Goal: Task Accomplishment & Management: Complete application form

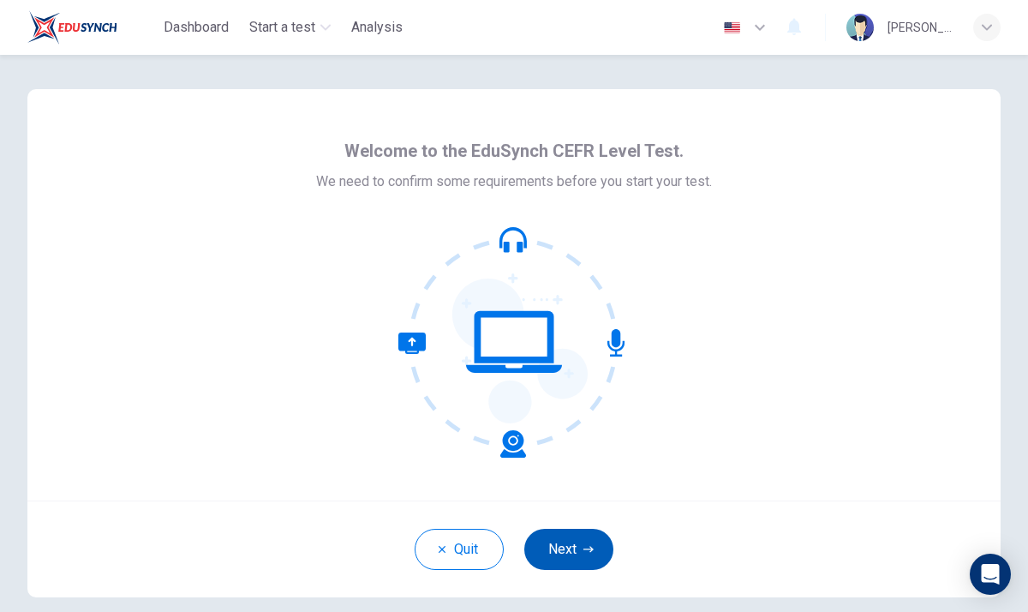
click at [578, 548] on button "Next" at bounding box center [568, 549] width 89 height 41
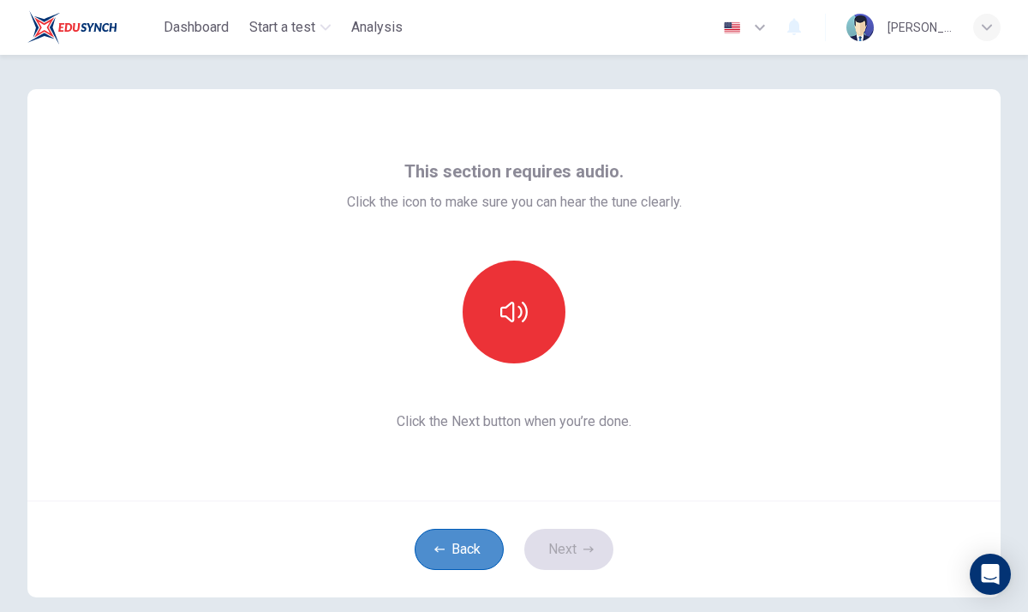
click at [455, 557] on button "Back" at bounding box center [459, 549] width 89 height 41
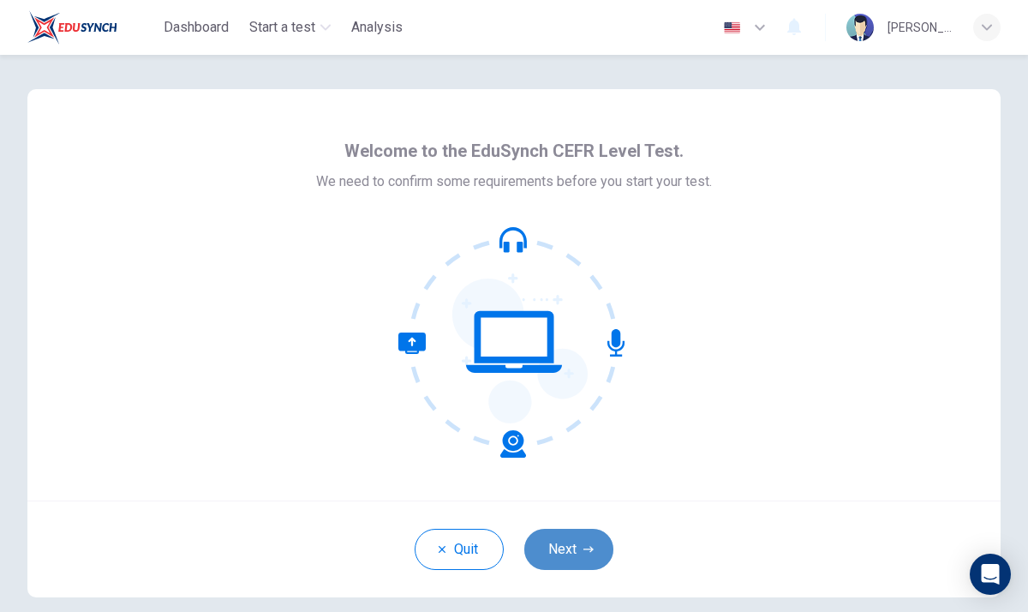
click at [588, 557] on button "Next" at bounding box center [568, 549] width 89 height 41
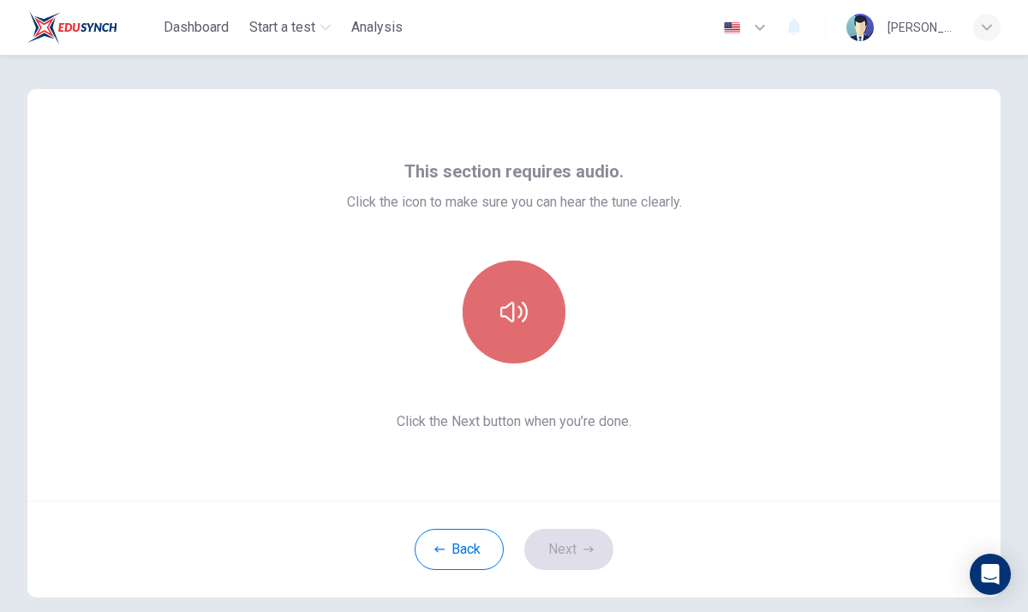
click at [513, 324] on icon "button" at bounding box center [513, 311] width 27 height 27
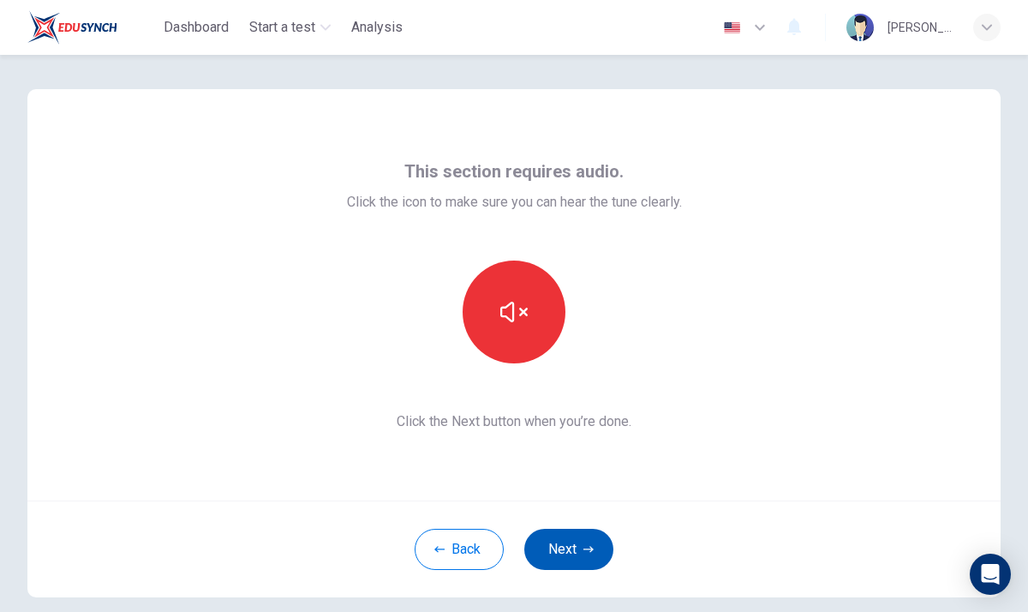
click at [599, 540] on button "Next" at bounding box center [568, 549] width 89 height 41
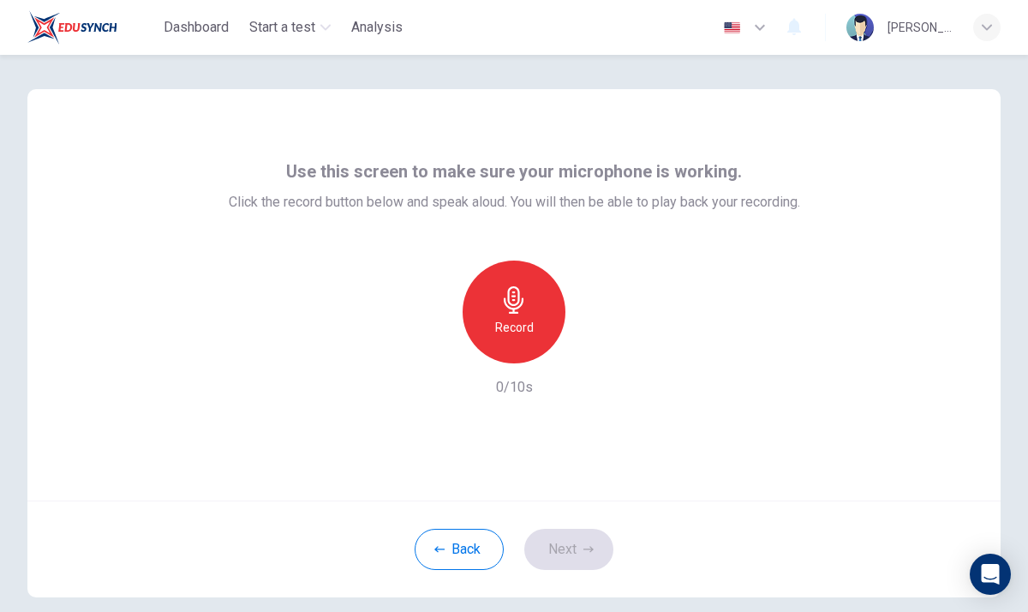
click at [491, 307] on div "Record" at bounding box center [514, 312] width 103 height 103
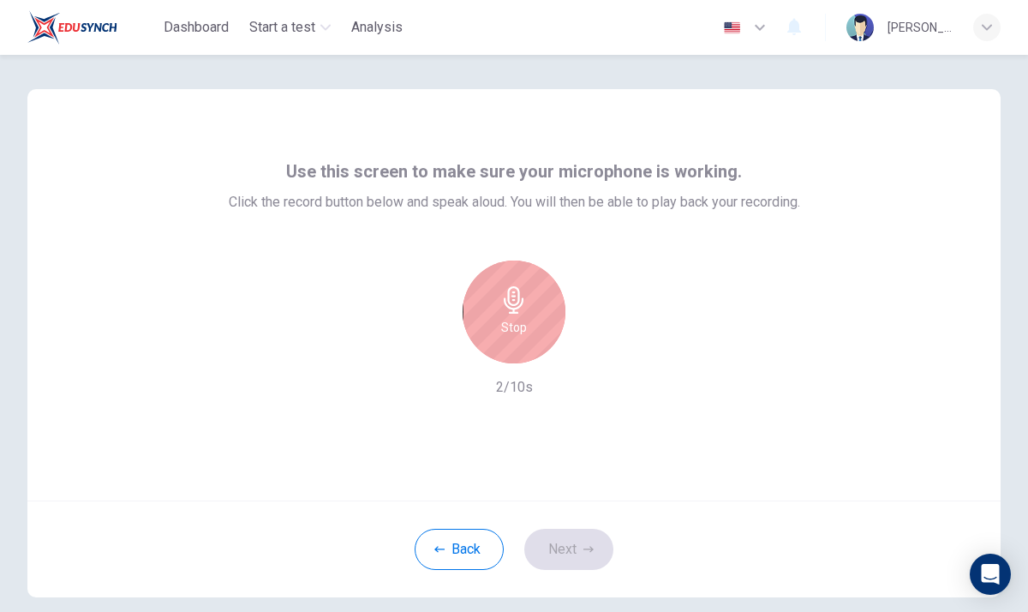
click at [491, 307] on div "Stop" at bounding box center [514, 312] width 103 height 103
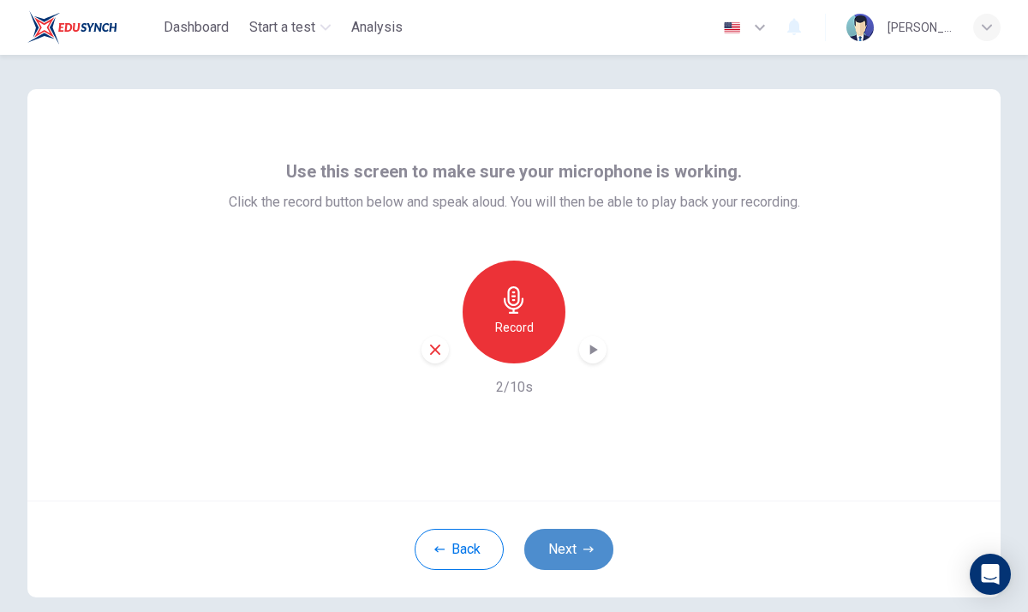
click at [601, 539] on button "Next" at bounding box center [568, 549] width 89 height 41
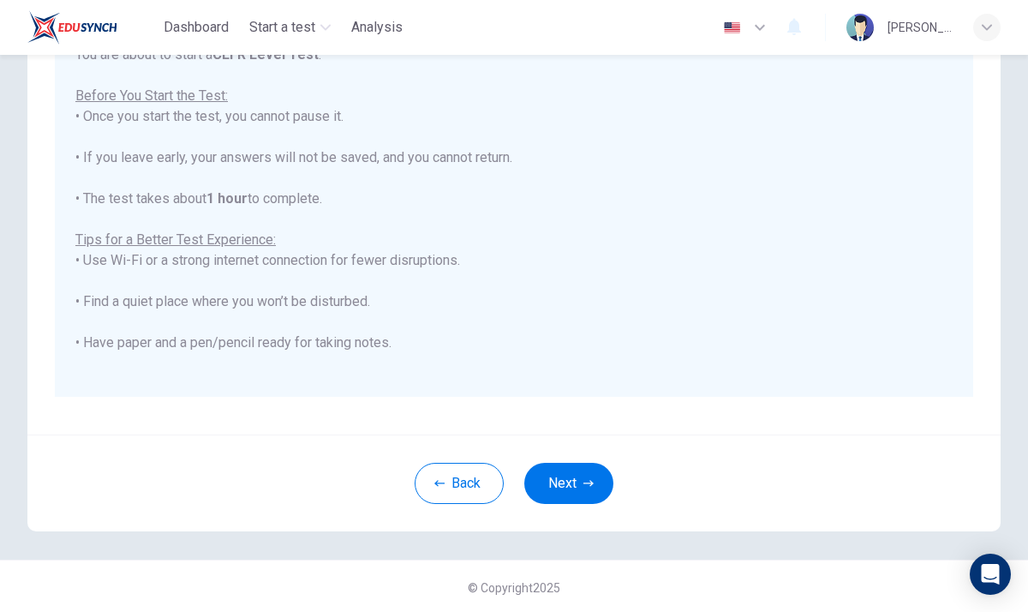
scroll to position [287, 0]
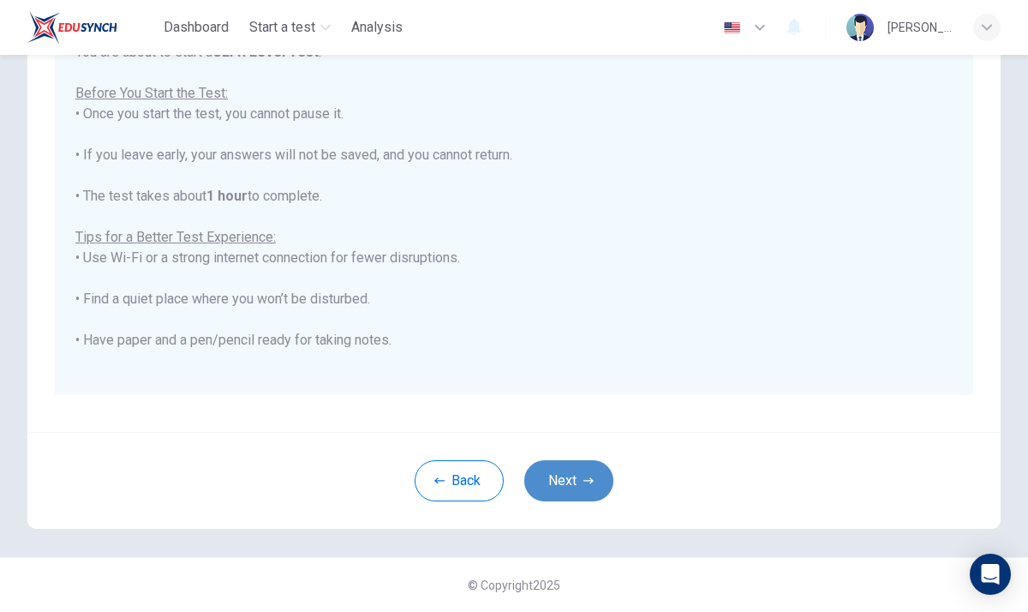
click at [551, 481] on button "Next" at bounding box center [568, 480] width 89 height 41
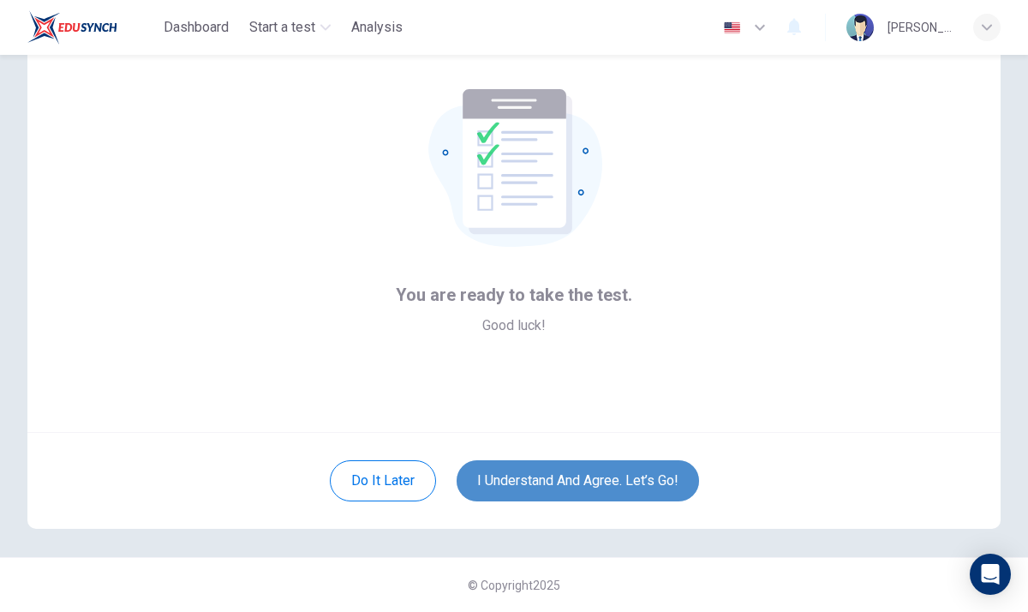
click at [551, 481] on button "I understand and agree. Let’s go!" at bounding box center [578, 480] width 243 height 41
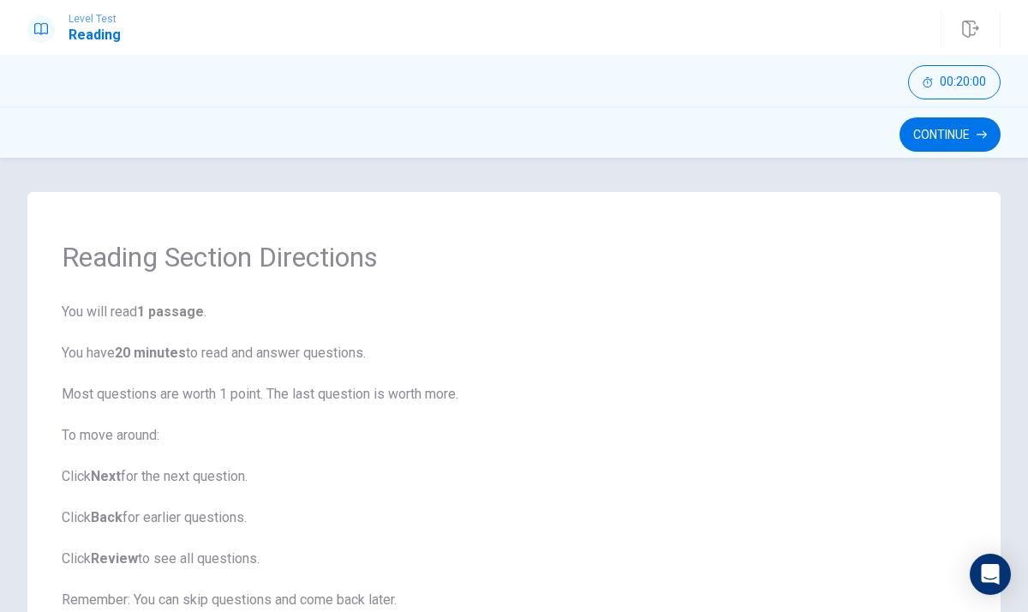
drag, startPoint x: 849, startPoint y: 474, endPoint x: 868, endPoint y: 393, distance: 82.7
click at [868, 393] on span "You will read 1 passage . You have 20 minutes to read and answer questions. Mos…" at bounding box center [514, 497] width 905 height 391
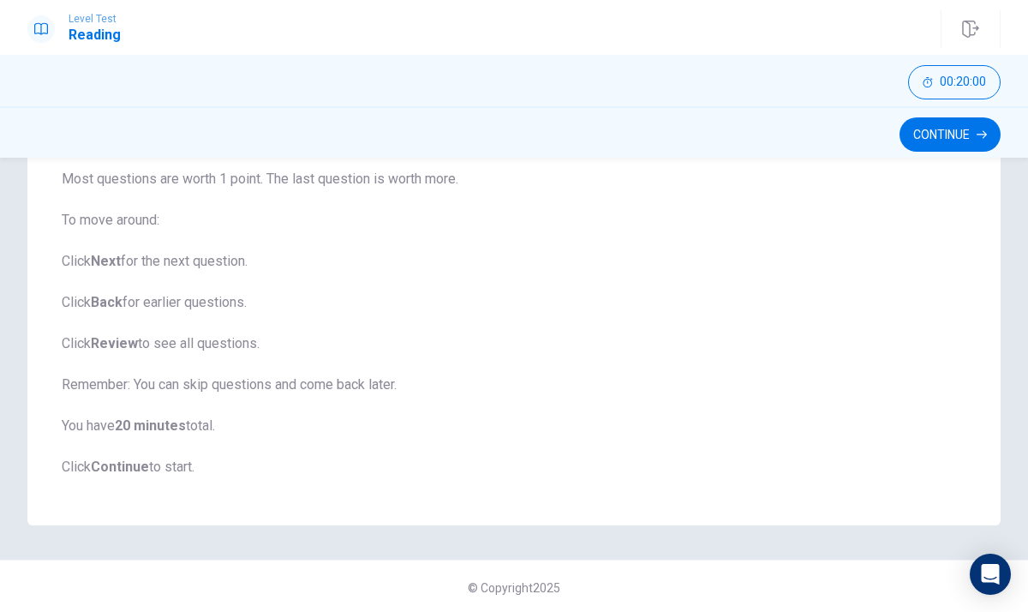
scroll to position [218, 0]
click at [112, 267] on b "Next" at bounding box center [106, 258] width 30 height 16
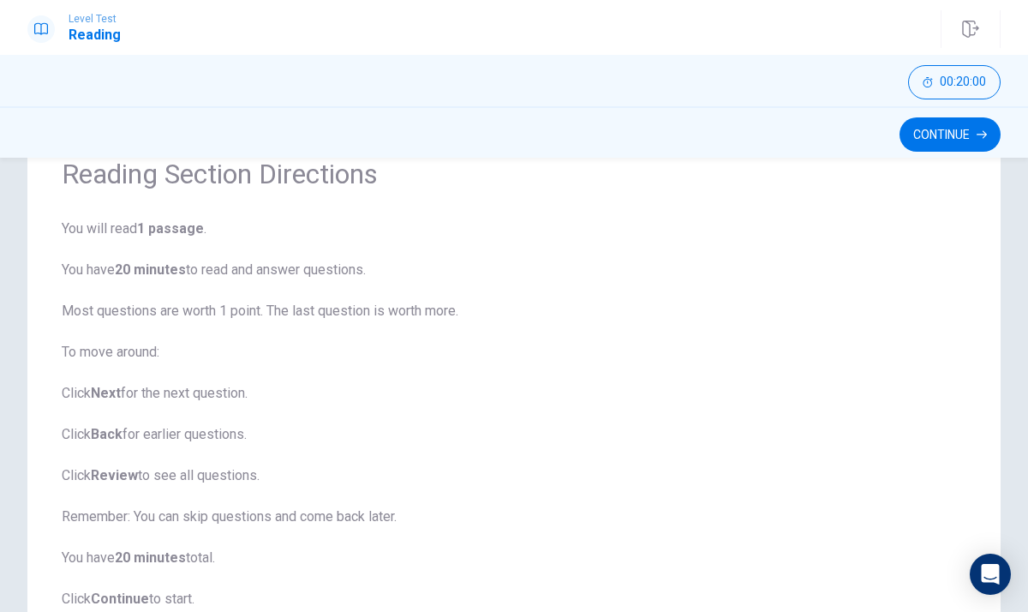
scroll to position [81, 0]
click at [931, 129] on button "Continue" at bounding box center [950, 134] width 101 height 34
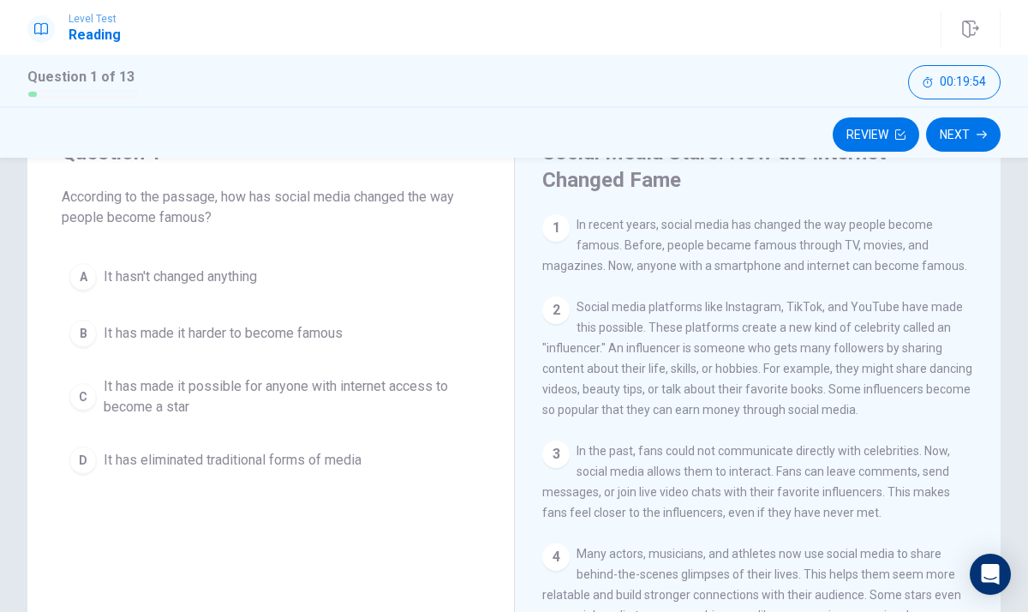
click at [945, 495] on span "In the past, fans could not communicate directly with celebrities. Now, social …" at bounding box center [746, 481] width 408 height 75
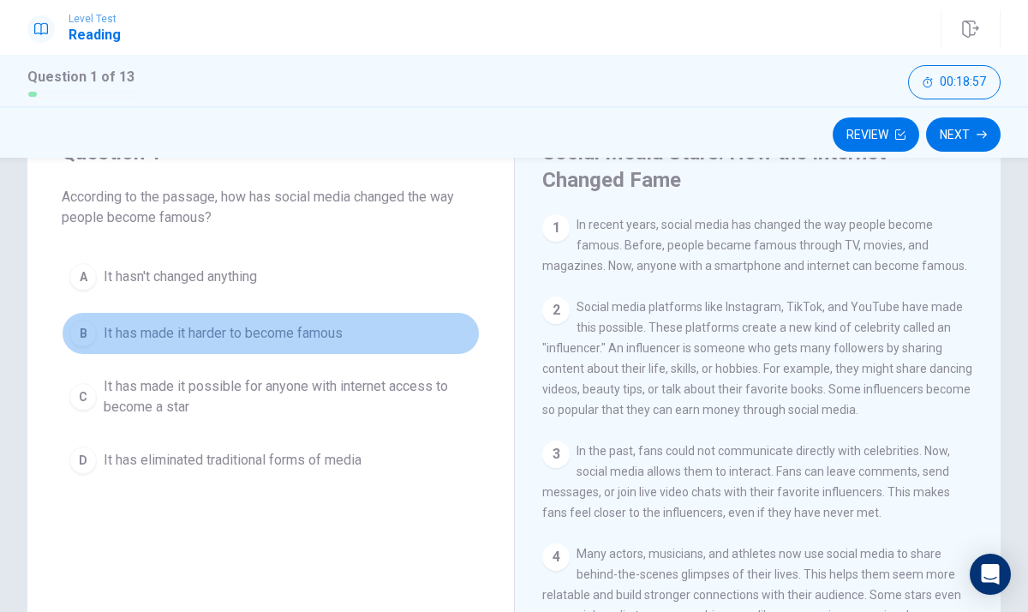
click at [224, 327] on span "It has made it harder to become famous" at bounding box center [223, 333] width 239 height 21
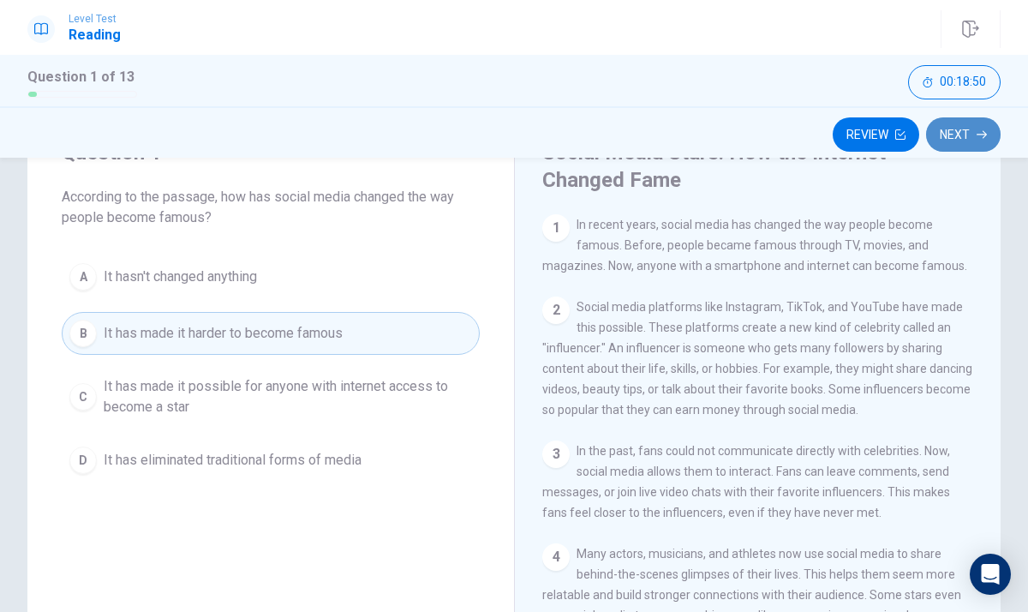
click at [982, 126] on button "Next" at bounding box center [963, 134] width 75 height 34
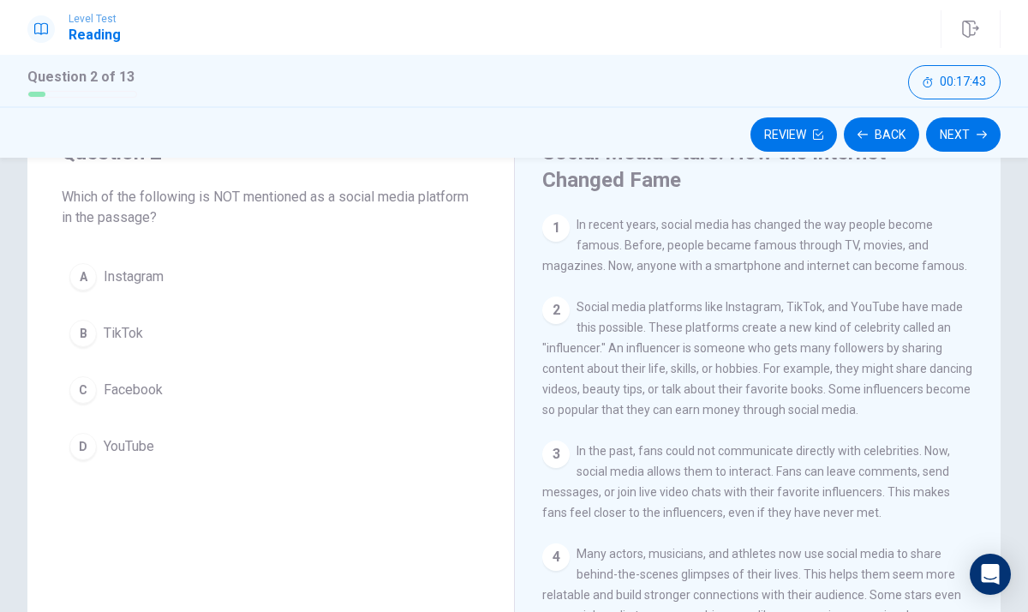
click at [189, 394] on button "C Facebook" at bounding box center [271, 389] width 418 height 43
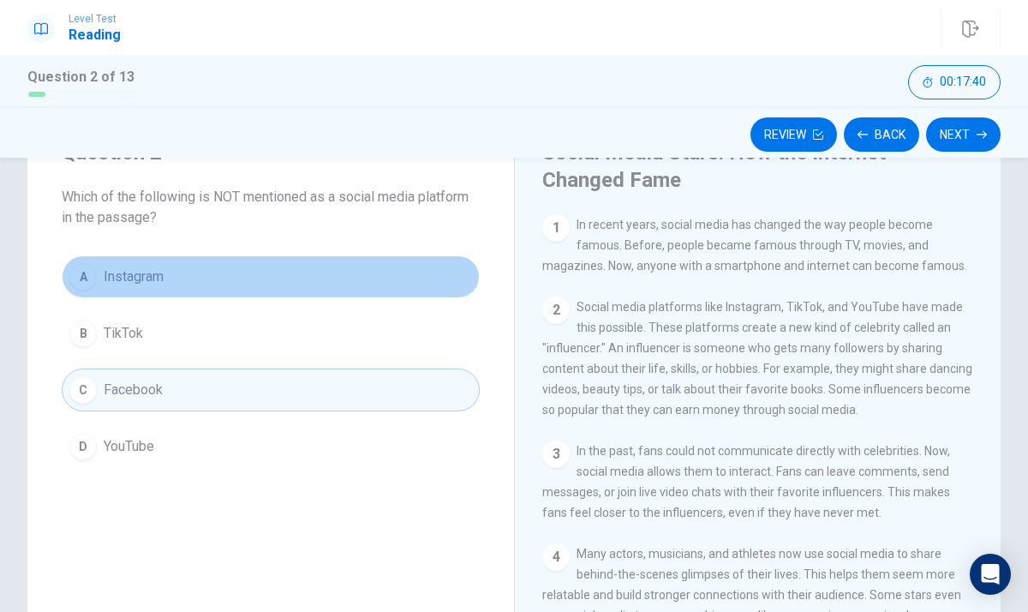
click at [258, 280] on button "A Instagram" at bounding box center [271, 276] width 418 height 43
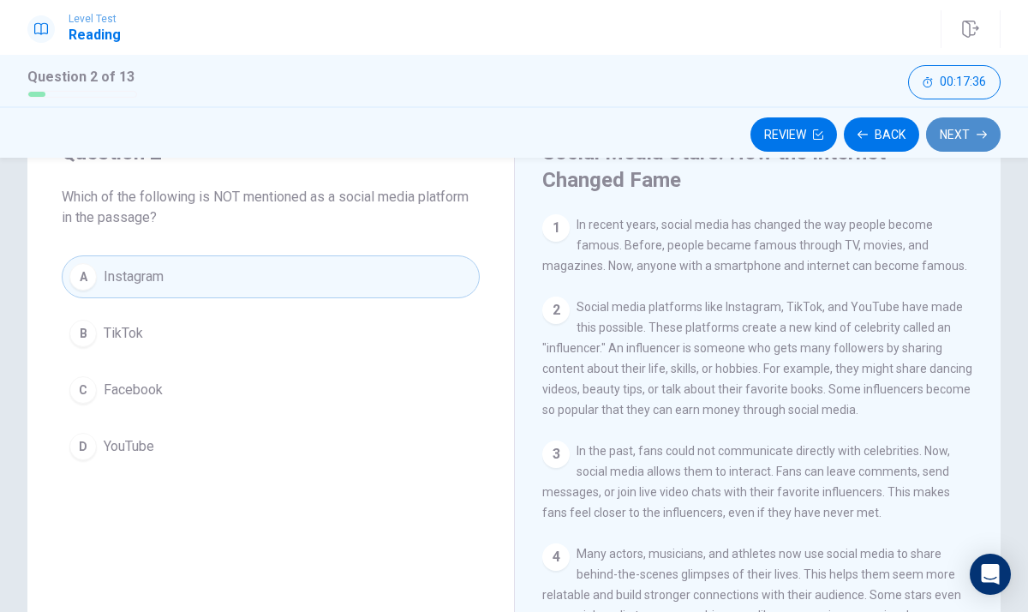
click at [953, 128] on button "Next" at bounding box center [963, 134] width 75 height 34
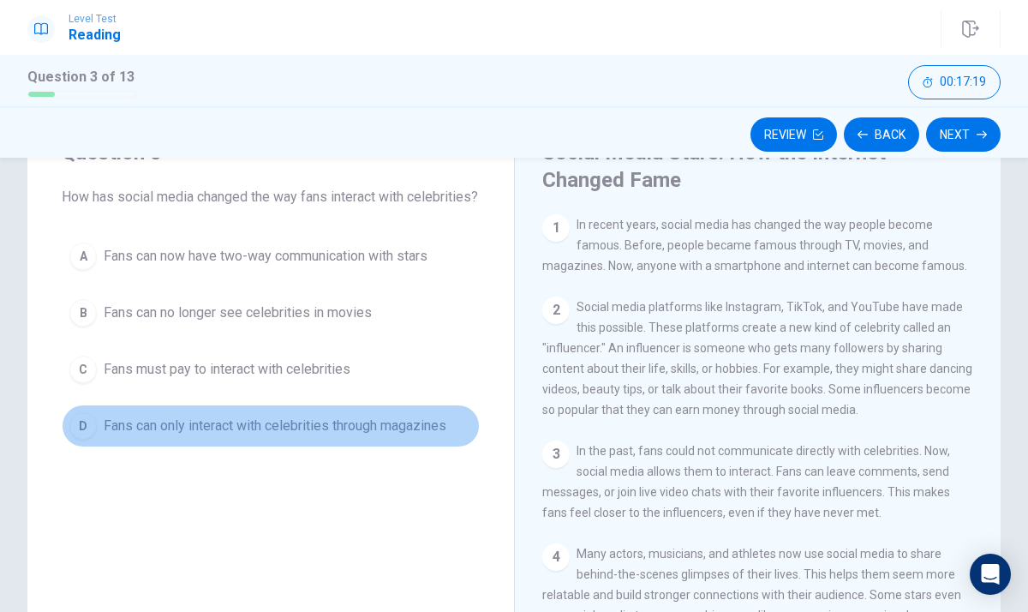
click at [421, 436] on span "Fans can only interact with celebrities through magazines" at bounding box center [275, 426] width 343 height 21
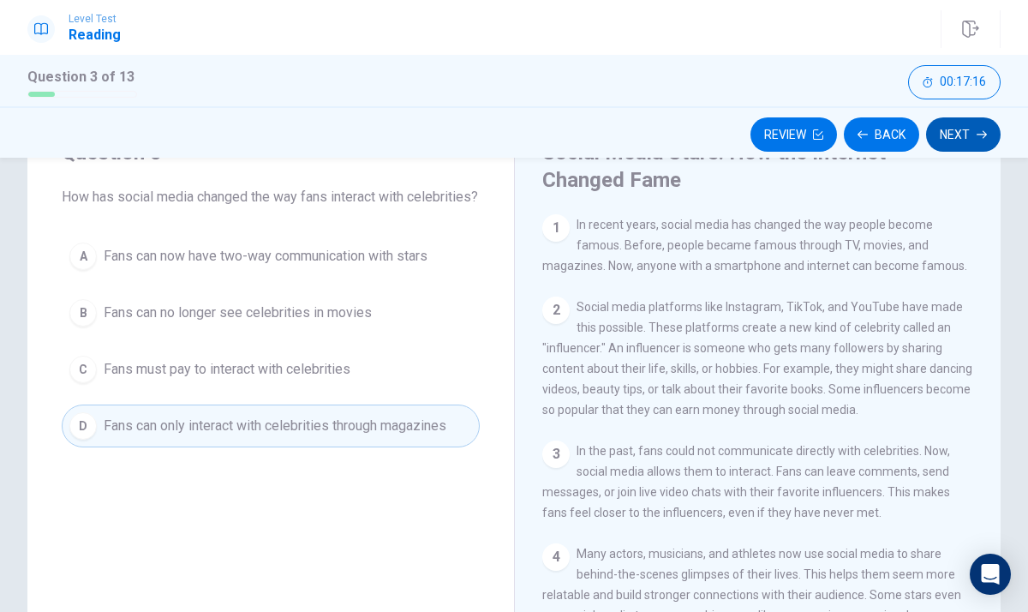
click at [980, 130] on icon "button" at bounding box center [982, 134] width 10 height 10
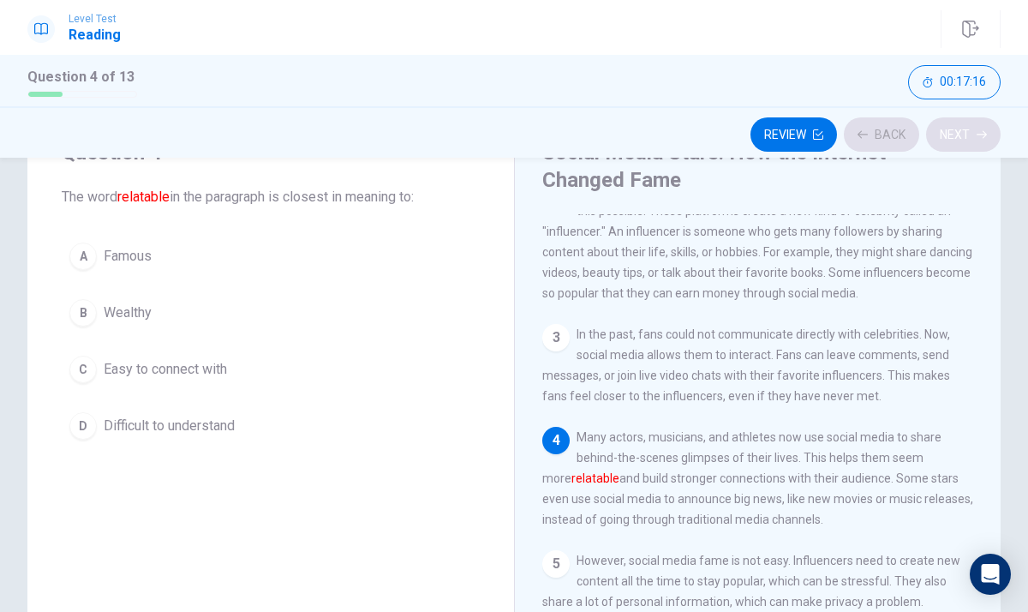
scroll to position [126, 0]
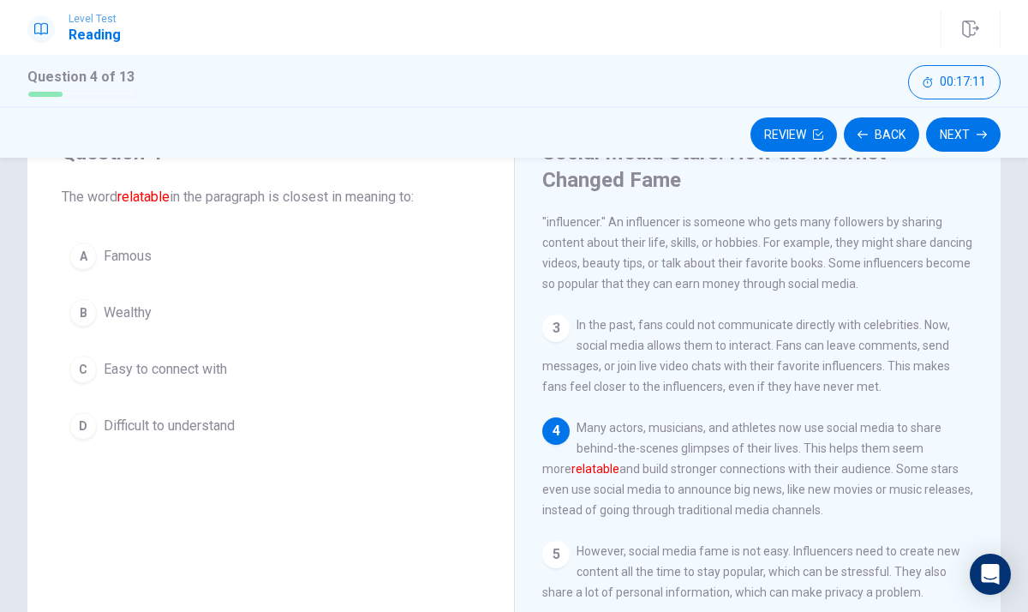
click at [556, 445] on div "4" at bounding box center [555, 430] width 27 height 27
drag, startPoint x: 612, startPoint y: 462, endPoint x: 578, endPoint y: 469, distance: 35.0
click at [611, 462] on span "Many actors, musicians, and athletes now use social media to share behind-the-s…" at bounding box center [757, 469] width 431 height 96
click at [576, 476] on font "relatable" at bounding box center [596, 469] width 48 height 14
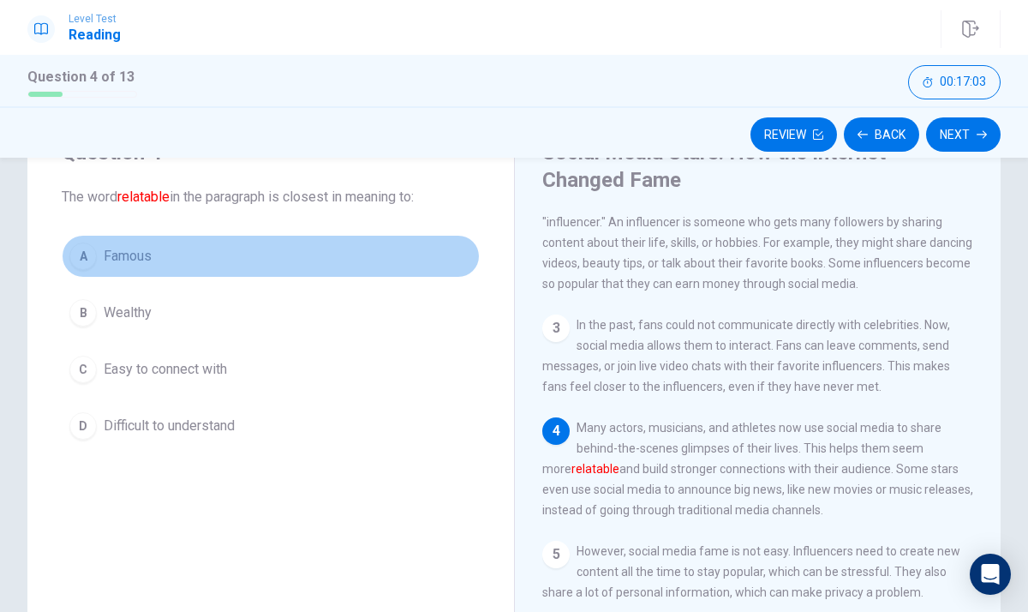
click at [284, 253] on button "A Famous" at bounding box center [271, 256] width 418 height 43
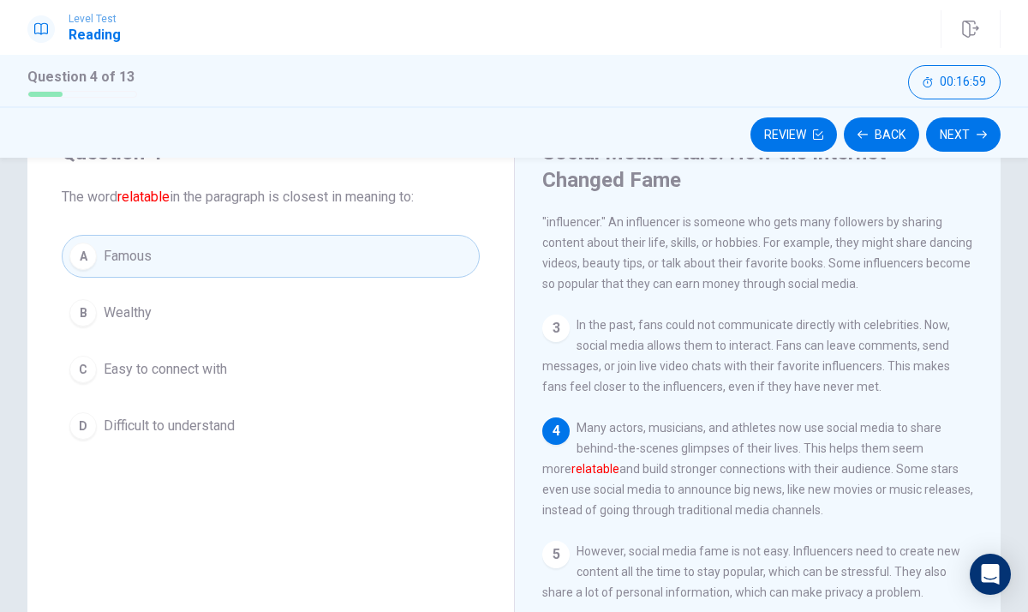
scroll to position [86, 0]
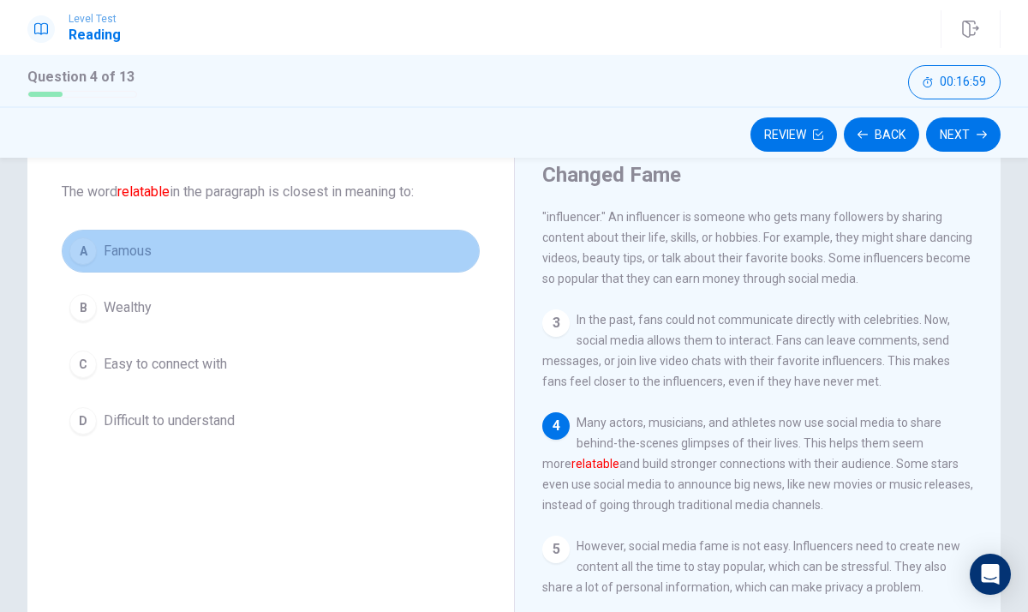
click at [448, 261] on button "A Famous" at bounding box center [271, 251] width 418 height 43
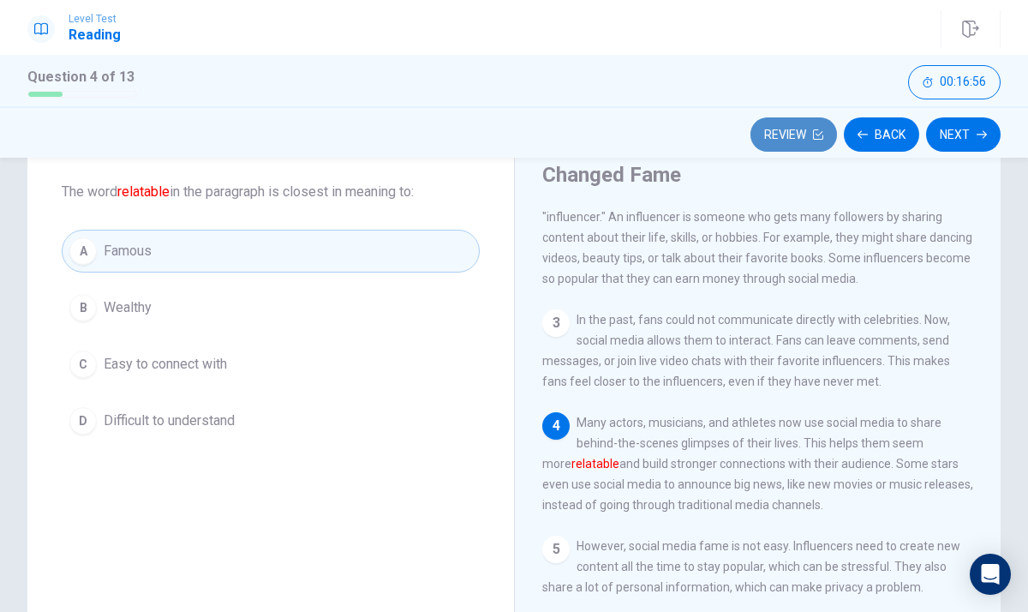
click at [775, 141] on button "Review" at bounding box center [794, 134] width 87 height 34
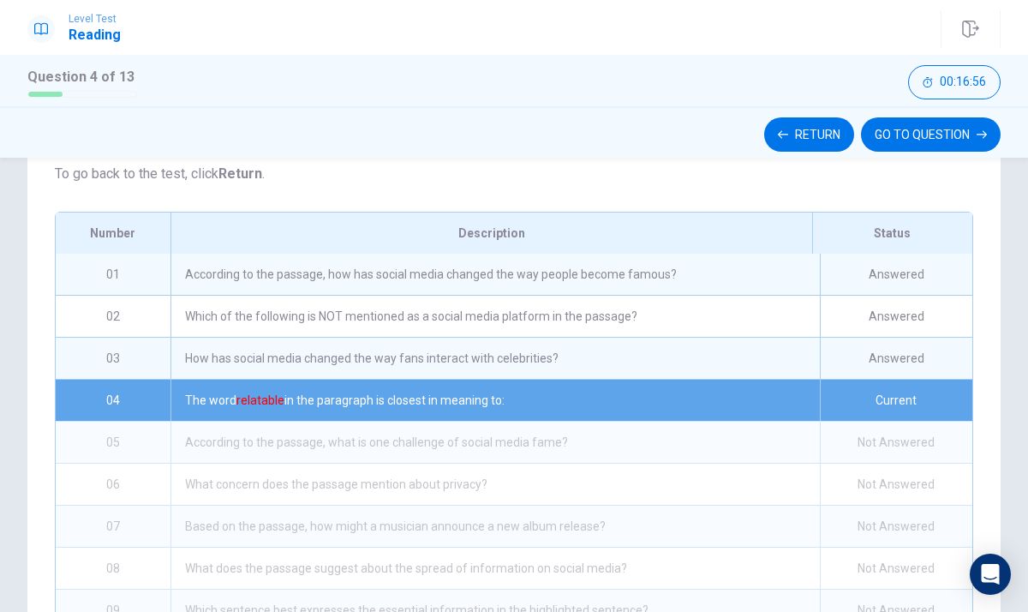
scroll to position [302, 0]
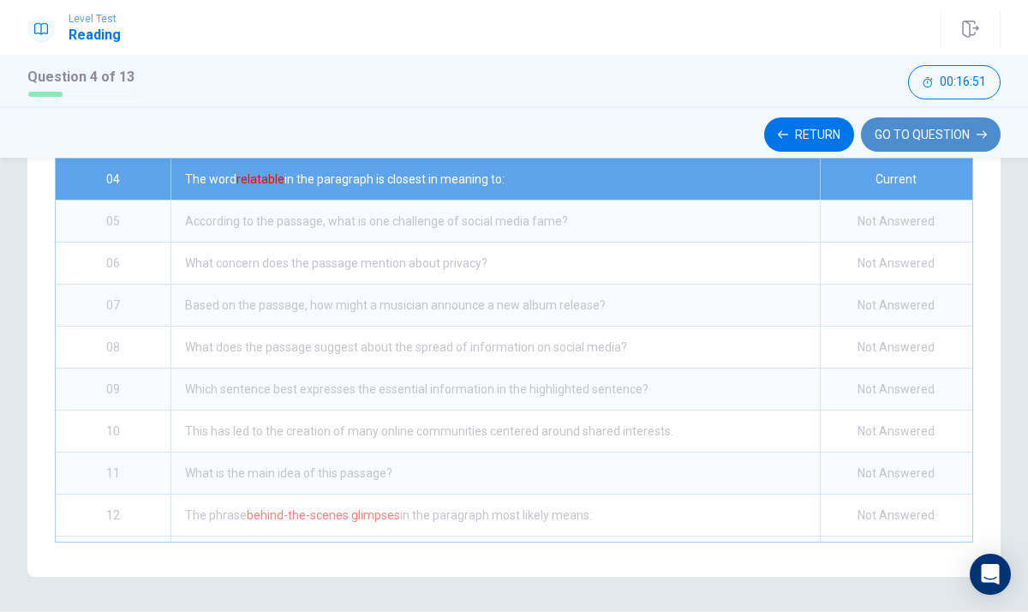
click at [916, 132] on button "GO TO QUESTION" at bounding box center [931, 134] width 140 height 34
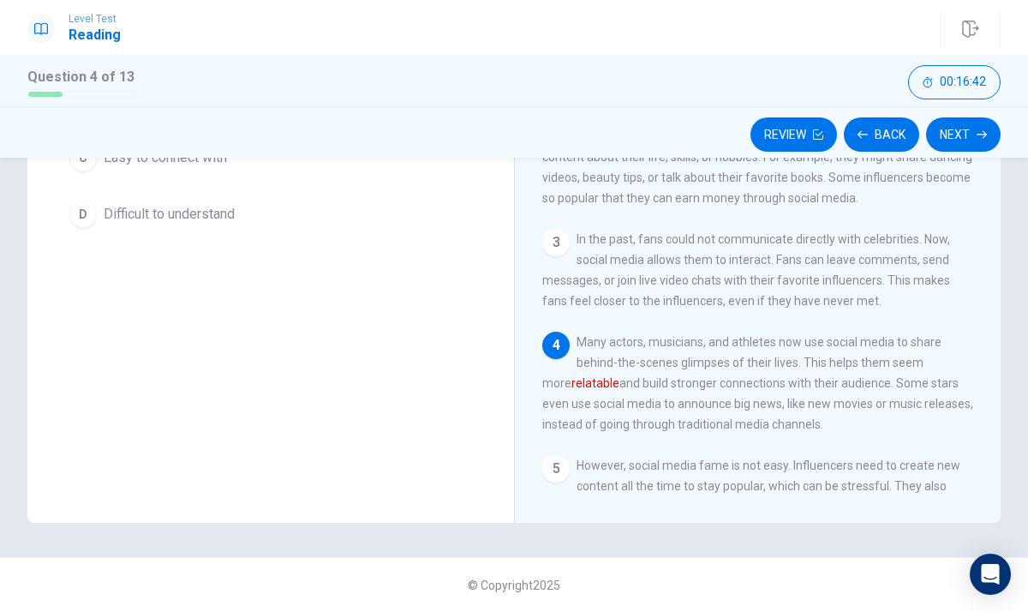
click at [942, 196] on div "2 Social media platforms like Instagram, TikTok, and YouTube have made this pos…" at bounding box center [758, 146] width 432 height 123
click at [963, 141] on button "Next" at bounding box center [963, 134] width 75 height 34
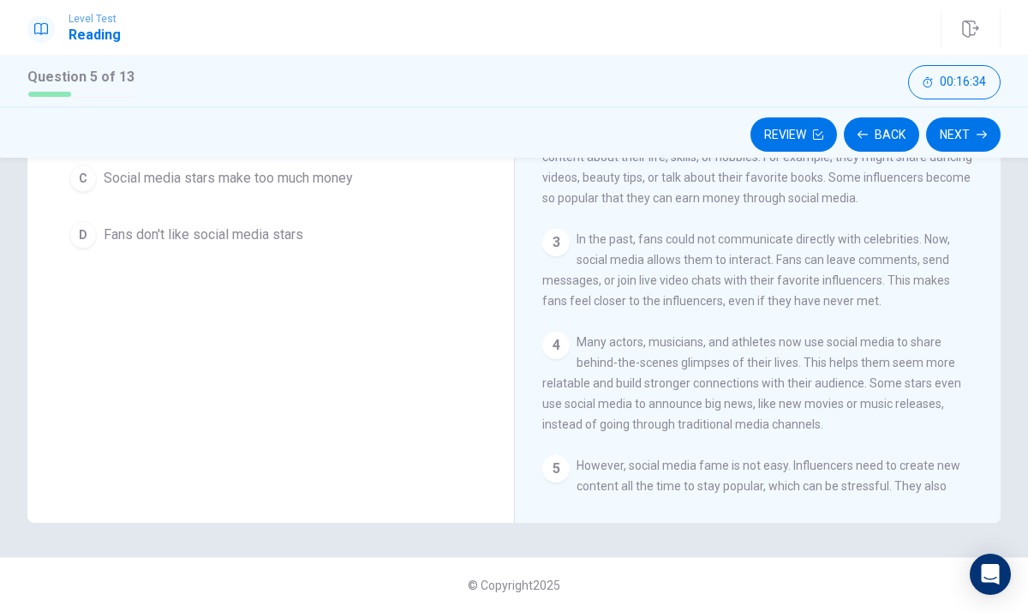
drag, startPoint x: 442, startPoint y: 251, endPoint x: 426, endPoint y: 210, distance: 44.2
click at [426, 210] on div "A It's too easy to become famous B There's pressure to constantly create new co…" at bounding box center [271, 150] width 418 height 213
click at [812, 135] on button "Review" at bounding box center [794, 134] width 87 height 34
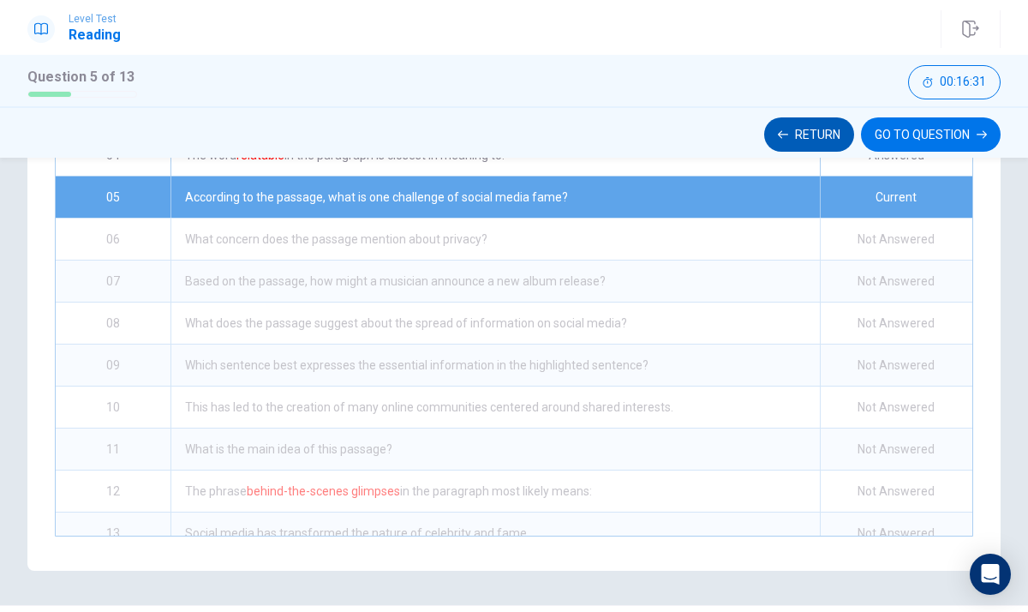
scroll to position [161, 0]
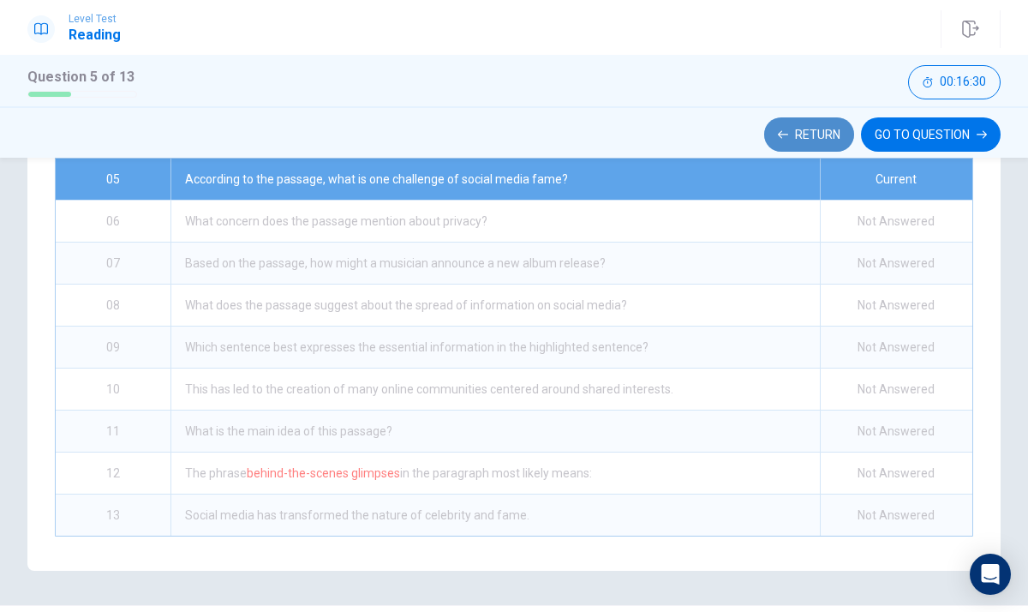
click at [812, 135] on button "Return" at bounding box center [809, 134] width 90 height 34
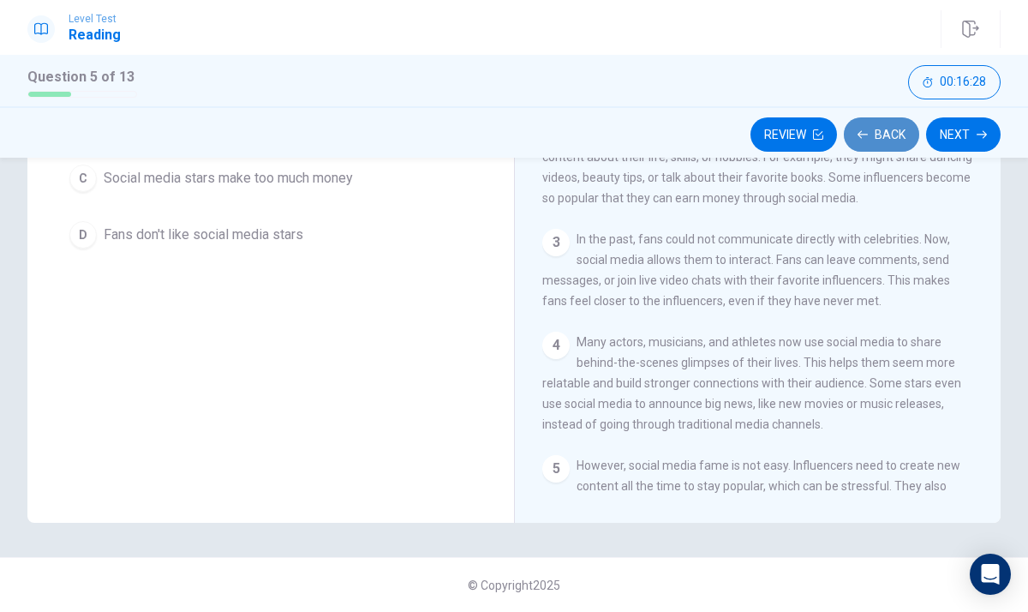
click at [882, 129] on button "Back" at bounding box center [881, 134] width 75 height 34
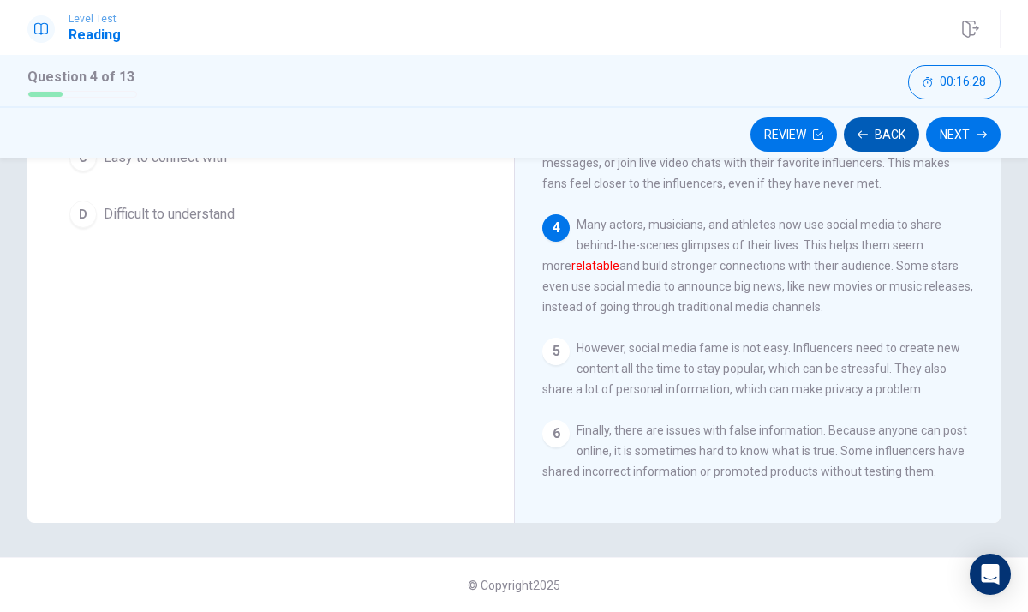
scroll to position [126, 0]
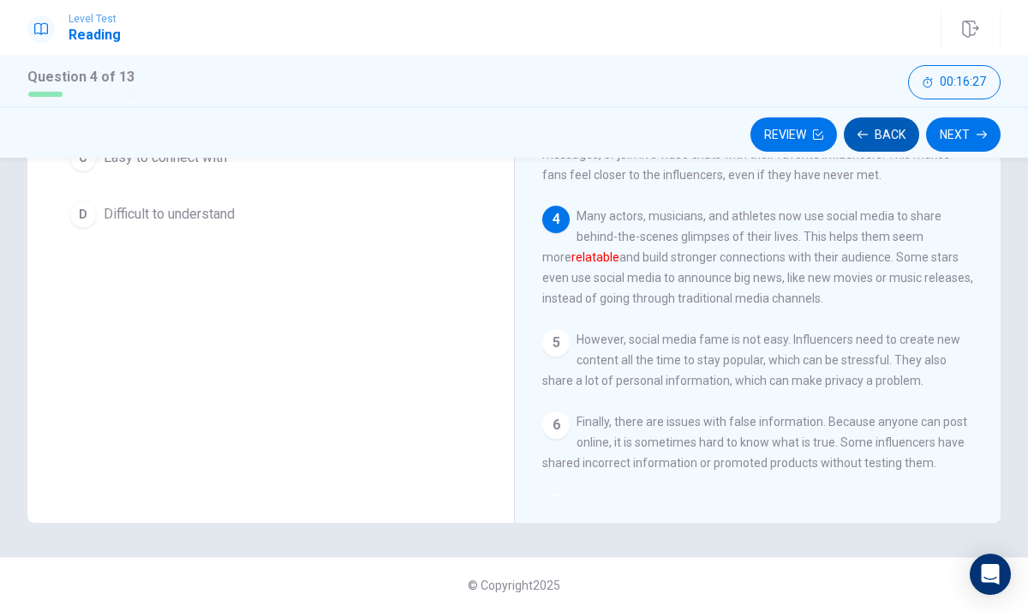
click at [882, 130] on button "Back" at bounding box center [881, 134] width 75 height 34
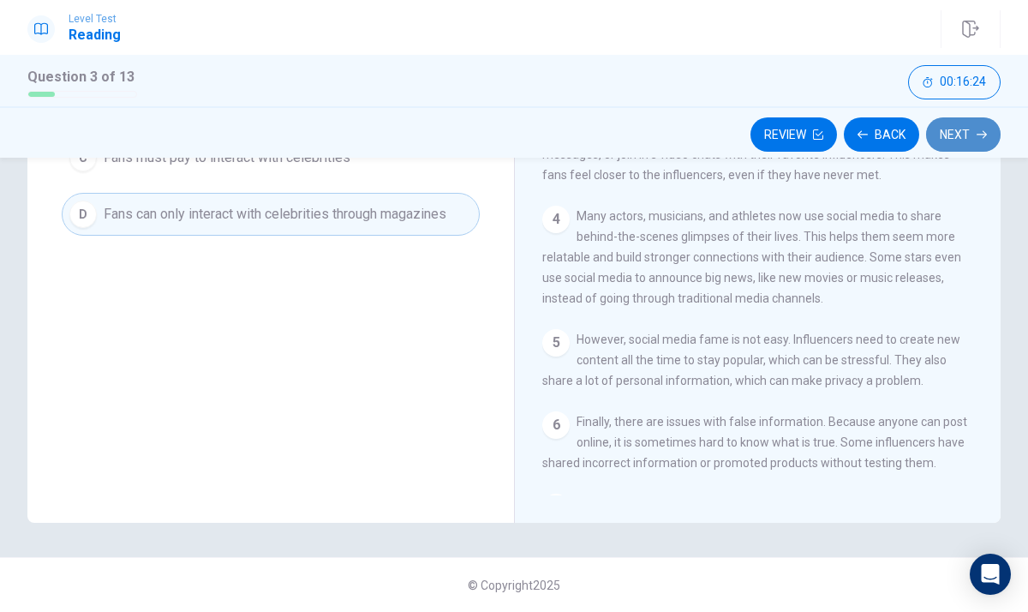
click at [962, 133] on button "Next" at bounding box center [963, 134] width 75 height 34
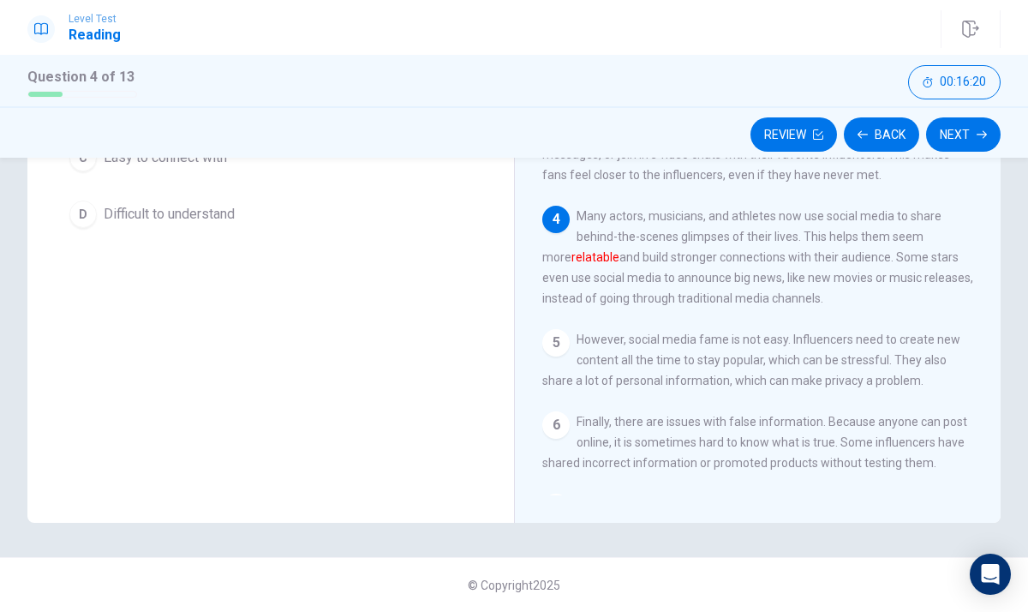
drag, startPoint x: 985, startPoint y: 227, endPoint x: 961, endPoint y: 284, distance: 61.1
click at [965, 295] on div "1 In recent years, social media has changed the way people become famous. Befor…" at bounding box center [769, 249] width 454 height 493
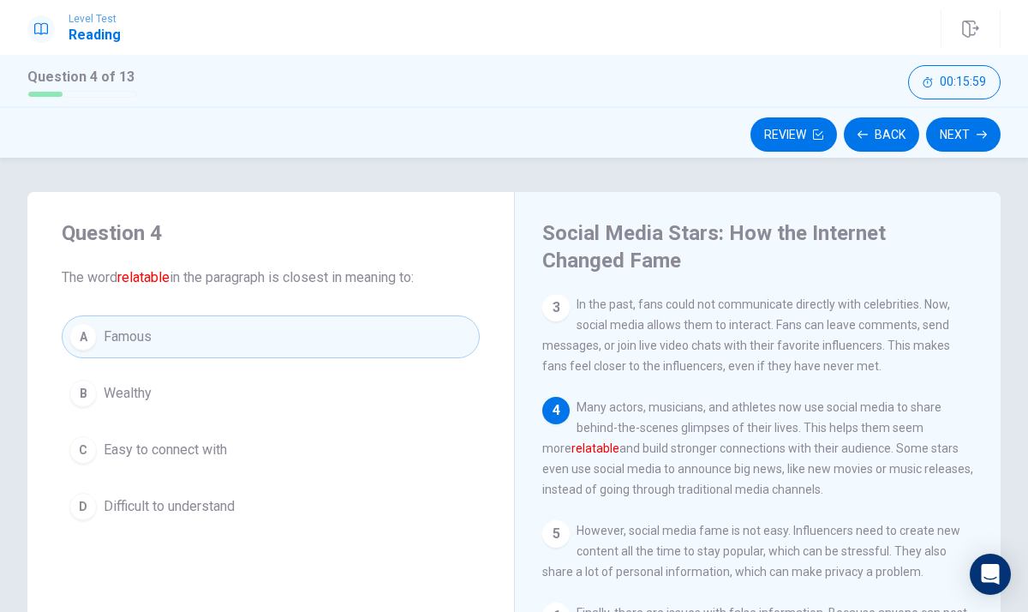
scroll to position [34, 0]
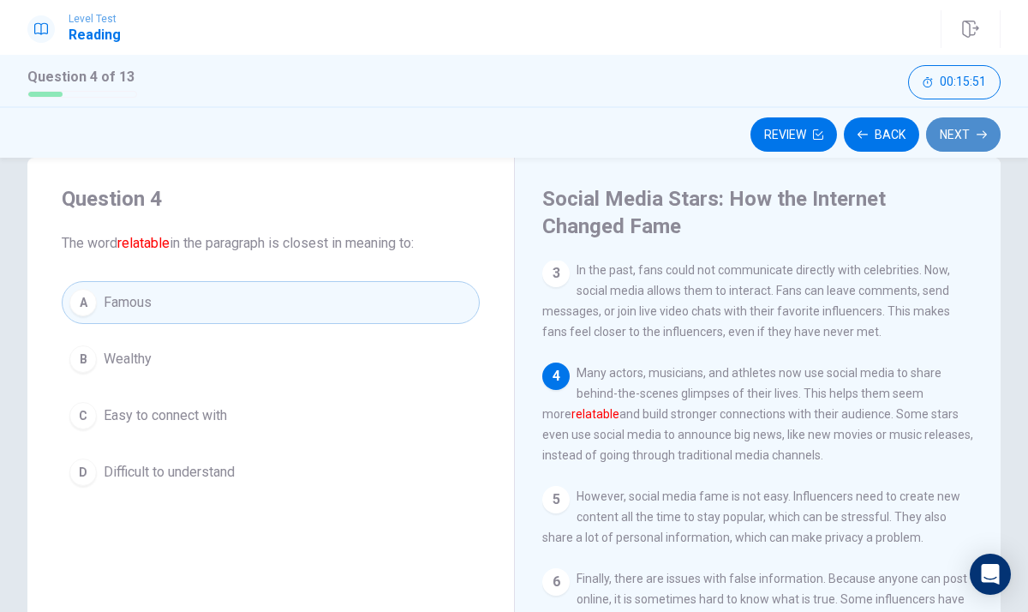
click at [953, 125] on button "Next" at bounding box center [963, 134] width 75 height 34
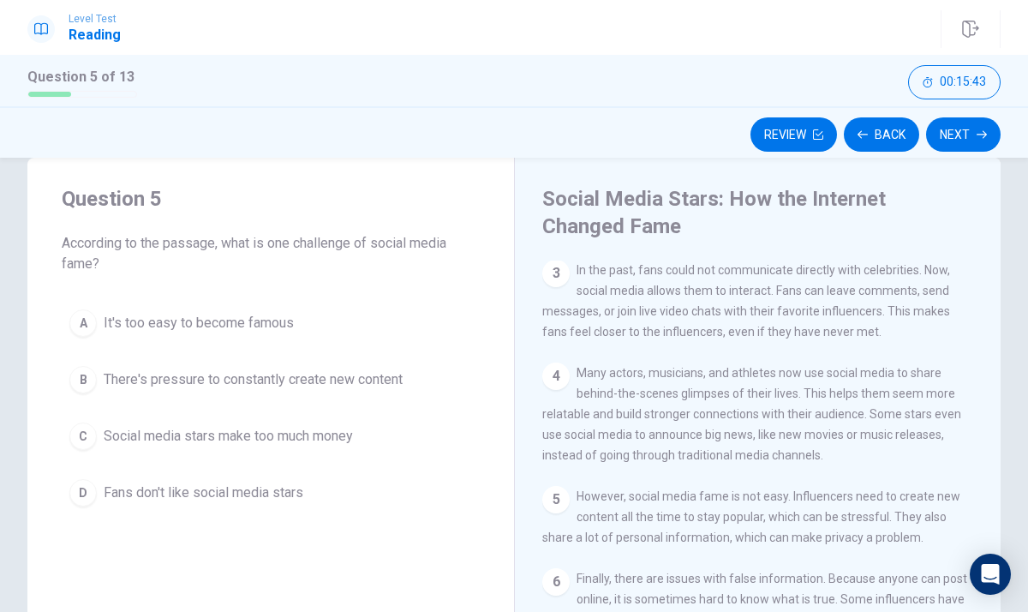
click at [967, 225] on h4 "Social Media Stars: How the Internet Changed Fame" at bounding box center [755, 212] width 427 height 55
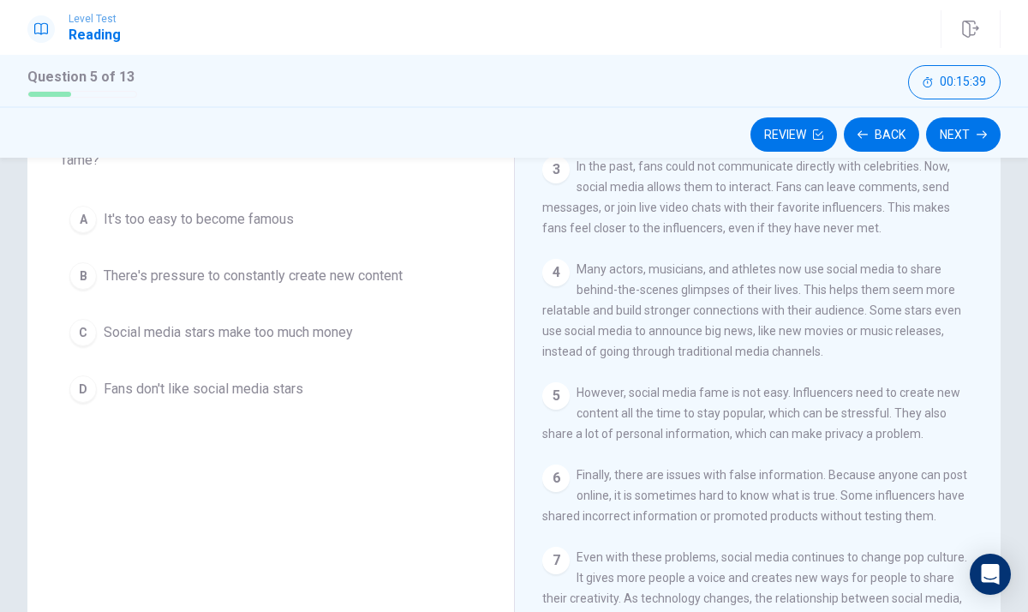
scroll to position [137, 0]
click at [415, 276] on button "B There's pressure to constantly create new content" at bounding box center [271, 276] width 418 height 43
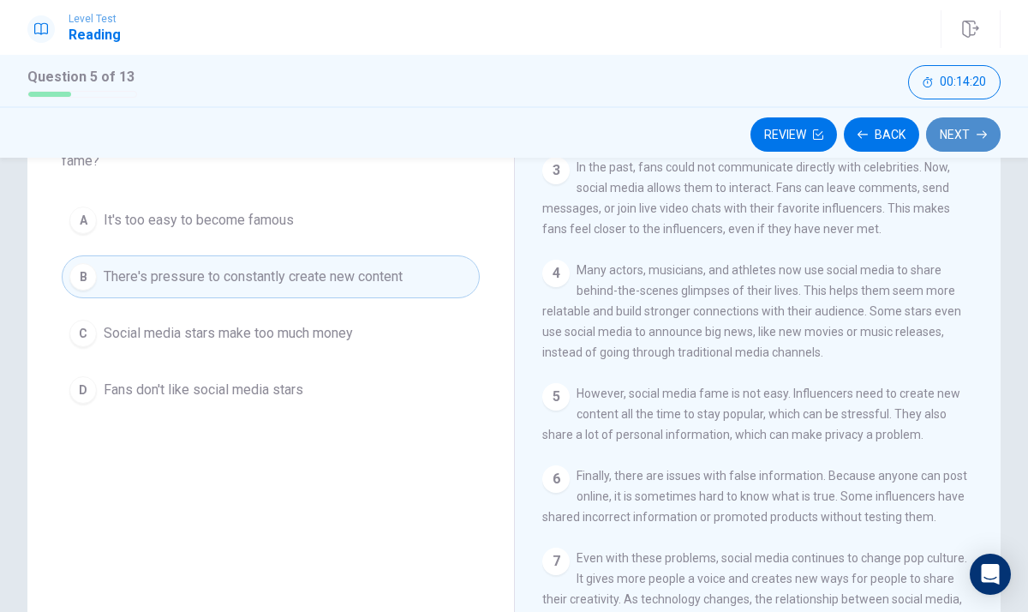
click at [972, 129] on button "Next" at bounding box center [963, 134] width 75 height 34
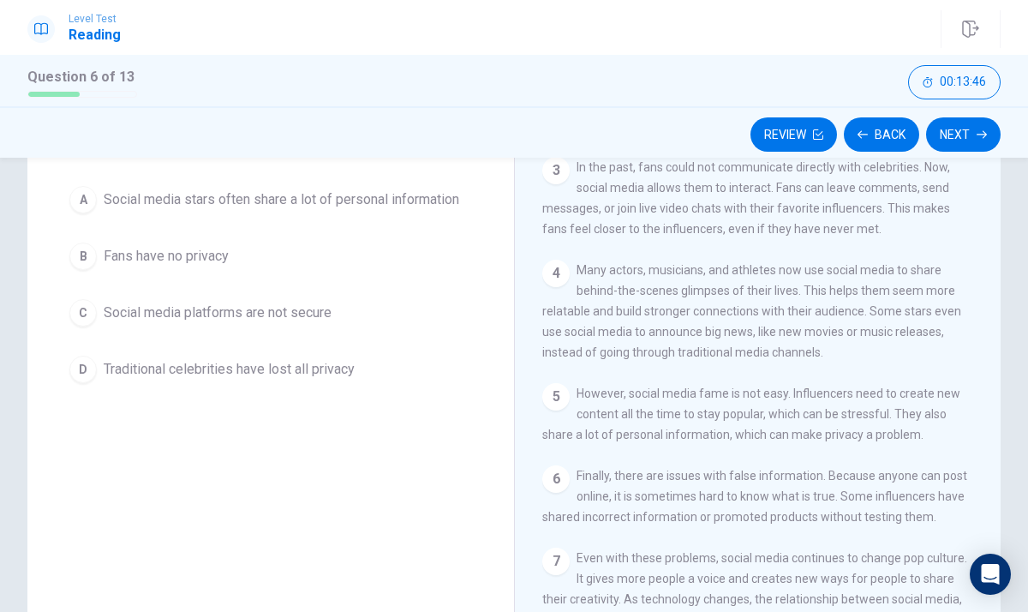
drag, startPoint x: 490, startPoint y: 295, endPoint x: 497, endPoint y: 283, distance: 13.8
click at [490, 294] on div "Question 6 What concern does the passage mention about privacy? A Social media …" at bounding box center [270, 236] width 487 height 363
click at [988, 272] on div "1 In recent years, social media has changed the way people become famous. Befor…" at bounding box center [769, 404] width 454 height 493
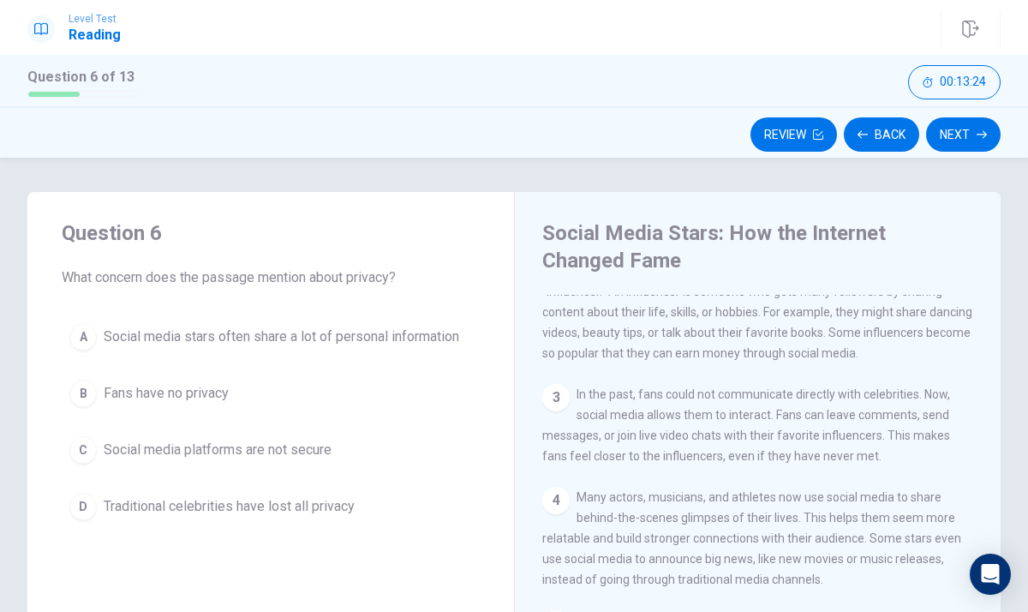
scroll to position [171, 0]
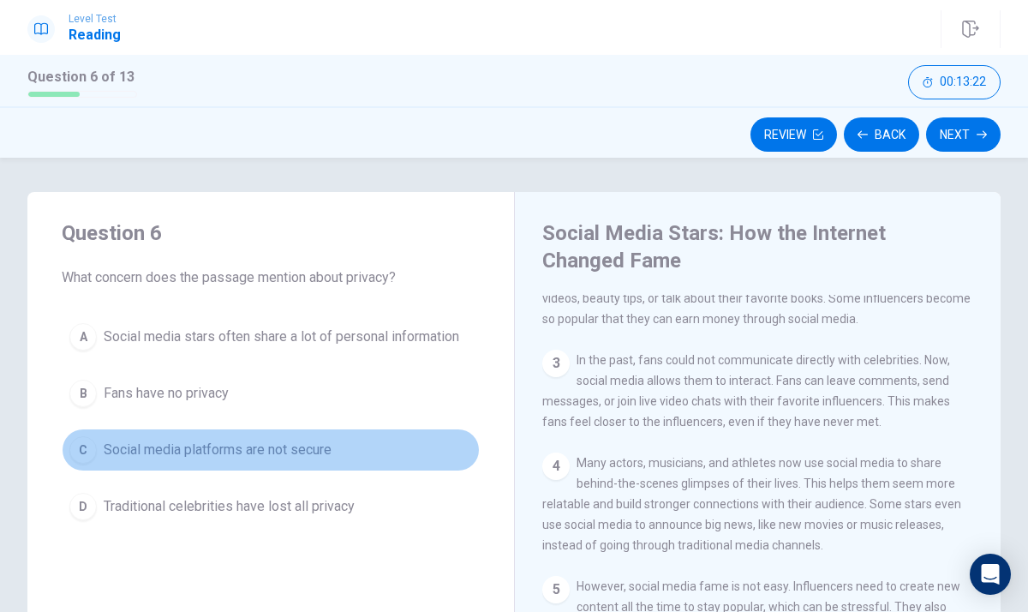
click at [189, 464] on button "C Social media platforms are not secure" at bounding box center [271, 449] width 418 height 43
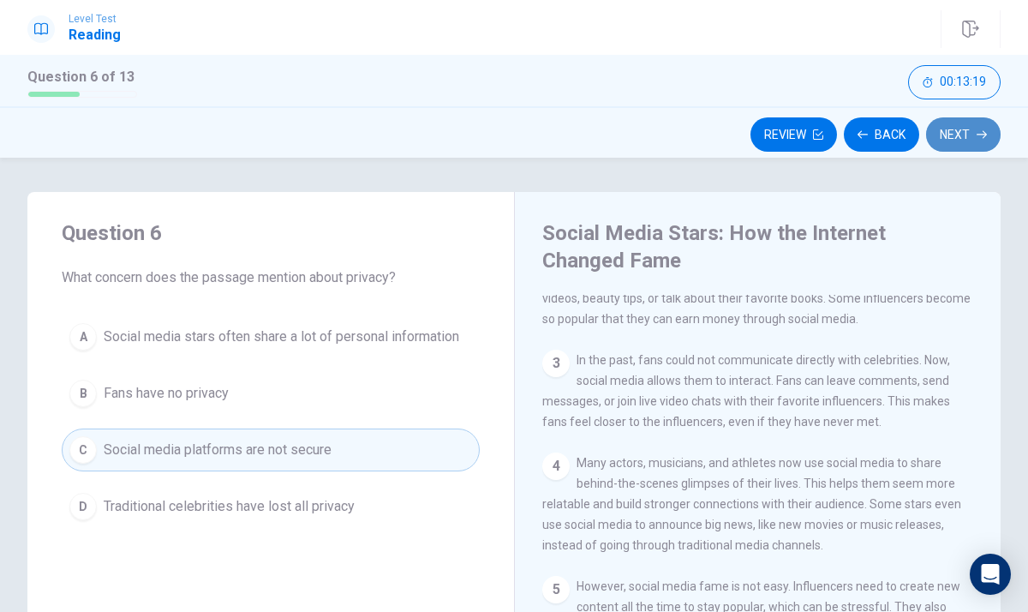
click at [956, 143] on button "Next" at bounding box center [963, 134] width 75 height 34
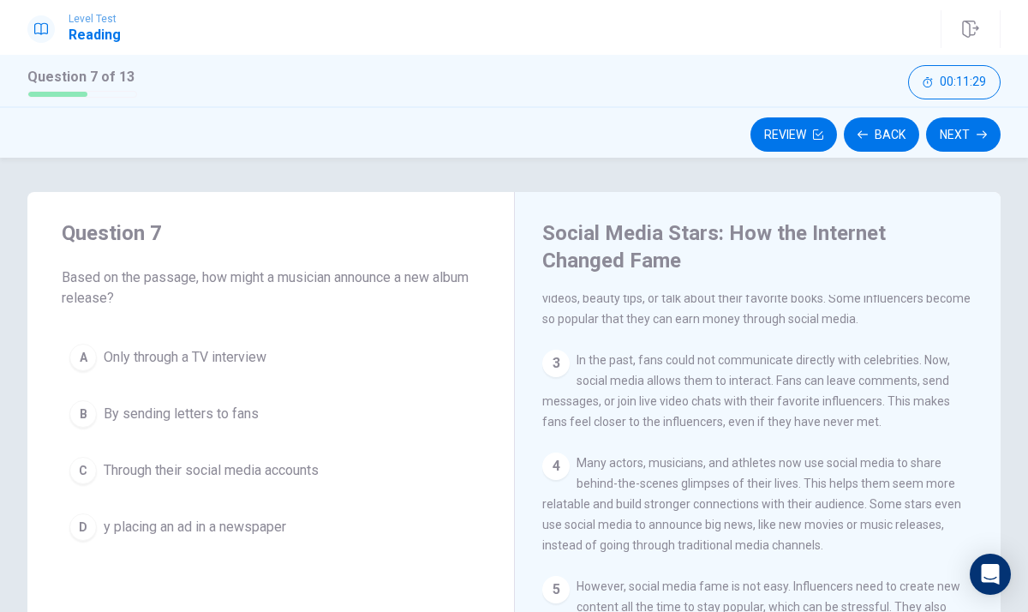
click at [314, 367] on button "A Only through a TV interview" at bounding box center [271, 357] width 418 height 43
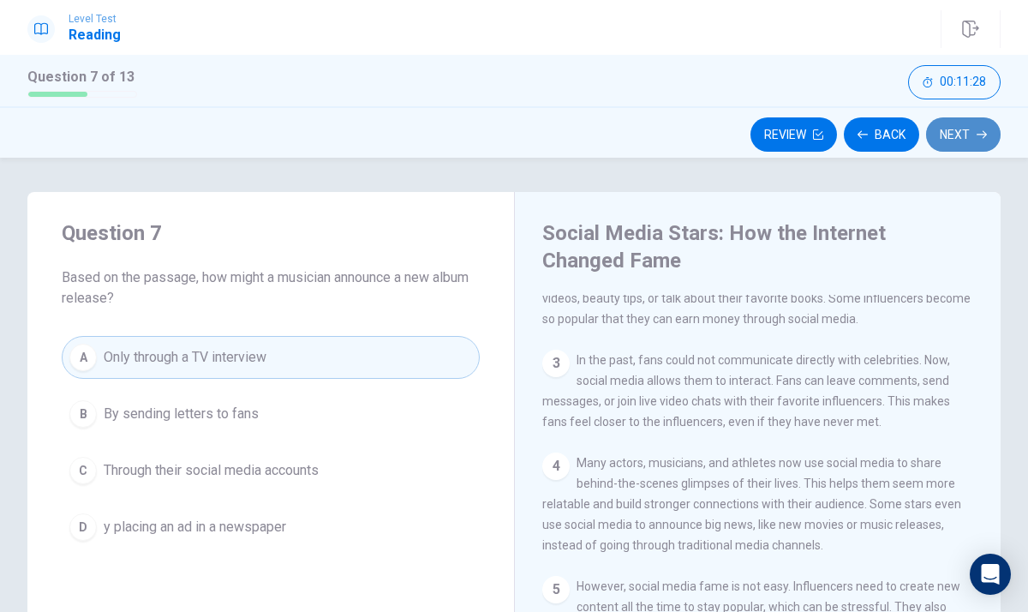
click at [950, 137] on button "Next" at bounding box center [963, 134] width 75 height 34
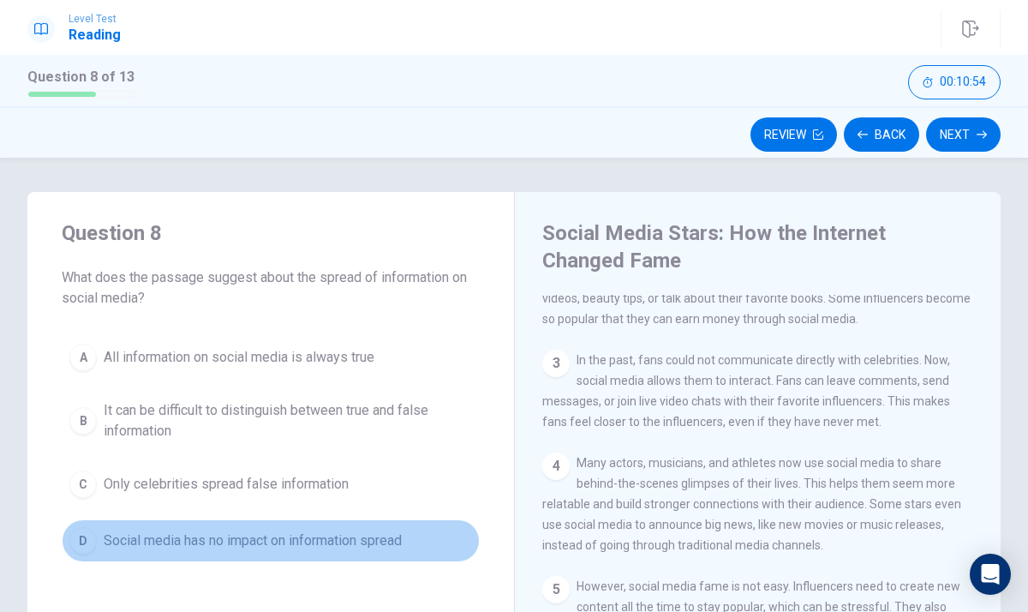
click at [407, 525] on button "D Social media has no impact on information spread" at bounding box center [271, 540] width 418 height 43
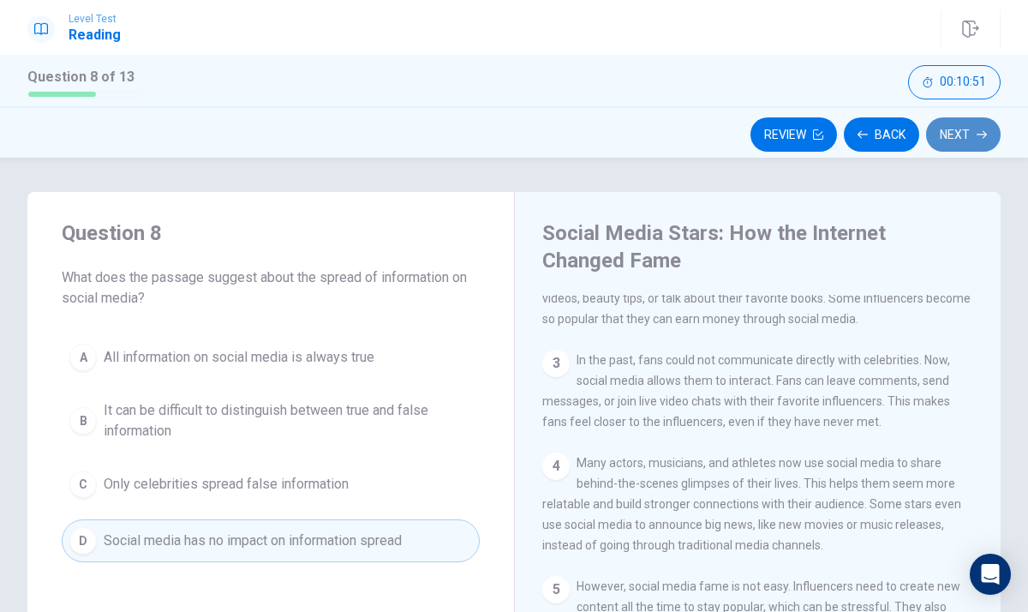
click at [967, 134] on button "Next" at bounding box center [963, 134] width 75 height 34
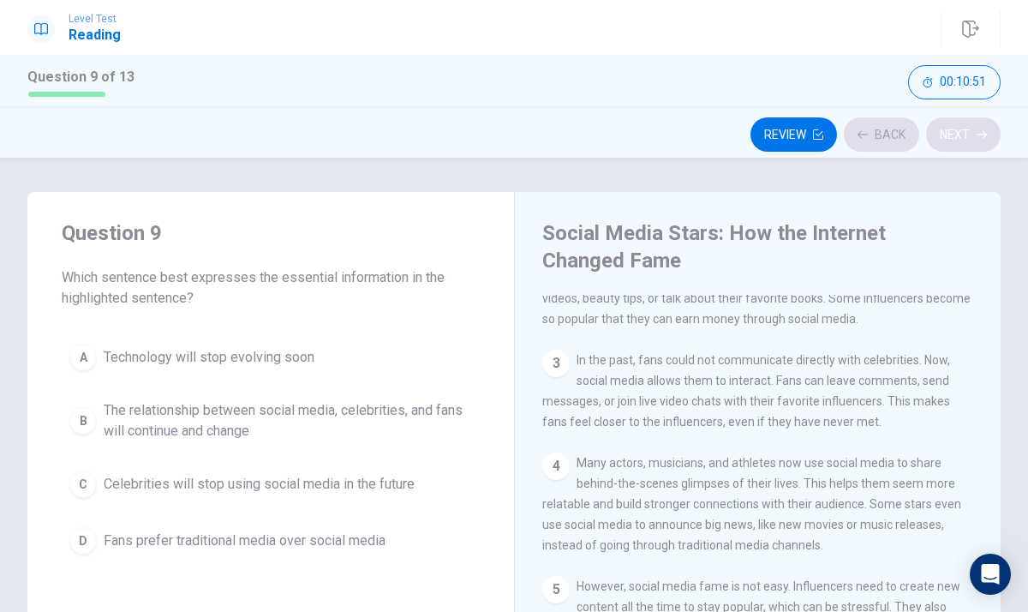
scroll to position [251, 0]
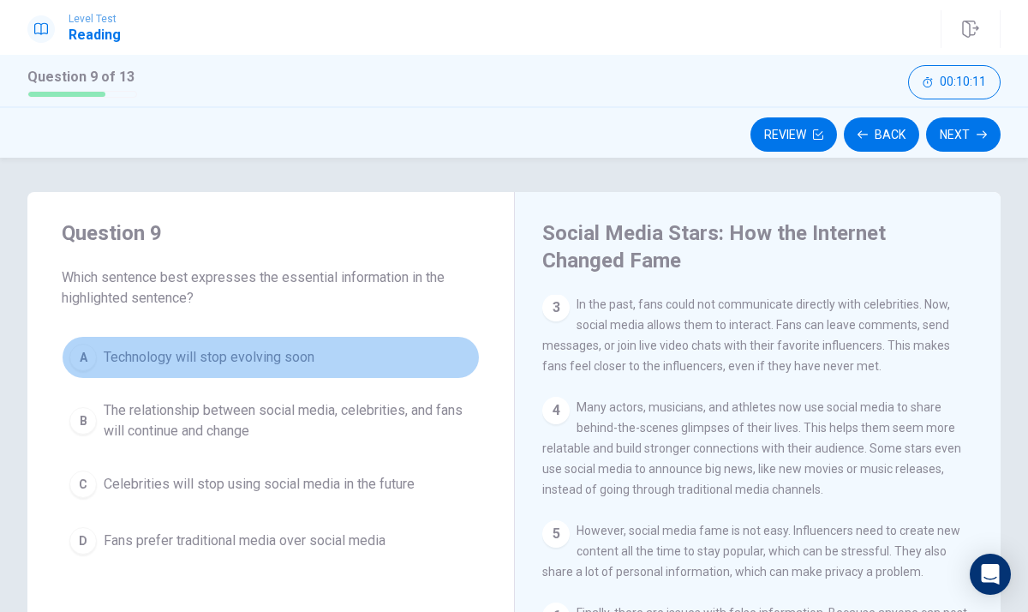
click at [291, 347] on span "Technology will stop evolving soon" at bounding box center [209, 357] width 211 height 21
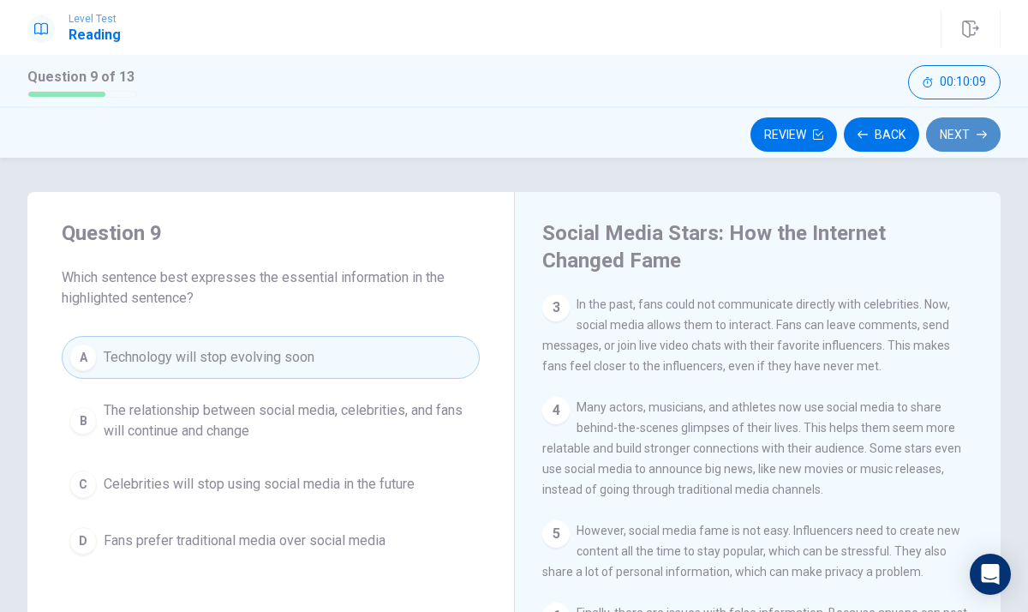
click at [954, 140] on button "Next" at bounding box center [963, 134] width 75 height 34
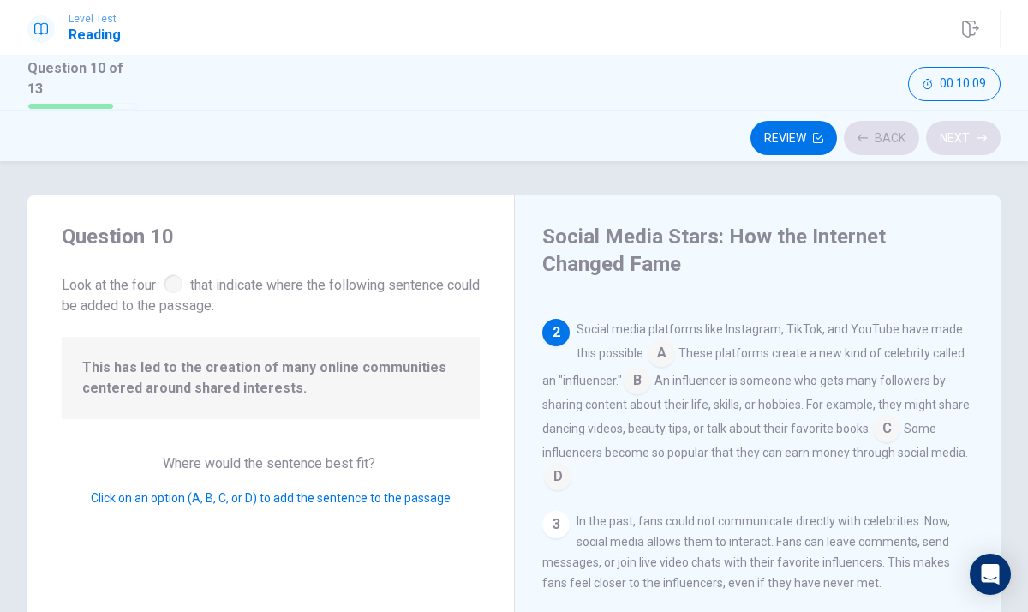
scroll to position [85, 0]
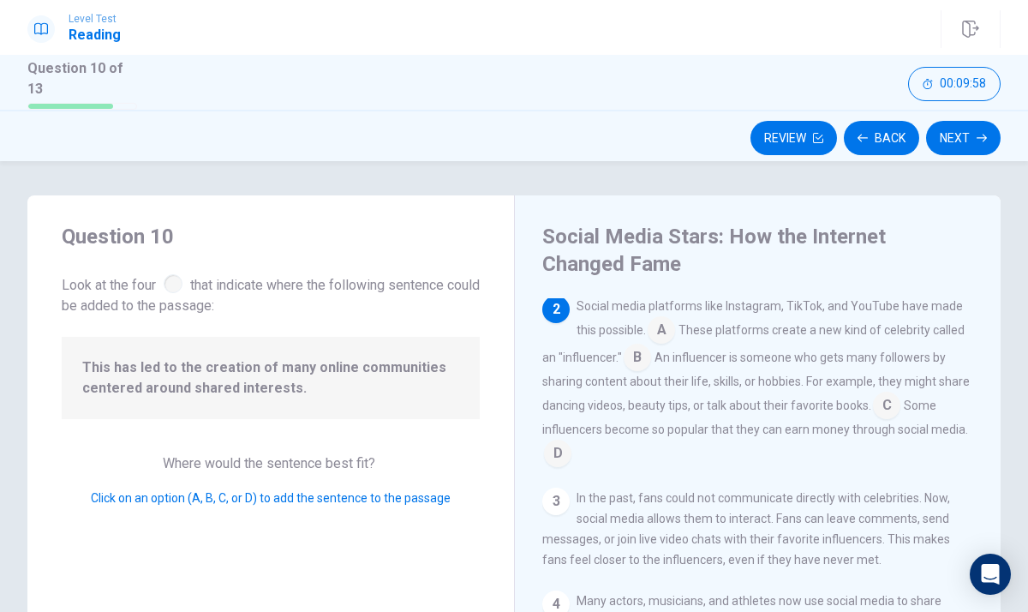
click at [1011, 290] on div "Question 10 Look at the four that indicate where the following sentence could b…" at bounding box center [514, 506] width 1028 height 623
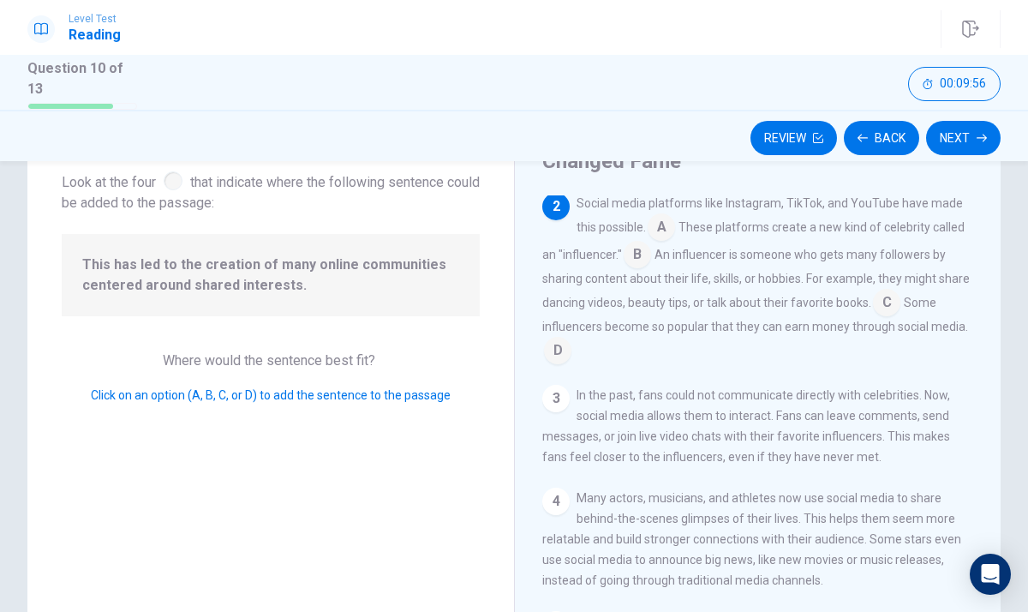
scroll to position [137, 0]
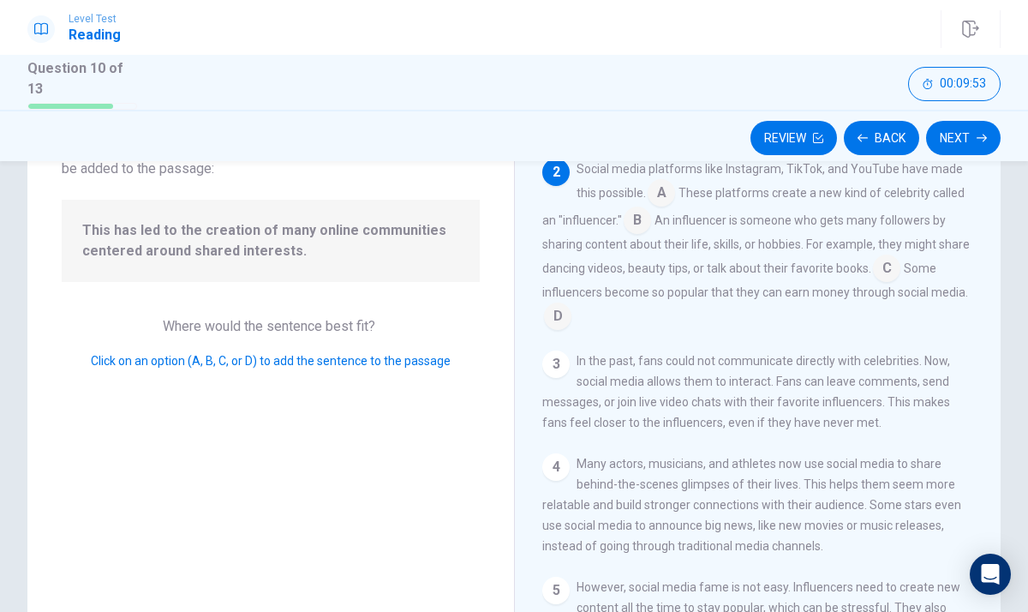
click at [364, 370] on div "Question 10 Look at the four that indicate where the following sentence could b…" at bounding box center [270, 369] width 487 height 623
click at [562, 314] on input at bounding box center [557, 317] width 27 height 27
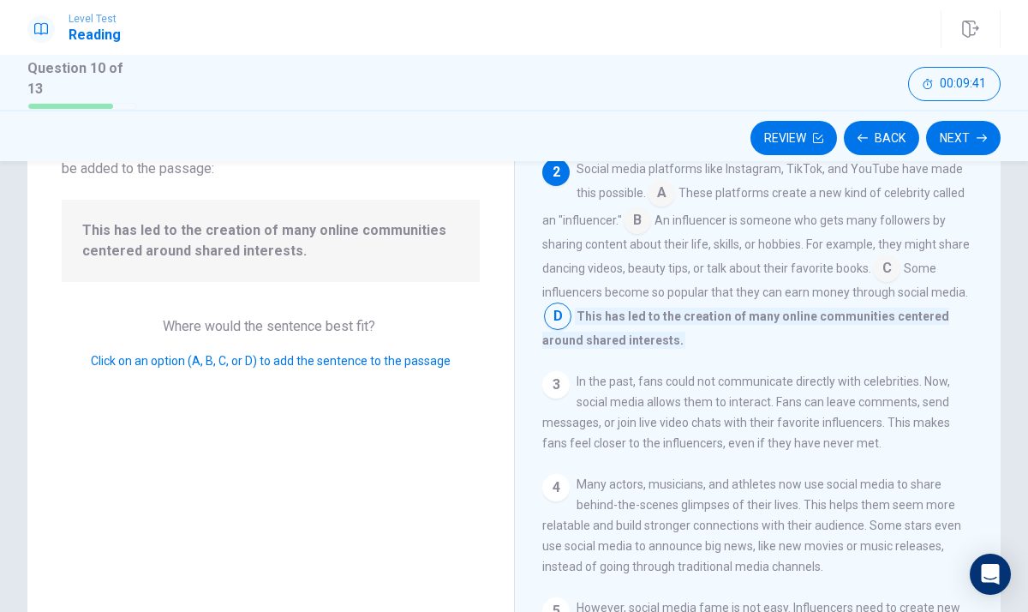
click at [636, 217] on input at bounding box center [637, 221] width 27 height 27
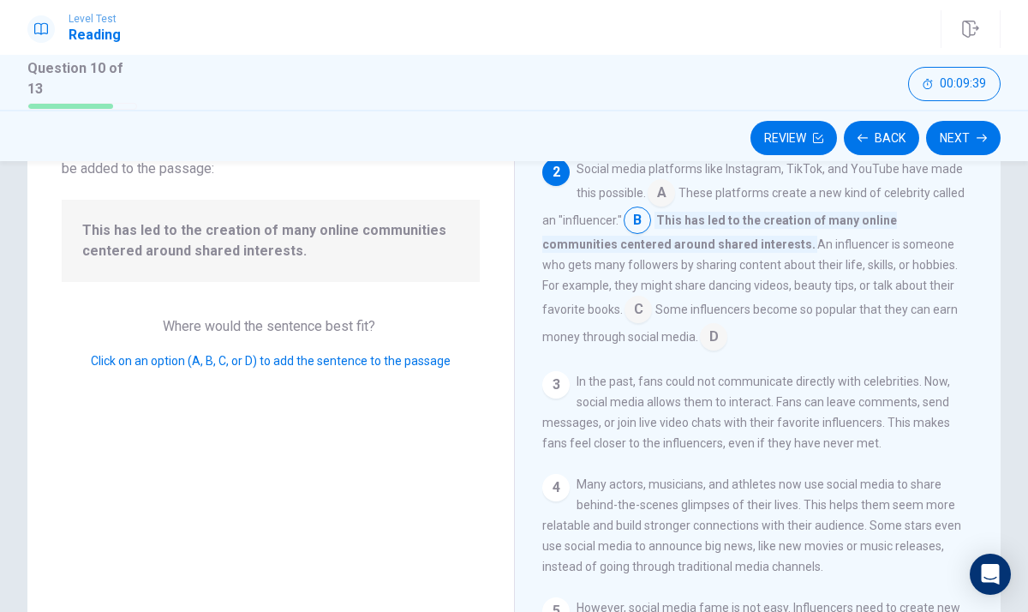
click at [652, 297] on input at bounding box center [638, 310] width 27 height 27
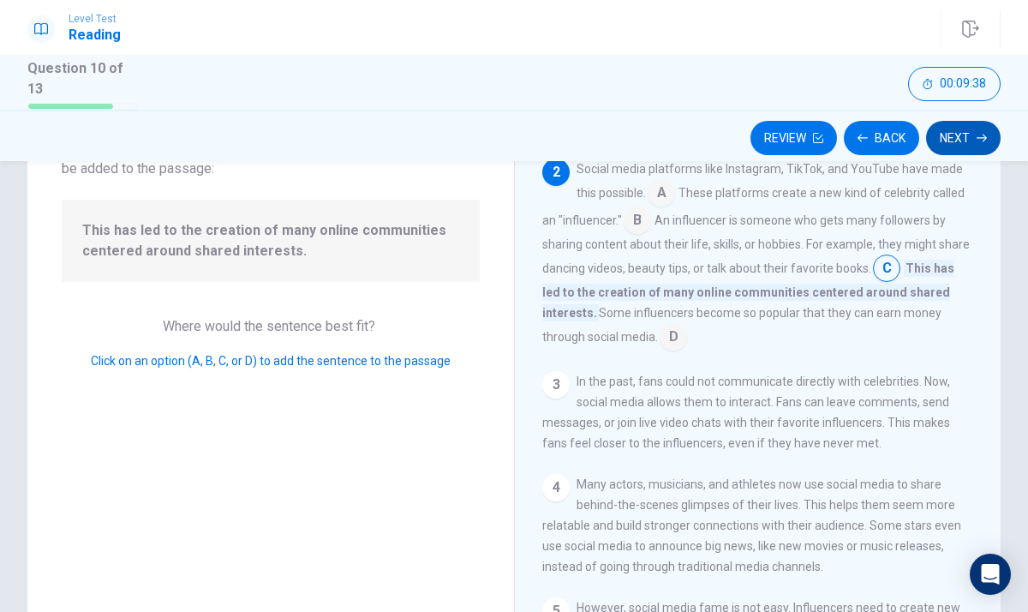
click at [984, 142] on button "Next" at bounding box center [963, 138] width 75 height 34
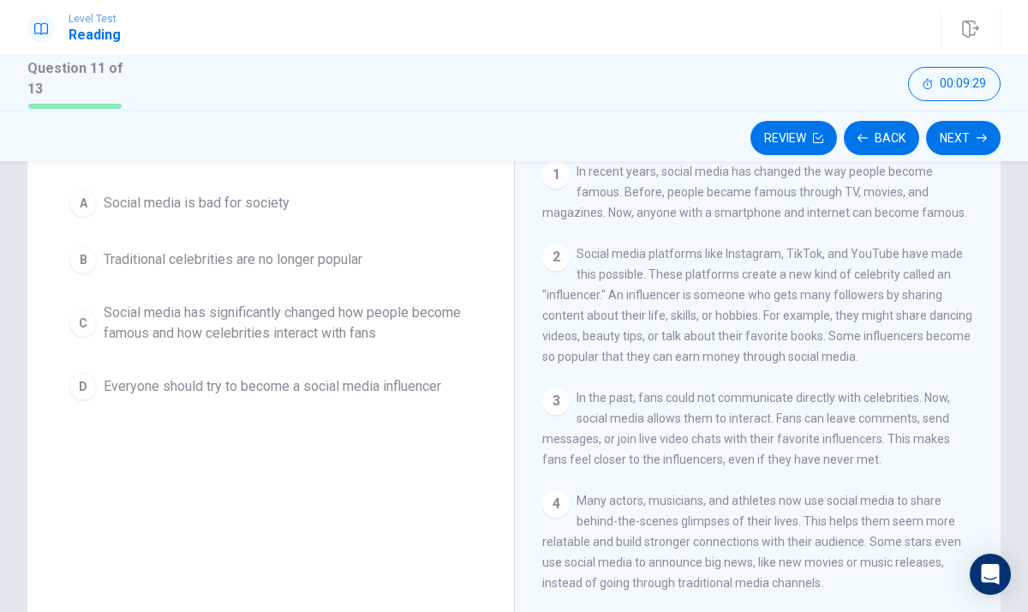
click at [982, 308] on div "1 In recent years, social media has changed the way people become famous. Befor…" at bounding box center [769, 407] width 454 height 493
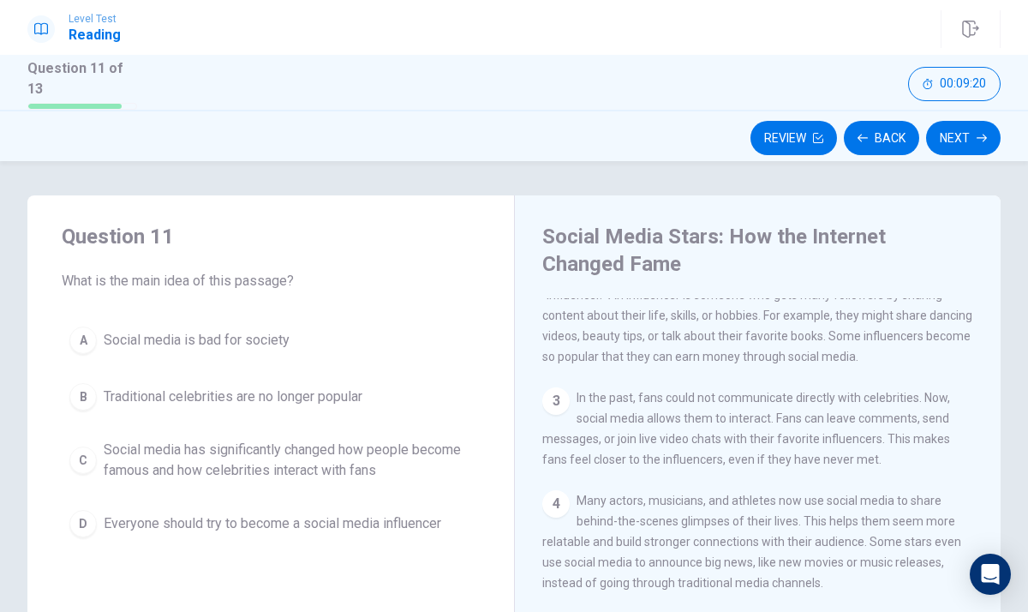
scroll to position [103, 0]
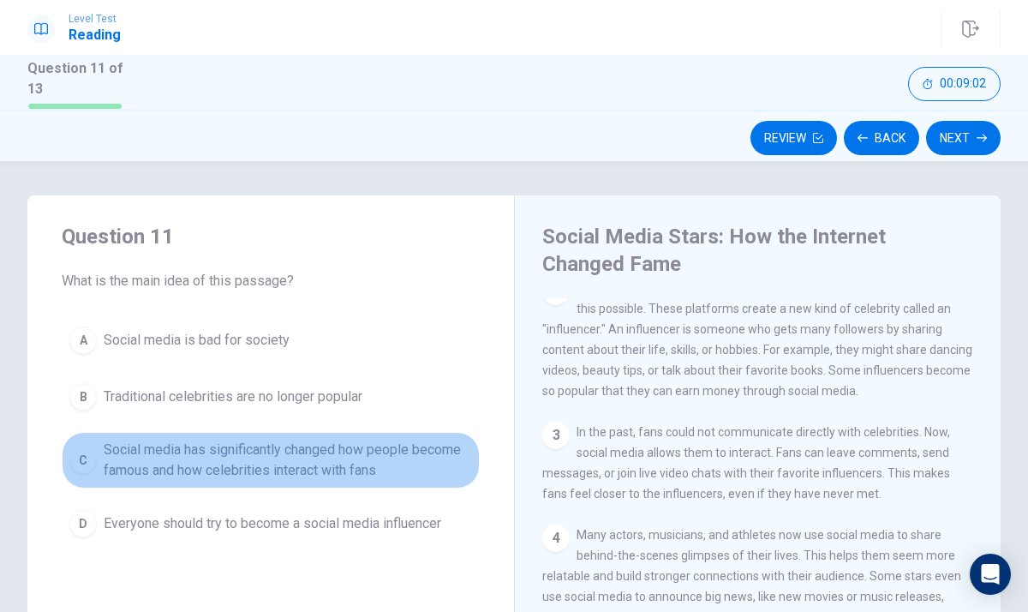
click at [83, 460] on div "C" at bounding box center [82, 459] width 27 height 27
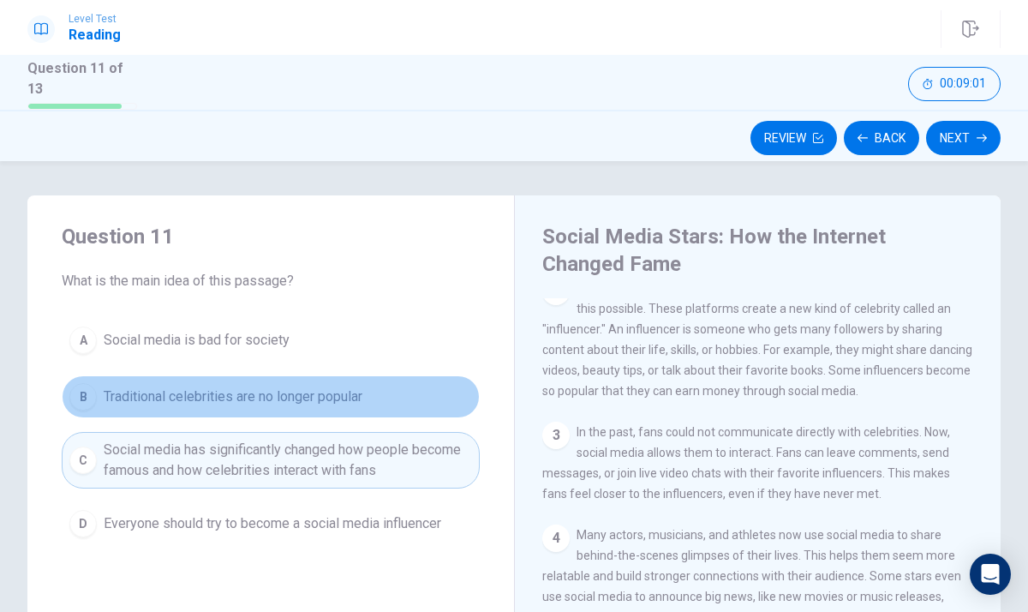
click at [81, 394] on div "B" at bounding box center [82, 396] width 27 height 27
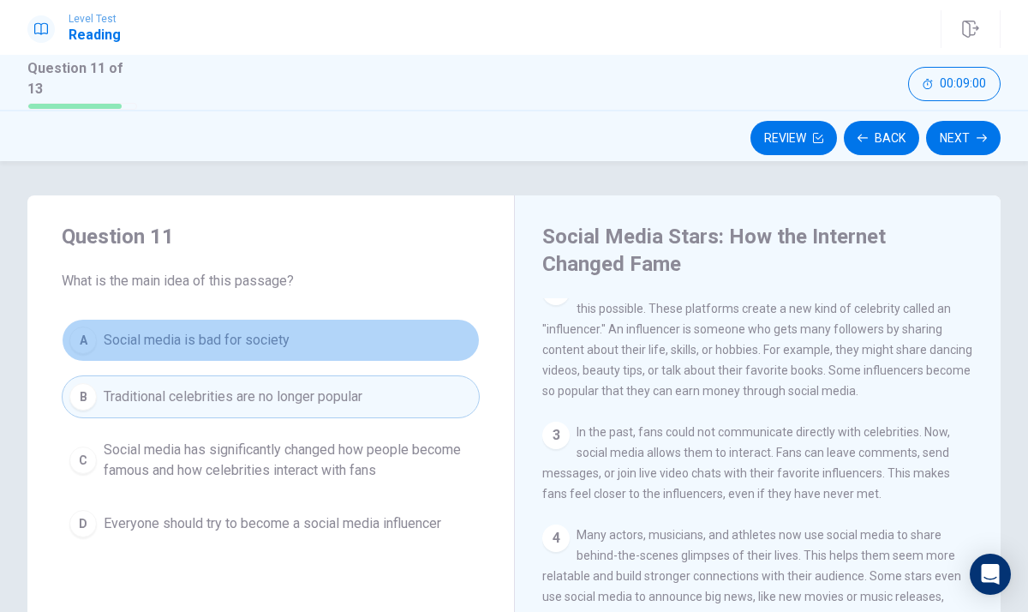
click at [105, 338] on span "Social media is bad for society" at bounding box center [197, 340] width 186 height 21
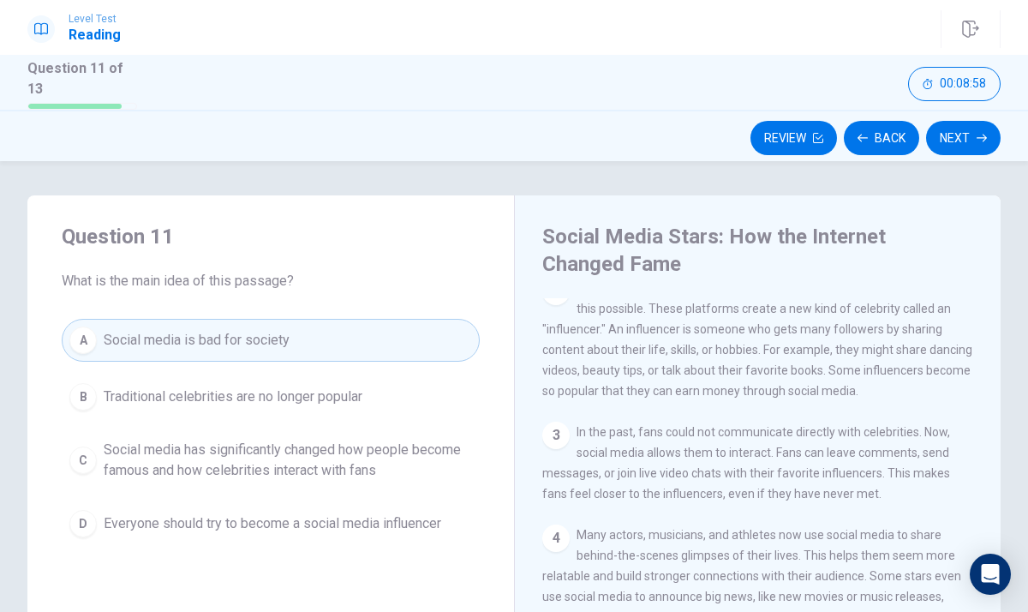
click at [117, 461] on span "Social media has significantly changed how people become famous and how celebri…" at bounding box center [288, 460] width 368 height 41
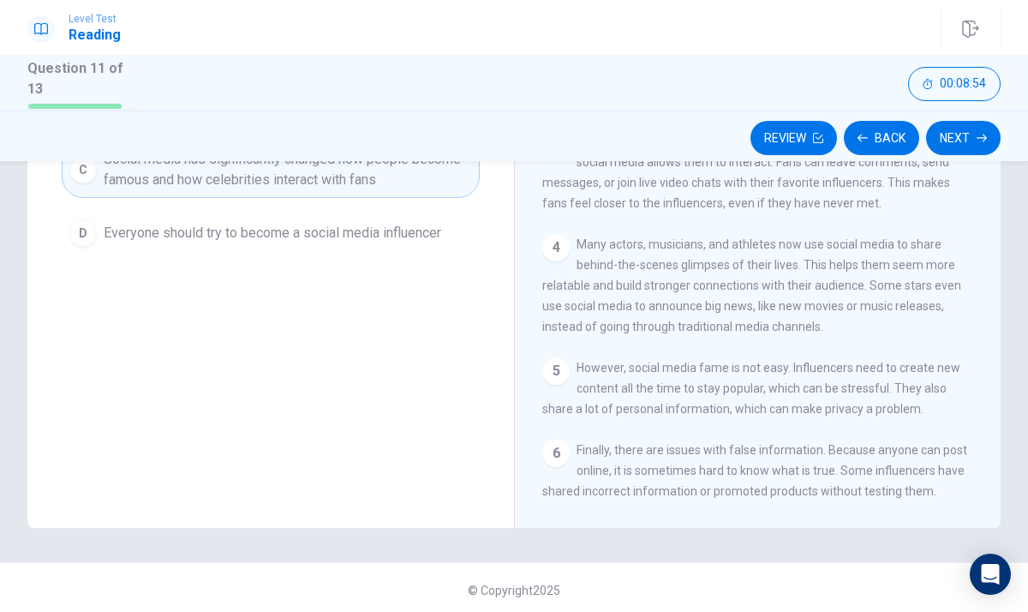
scroll to position [292, 0]
click at [981, 141] on button "Next" at bounding box center [963, 138] width 75 height 34
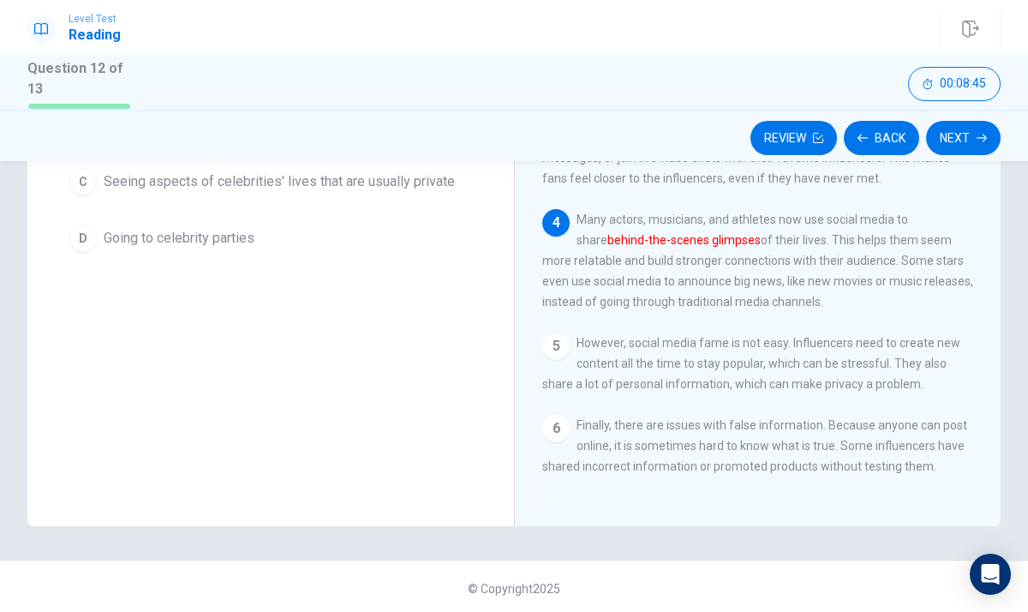
click at [995, 226] on div "1 In recent years, social media has changed the way people become famous. Befor…" at bounding box center [769, 252] width 454 height 493
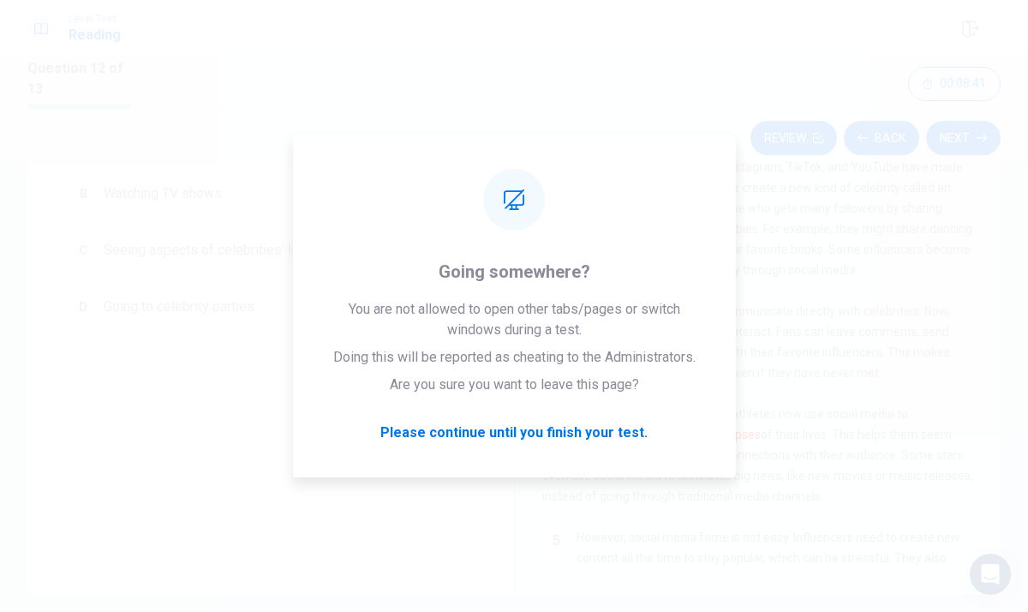
scroll to position [224, 0]
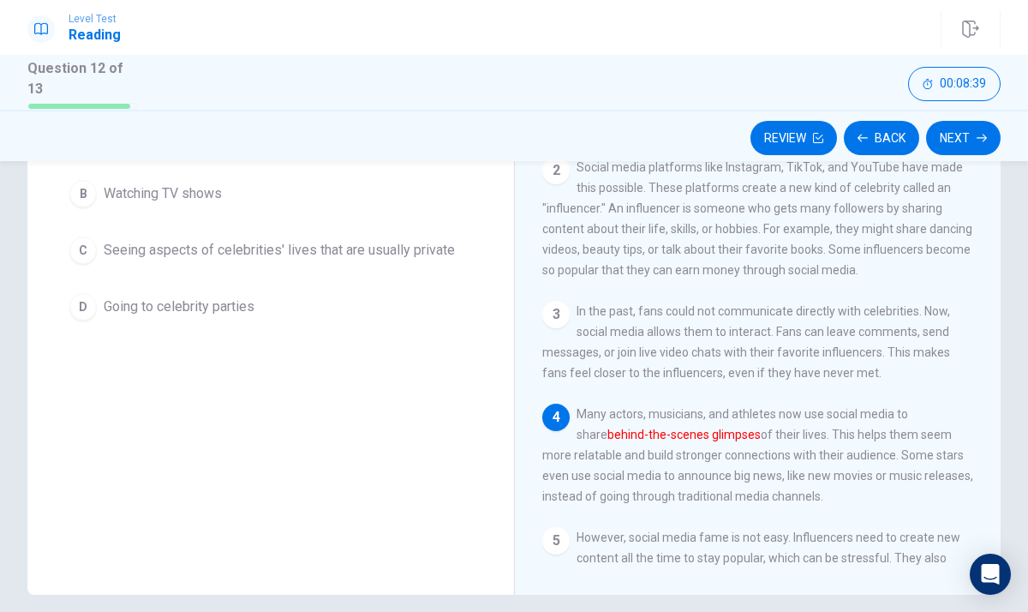
click at [917, 271] on div "2 Social media platforms like Instagram, TikTok, and YouTube have made this pos…" at bounding box center [758, 218] width 432 height 123
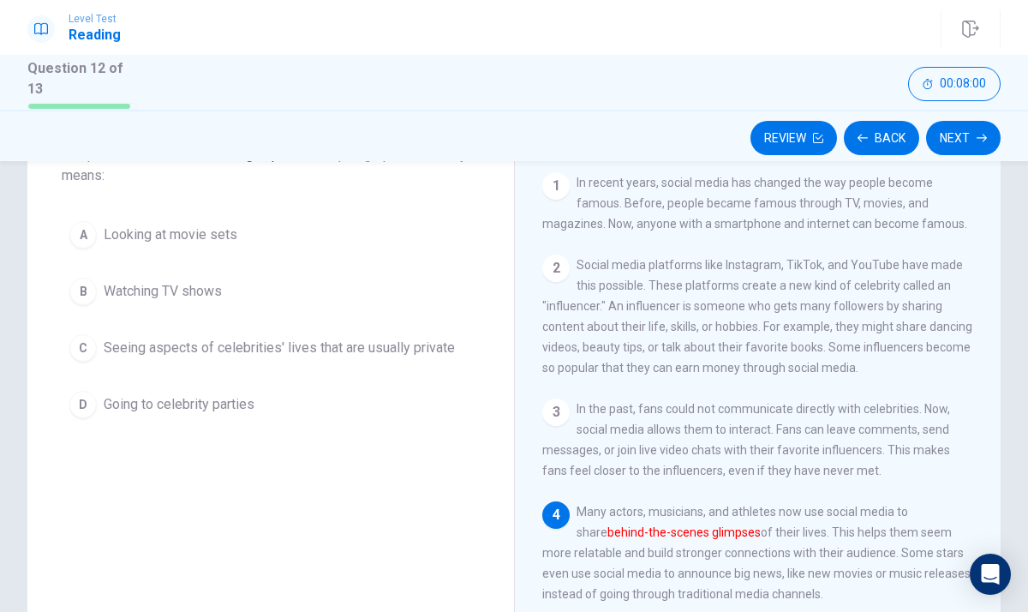
scroll to position [0, 0]
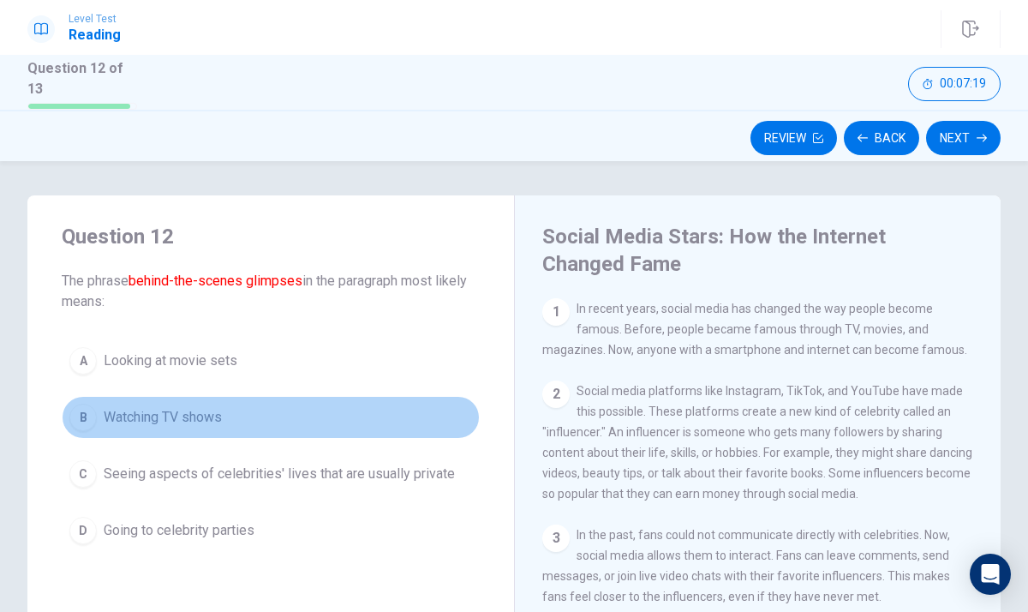
click at [352, 404] on button "B Watching TV shows" at bounding box center [271, 417] width 418 height 43
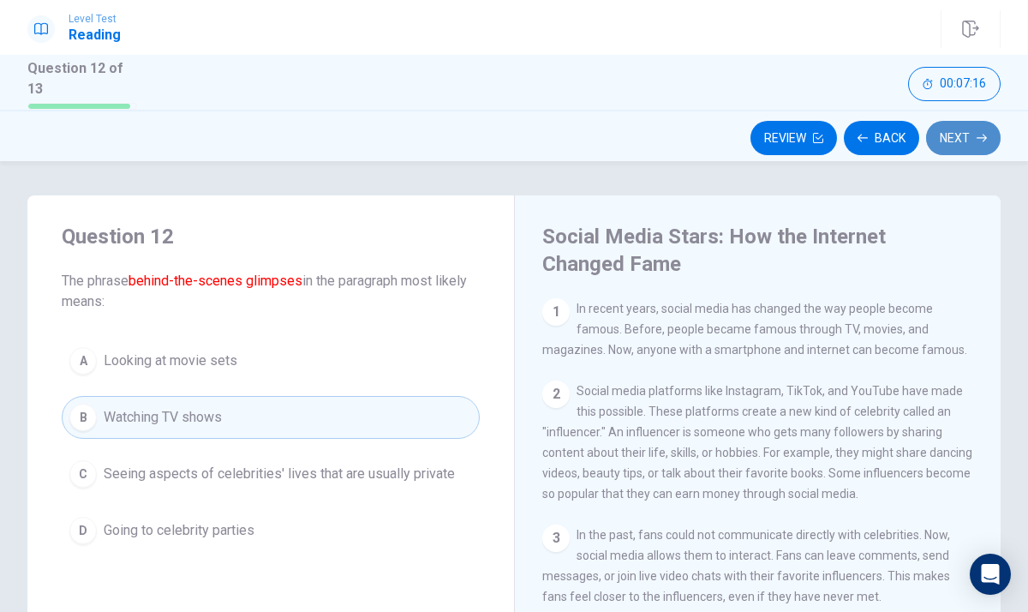
click at [943, 141] on button "Next" at bounding box center [963, 138] width 75 height 34
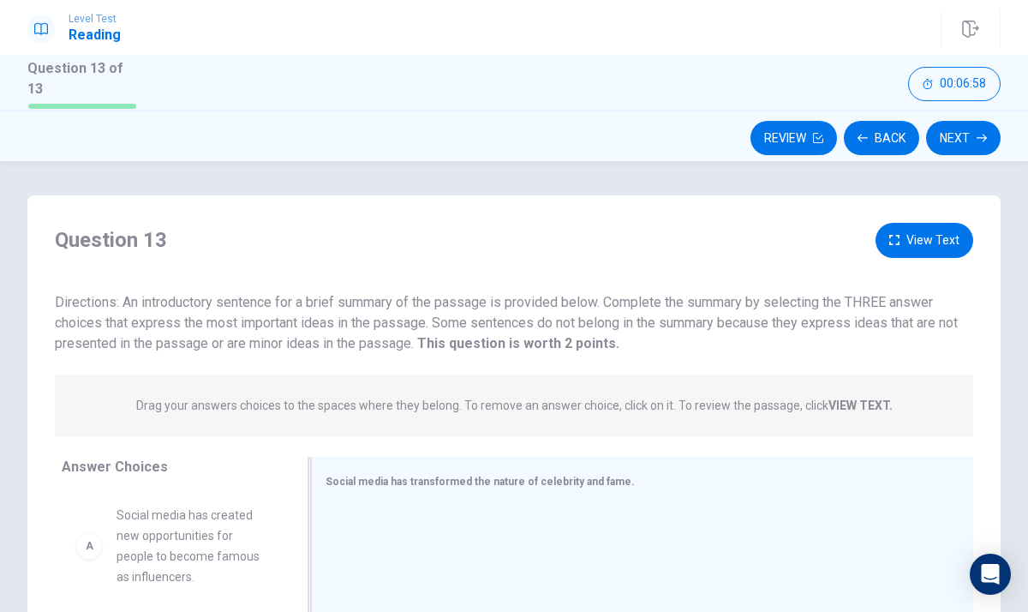
drag, startPoint x: 506, startPoint y: 573, endPoint x: 530, endPoint y: 497, distance: 80.2
click at [532, 495] on div "Social media has transformed the nature of celebrity and fame." at bounding box center [642, 619] width 662 height 324
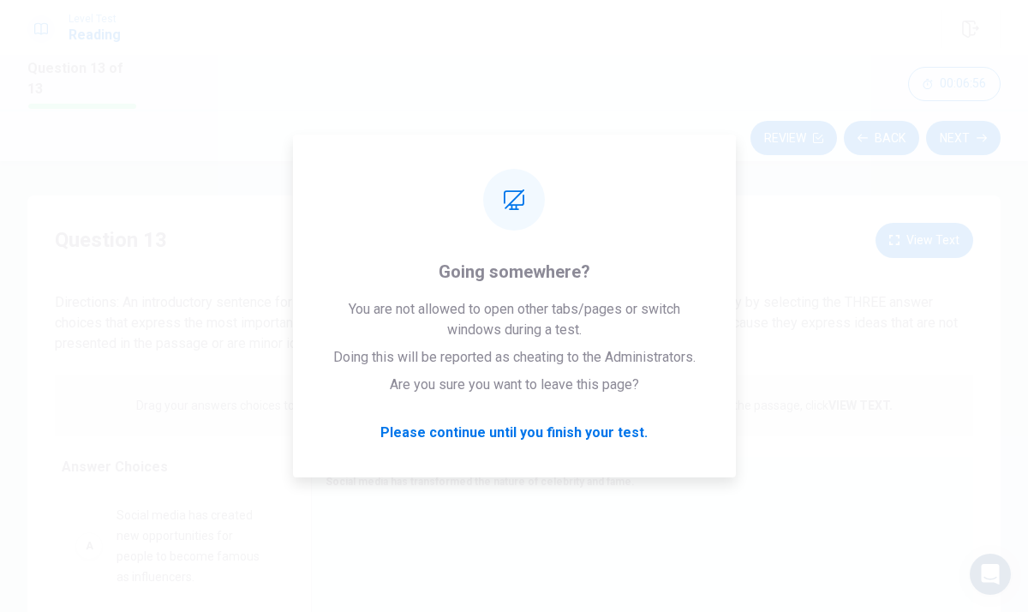
drag, startPoint x: 530, startPoint y: 494, endPoint x: 1034, endPoint y: 413, distance: 510.3
click at [1027, 413] on html "Level Test Reading Question 13 of 13 Review Back Next 00:06:56 Question 13 of 1…" at bounding box center [514, 306] width 1028 height 612
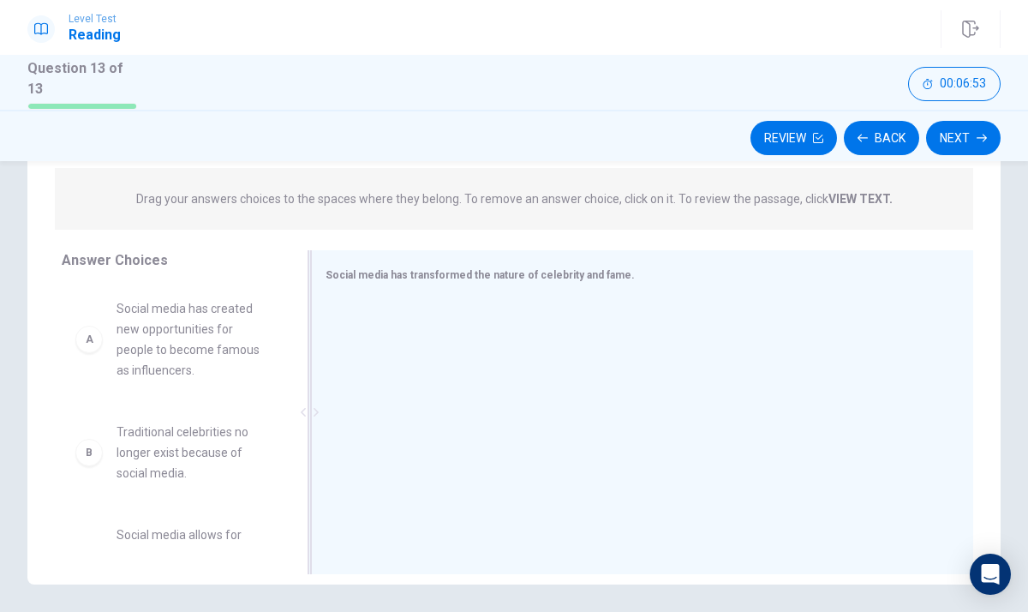
scroll to position [240, 0]
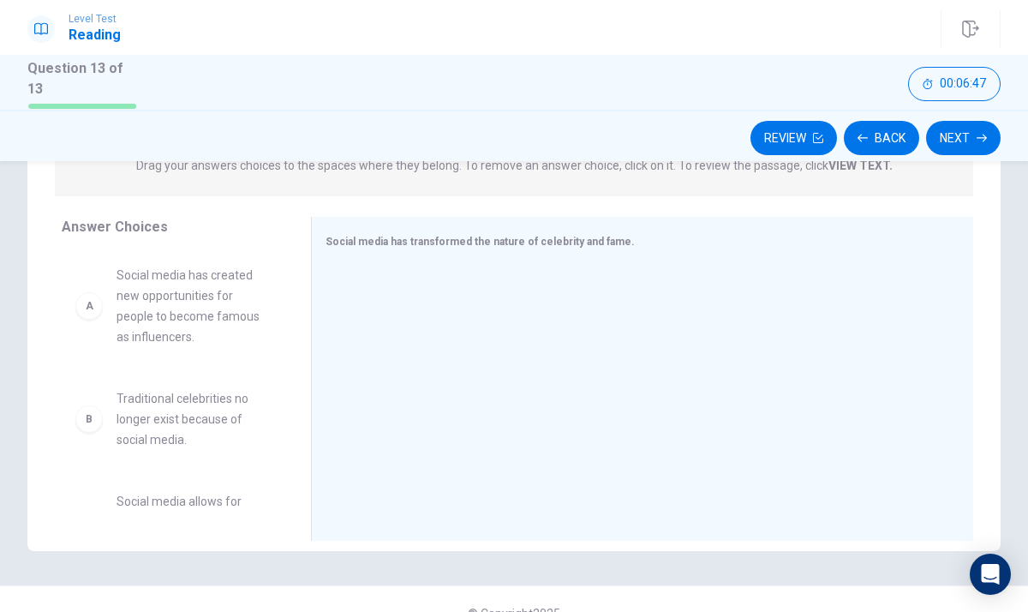
click at [90, 406] on div "B" at bounding box center [88, 418] width 27 height 27
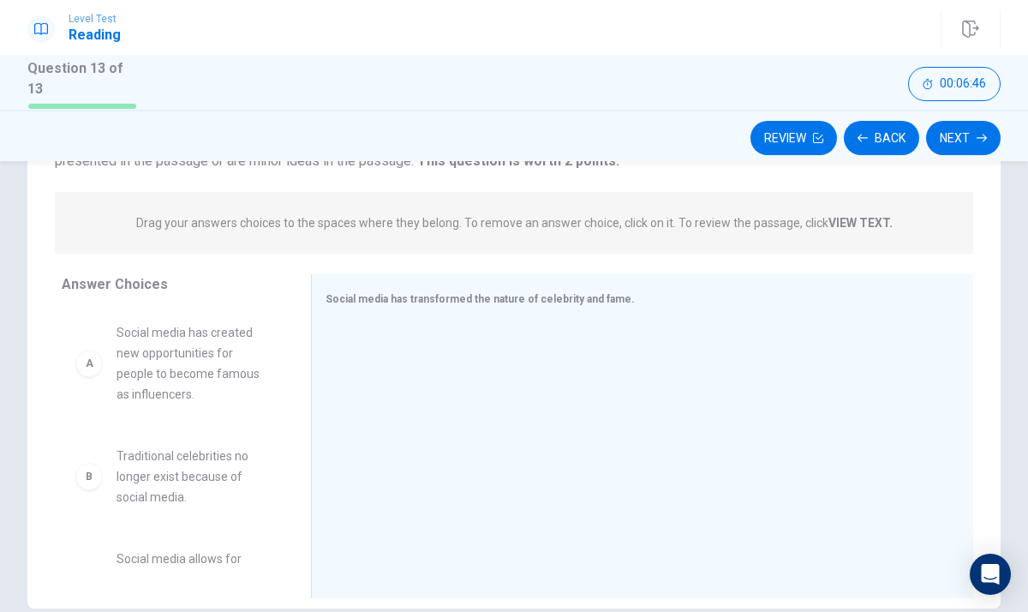
scroll to position [182, 0]
click at [87, 484] on div "B" at bounding box center [88, 477] width 27 height 27
click at [90, 488] on div "B Traditional celebrities no longer exist because of social media." at bounding box center [172, 477] width 195 height 62
click at [89, 476] on div "B" at bounding box center [88, 477] width 27 height 27
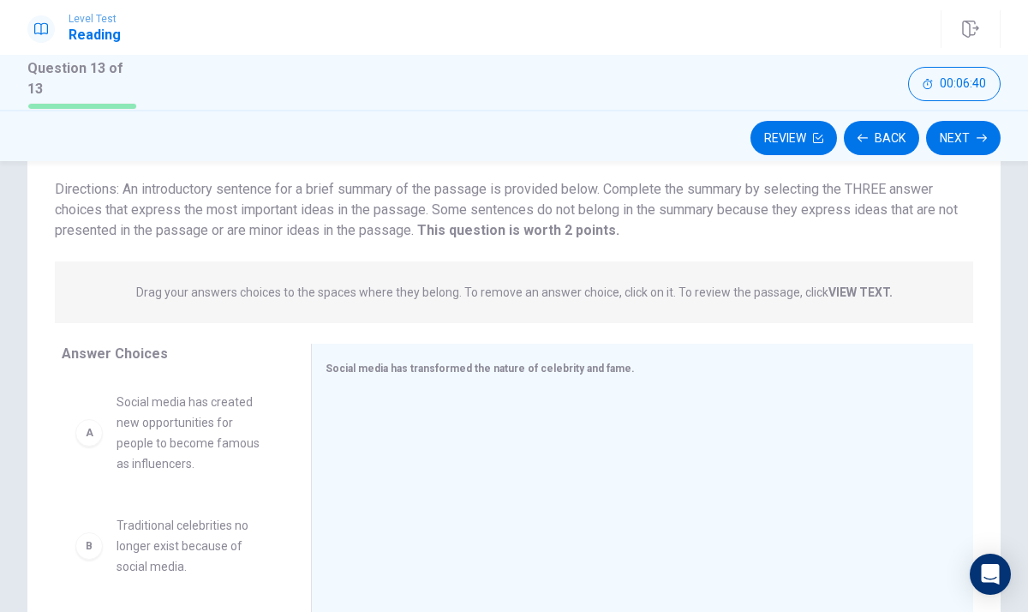
scroll to position [79, 0]
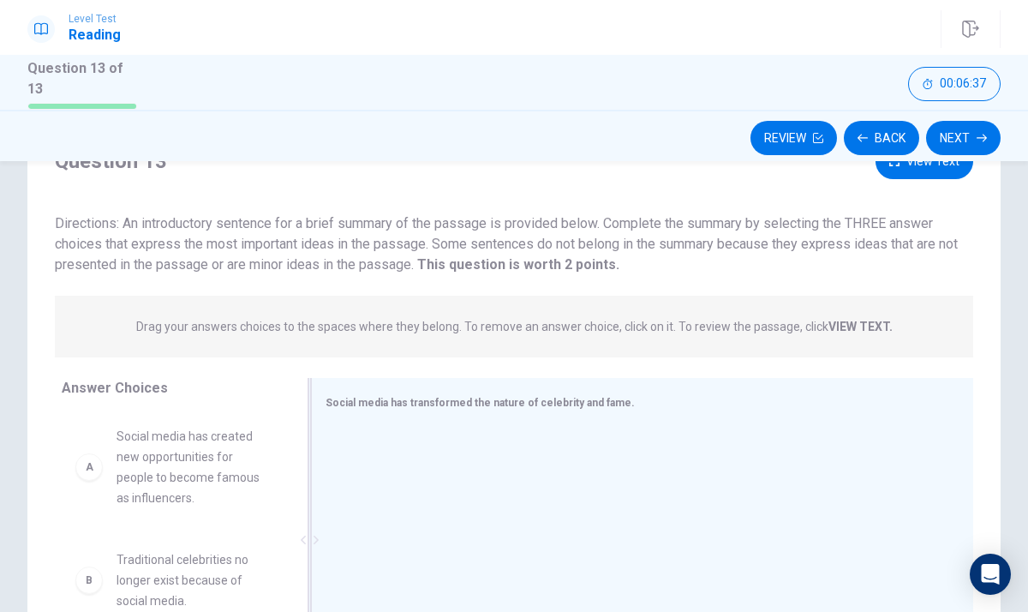
click at [383, 457] on div at bounding box center [636, 542] width 620 height 230
click at [512, 397] on span "Social media has transformed the nature of celebrity and fame." at bounding box center [480, 403] width 309 height 12
click at [966, 121] on button "Next" at bounding box center [963, 138] width 75 height 34
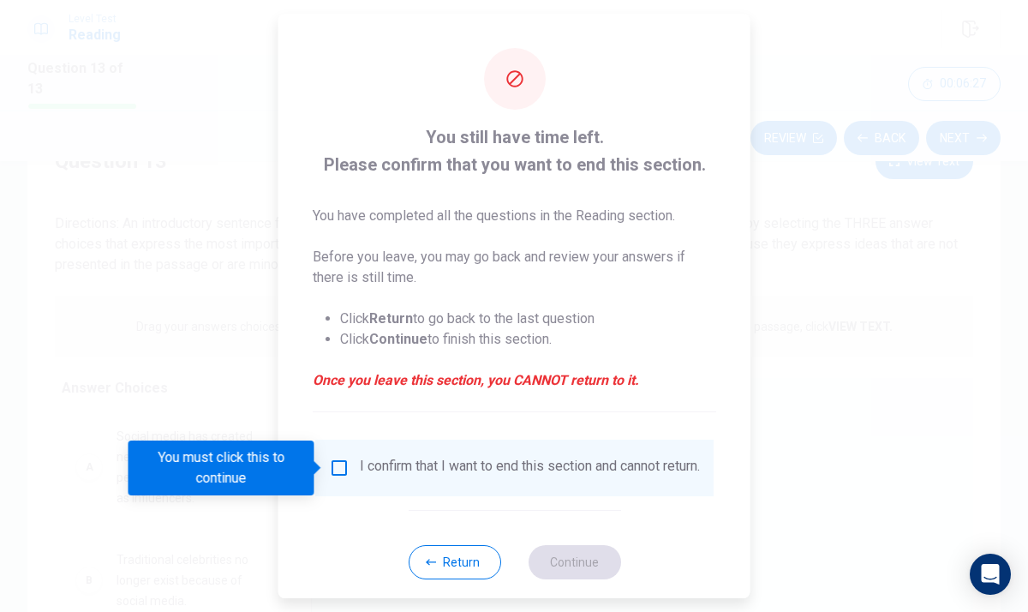
click at [415, 460] on div "I confirm that I want to end this section and cannot return." at bounding box center [530, 468] width 340 height 21
click at [336, 478] on div "I confirm that I want to end this section and cannot return." at bounding box center [514, 468] width 371 height 21
click at [336, 470] on input "You must click this to continue" at bounding box center [339, 468] width 21 height 21
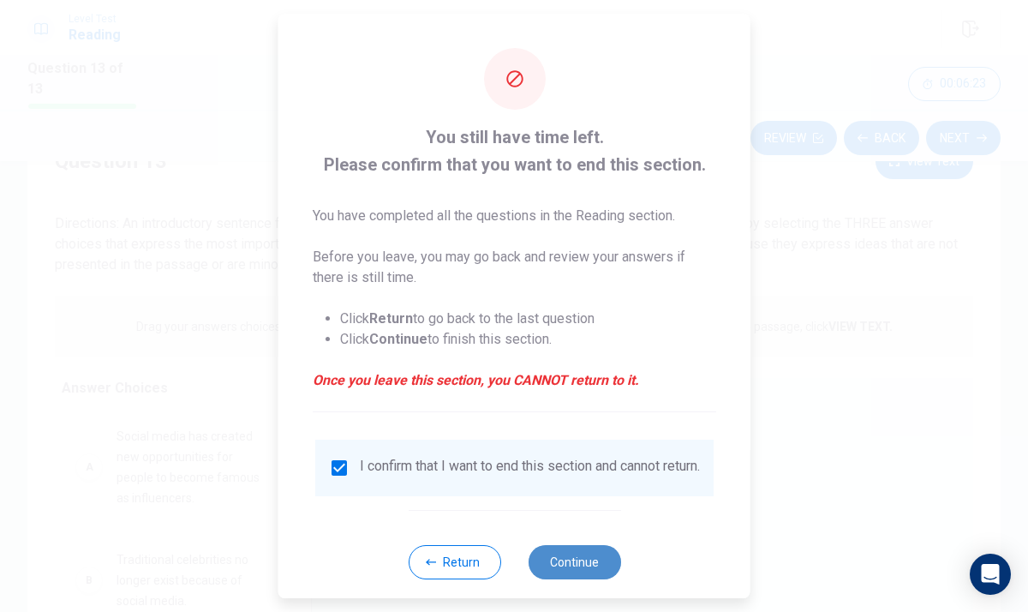
click at [593, 579] on button "Continue" at bounding box center [574, 562] width 93 height 34
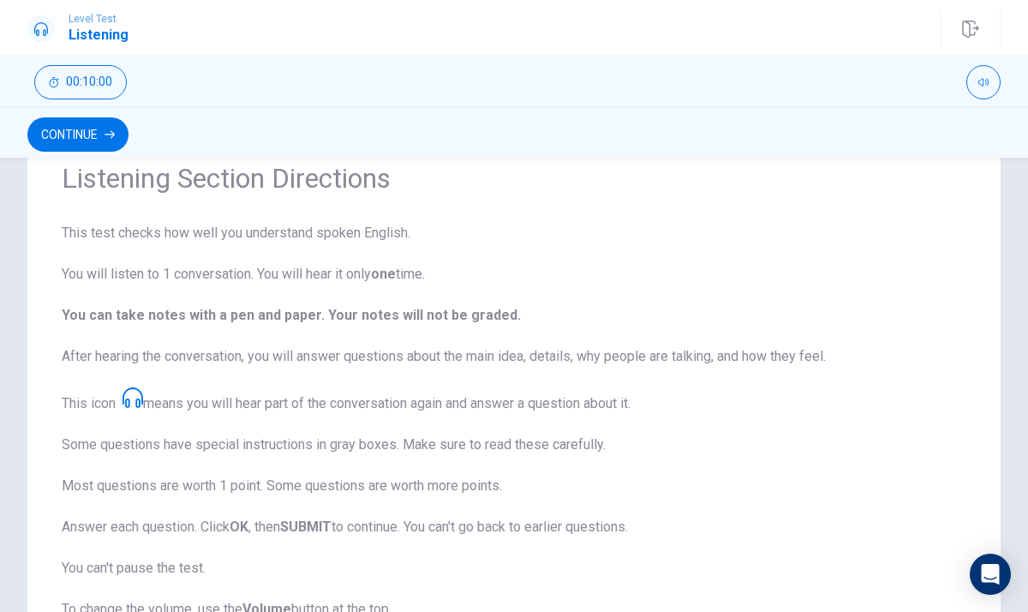
drag, startPoint x: 320, startPoint y: 235, endPoint x: 329, endPoint y: 209, distance: 27.4
click at [329, 209] on div "Listening Section Directions This test checks how well you understand spoken En…" at bounding box center [513, 431] width 973 height 637
click at [59, 137] on button "Continue" at bounding box center [77, 134] width 101 height 34
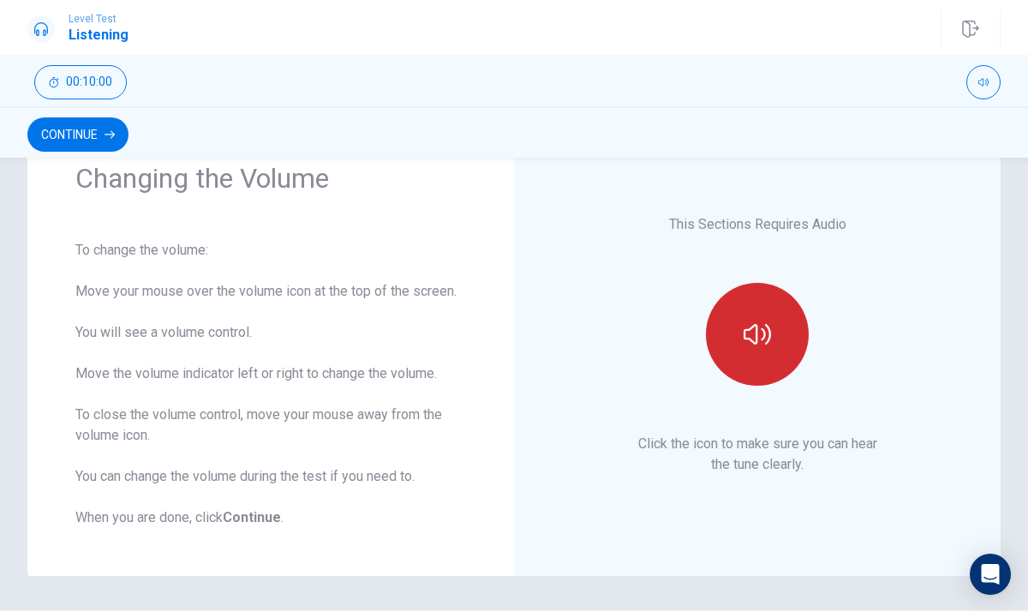
click at [768, 316] on button "button" at bounding box center [757, 334] width 103 height 103
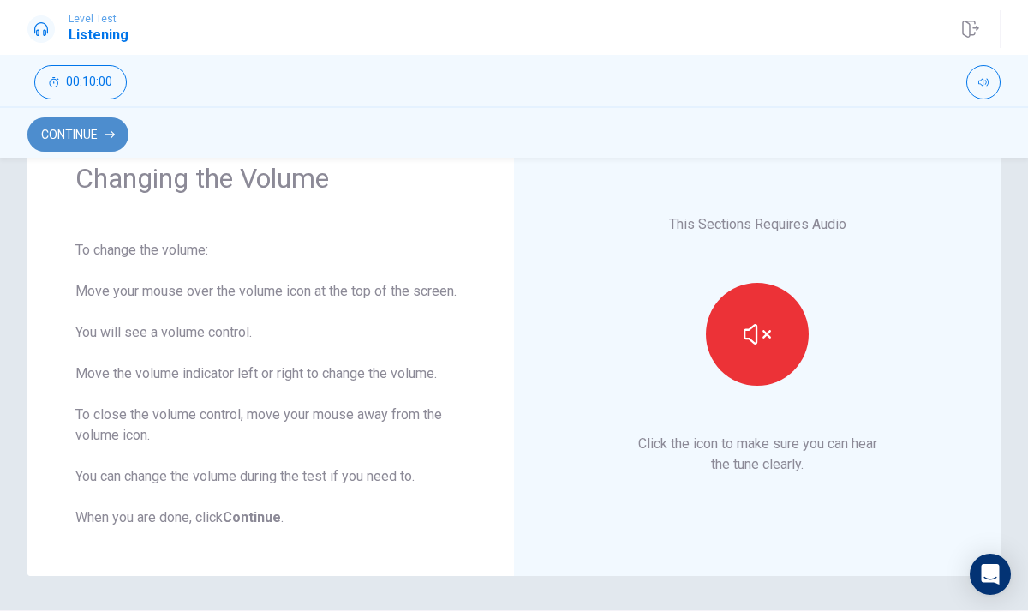
click at [96, 137] on button "Continue" at bounding box center [77, 134] width 101 height 34
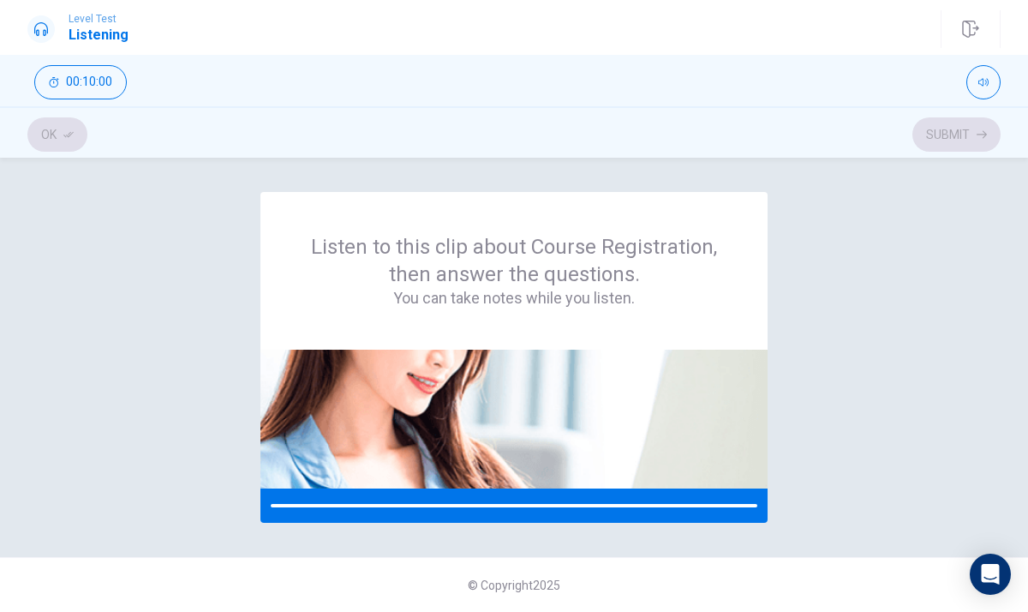
scroll to position [0, 0]
click at [989, 564] on div "Open Intercom Messenger" at bounding box center [990, 574] width 45 height 45
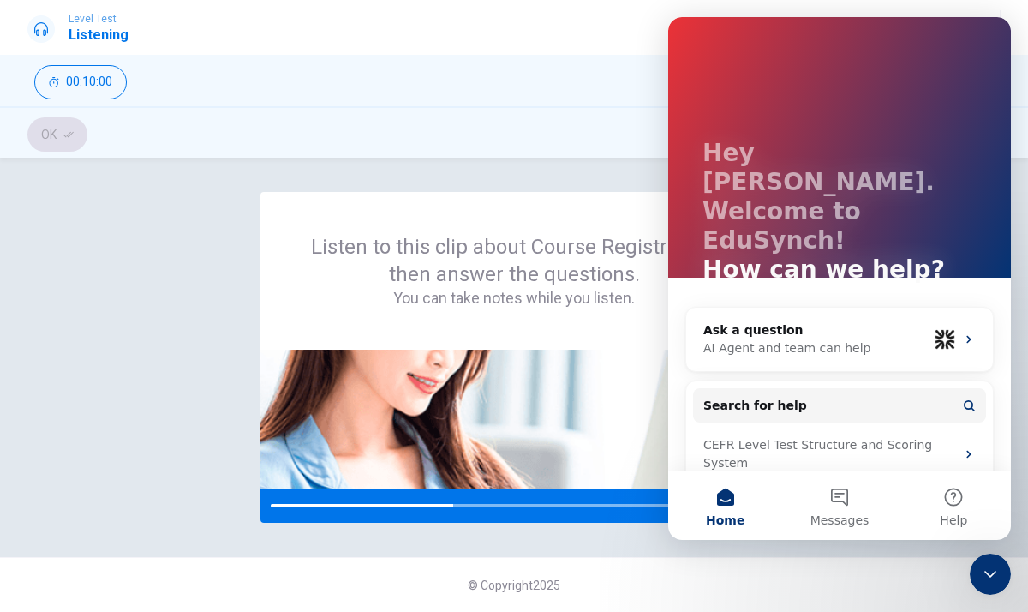
click at [684, 567] on div "© Copyright 2025" at bounding box center [514, 584] width 1028 height 55
click at [645, 542] on div "Listen to this clip about Course Registration, then answer the questions. You c…" at bounding box center [514, 385] width 1028 height 454
click at [227, 348] on div "Listen to this clip about Course Registration, then answer the questions. You c…" at bounding box center [513, 357] width 973 height 331
click at [662, 151] on div "Ok Submit" at bounding box center [514, 131] width 1028 height 51
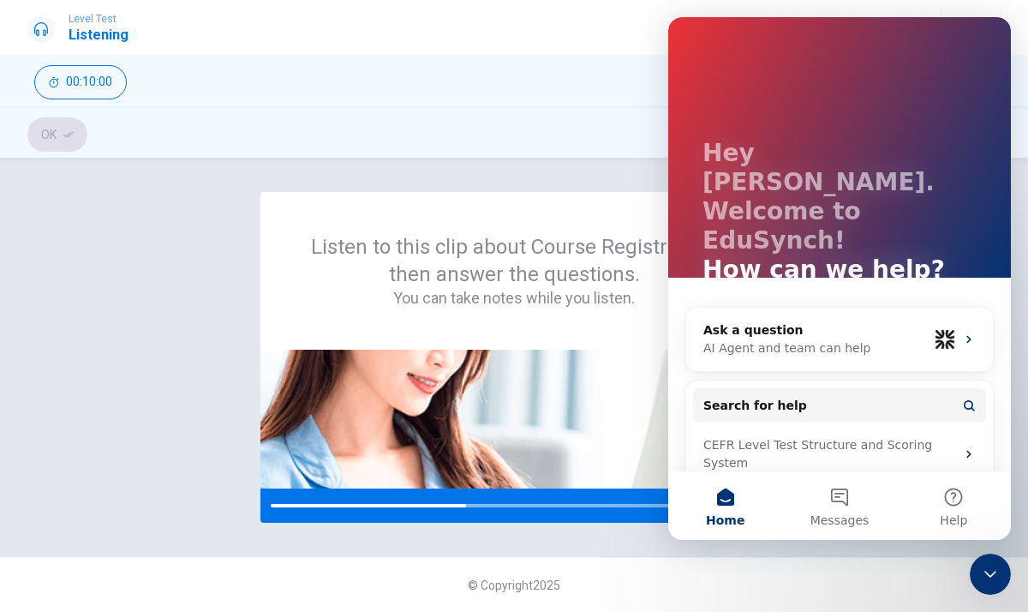
click at [716, 148] on p "Hey [PERSON_NAME]. Welcome to EduSynch!" at bounding box center [840, 197] width 274 height 117
click at [608, 157] on div "Ok Submit" at bounding box center [514, 131] width 1028 height 51
click at [464, 244] on div "Listen to this clip about Course Registration, then answer the questions. You c…" at bounding box center [514, 270] width 425 height 75
click at [979, 576] on div "Close Intercom Messenger" at bounding box center [990, 574] width 41 height 41
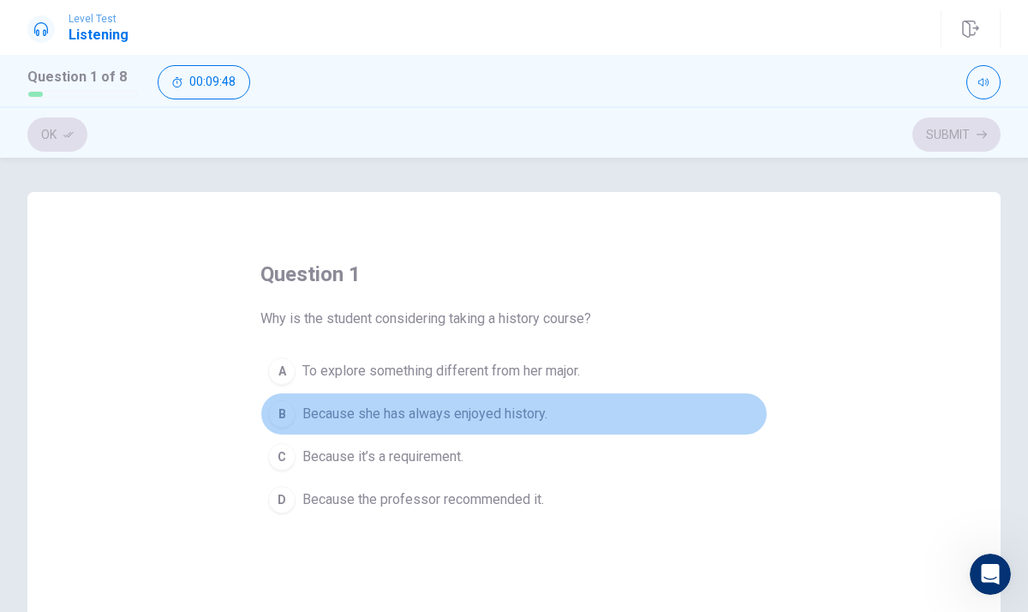
click at [528, 418] on span "Because she has always enjoyed history." at bounding box center [424, 414] width 245 height 21
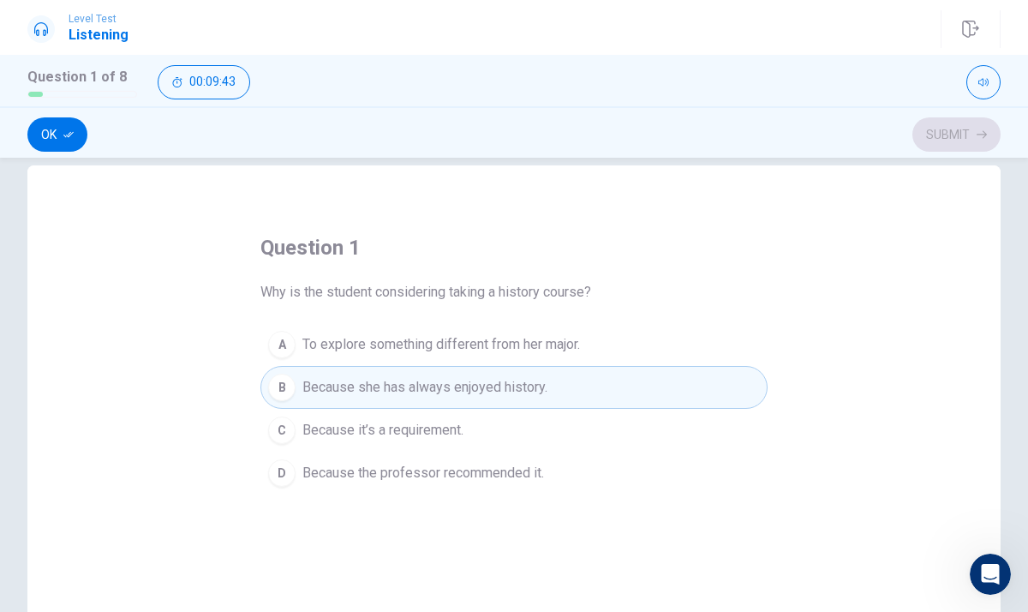
scroll to position [14, 0]
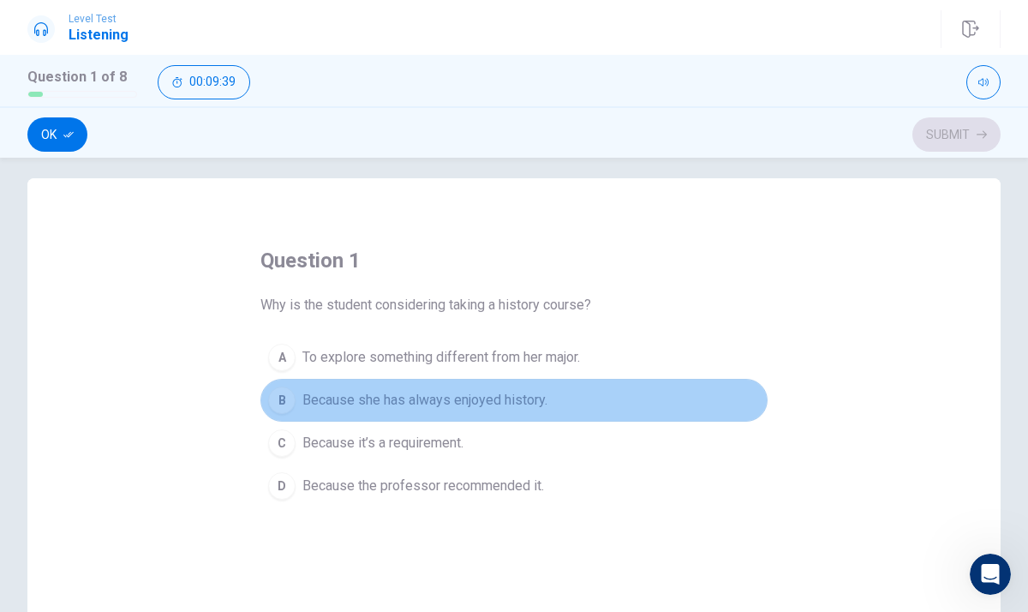
click at [694, 391] on button "B Because she has always enjoyed history." at bounding box center [514, 400] width 507 height 43
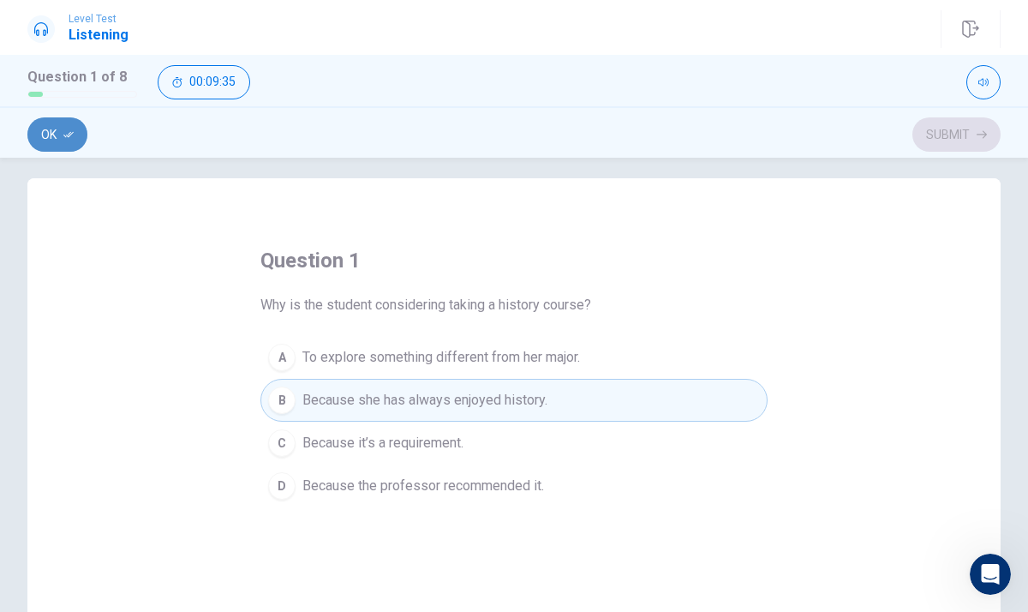
click at [61, 130] on button "Ok" at bounding box center [57, 134] width 60 height 34
click at [936, 132] on button "Submit" at bounding box center [957, 134] width 88 height 34
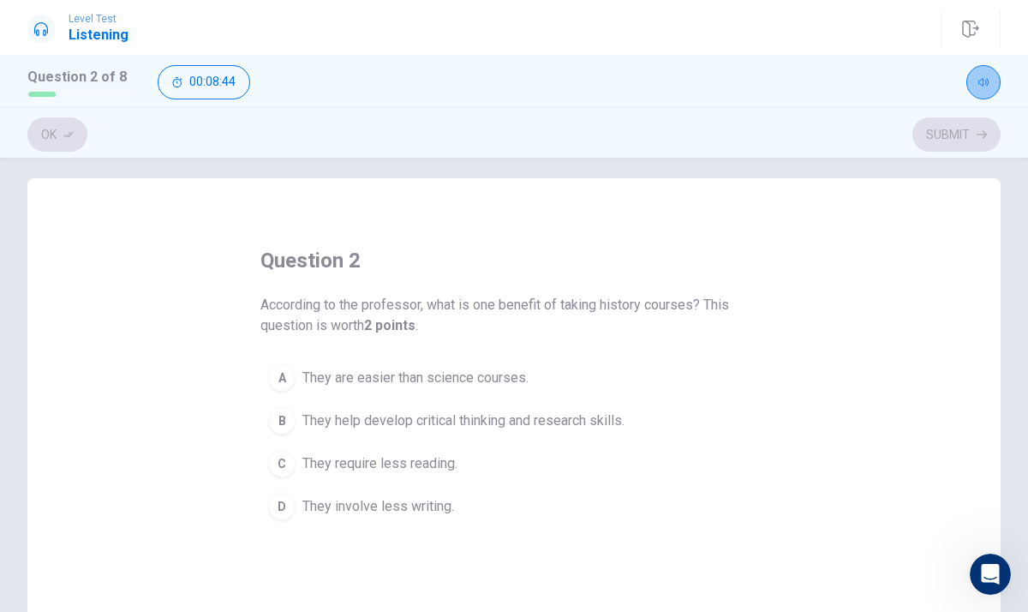
click at [981, 79] on icon "button" at bounding box center [984, 82] width 10 height 10
click at [981, 386] on div "question 2 According to the professor, what is one benefit of taking history co…" at bounding box center [513, 476] width 973 height 596
click at [990, 270] on div "question 2 According to the professor, what is one benefit of taking history co…" at bounding box center [513, 476] width 973 height 596
click at [893, 270] on div "question 2 According to the professor, what is one benefit of taking history co…" at bounding box center [513, 476] width 973 height 596
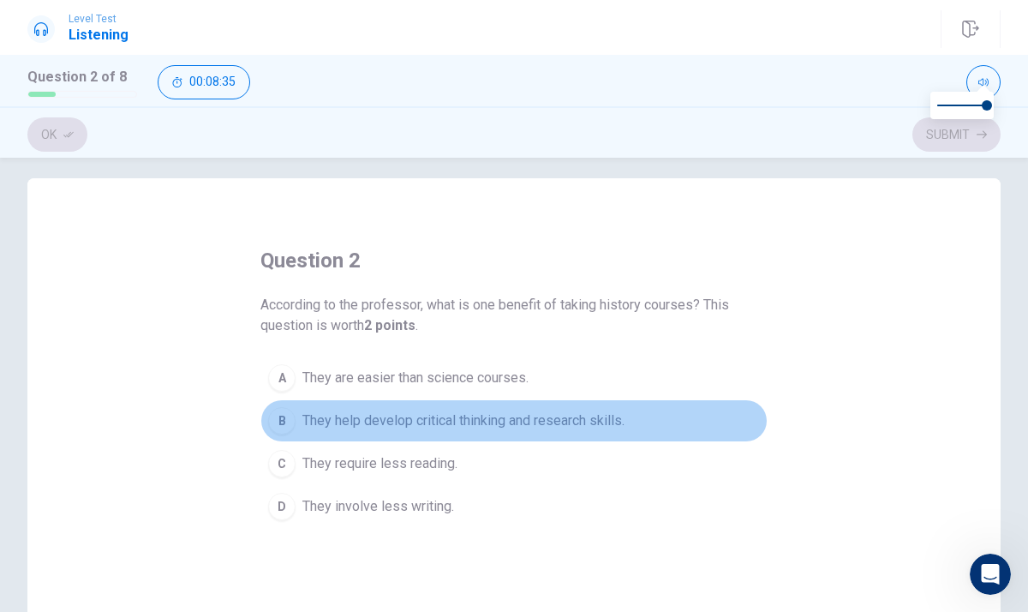
click at [476, 439] on button "B They help develop critical thinking and research skills." at bounding box center [514, 420] width 507 height 43
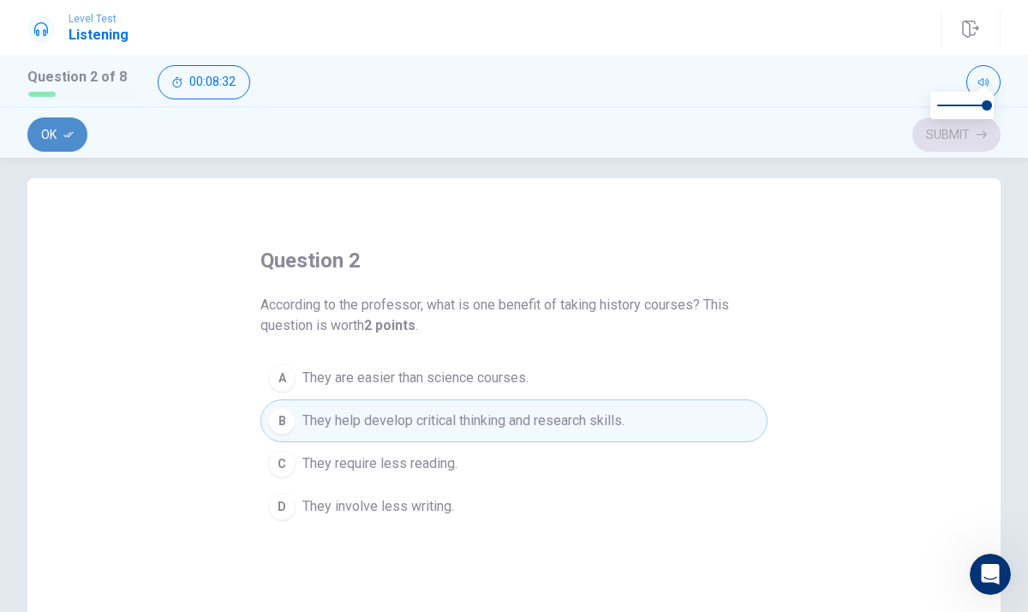
click at [39, 136] on button "Ok" at bounding box center [57, 134] width 60 height 34
click at [961, 133] on button "Submit" at bounding box center [957, 134] width 88 height 34
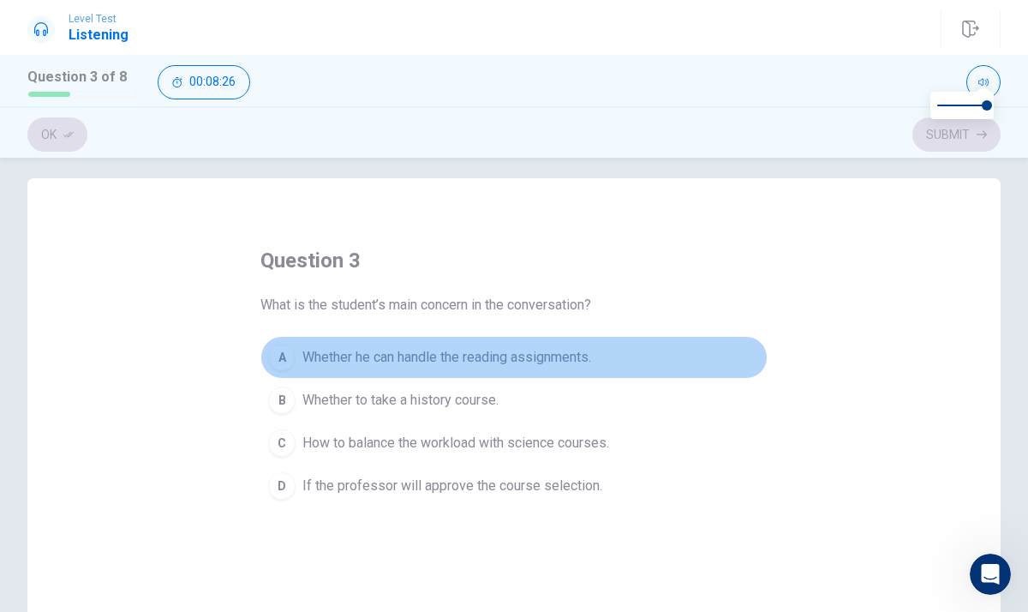
click at [508, 357] on span "Whether he can handle the reading assignments." at bounding box center [446, 357] width 289 height 21
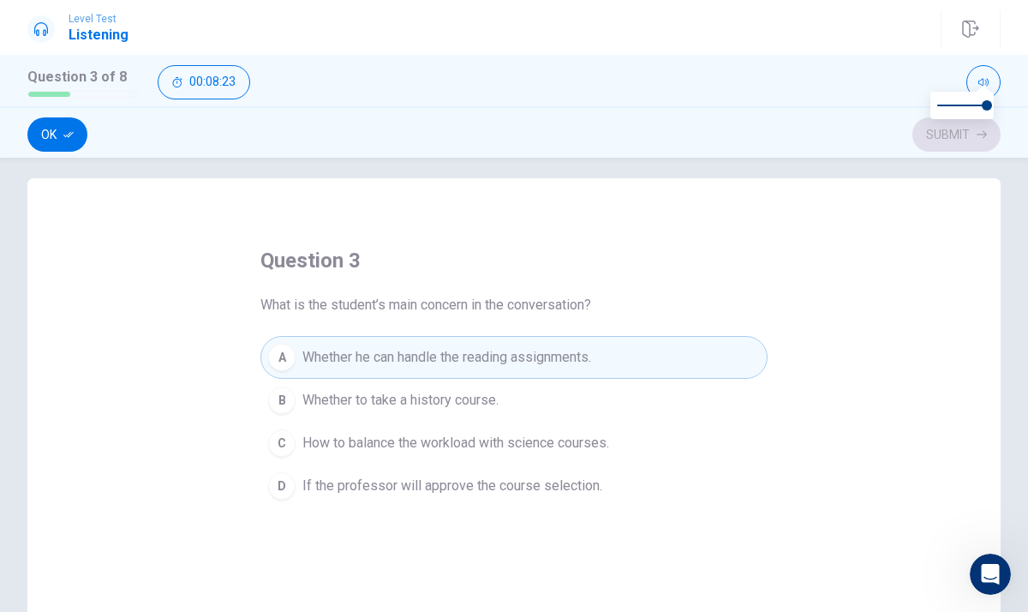
click at [49, 153] on div "Ok Submit" at bounding box center [514, 131] width 1028 height 51
click at [45, 141] on button "Ok" at bounding box center [57, 134] width 60 height 34
click at [928, 124] on div at bounding box center [962, 112] width 77 height 27
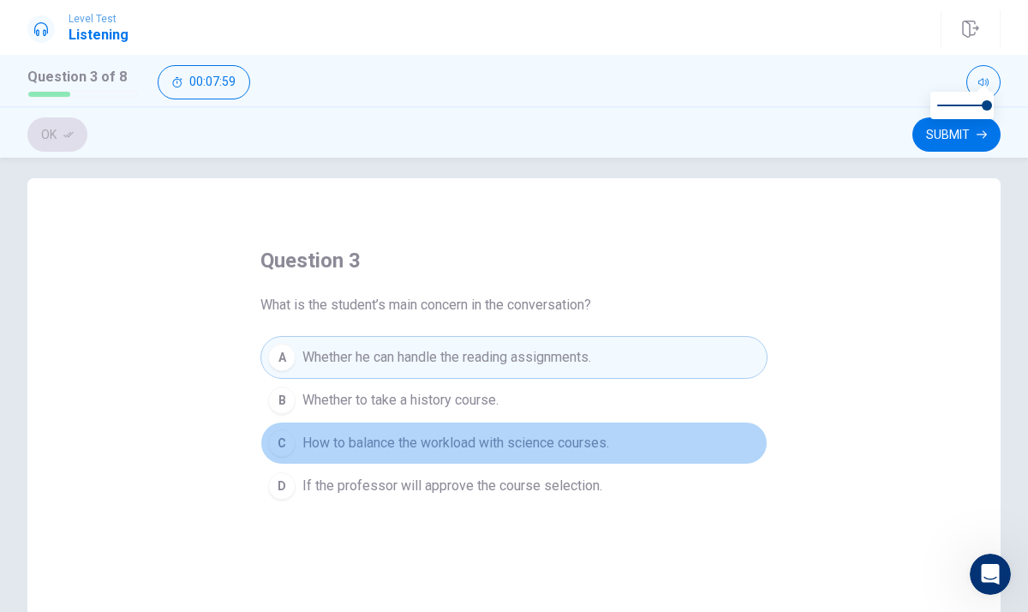
click at [365, 451] on span "How to balance the workload with science courses." at bounding box center [455, 443] width 307 height 21
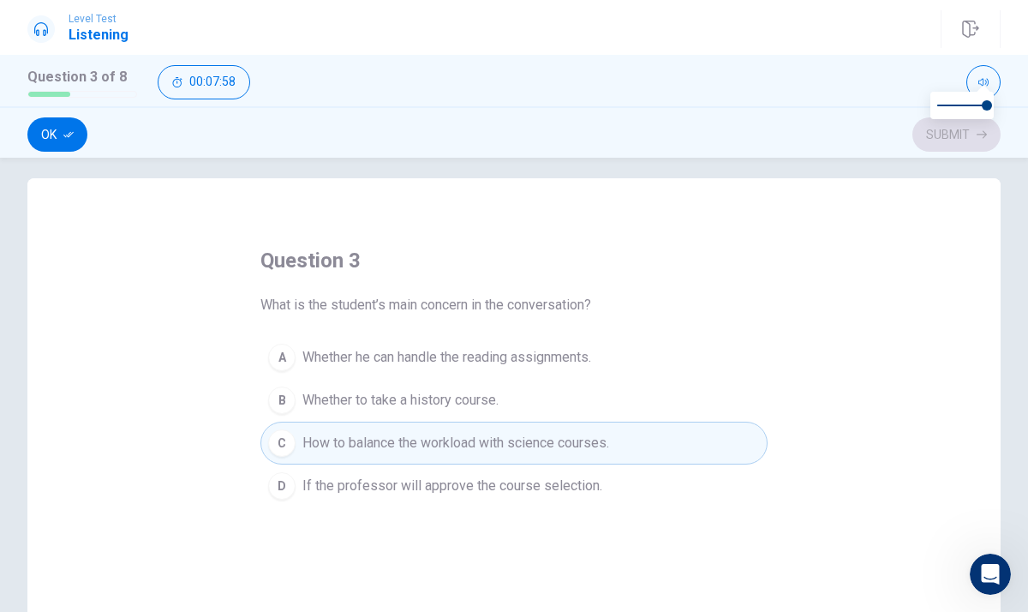
scroll to position [28, 0]
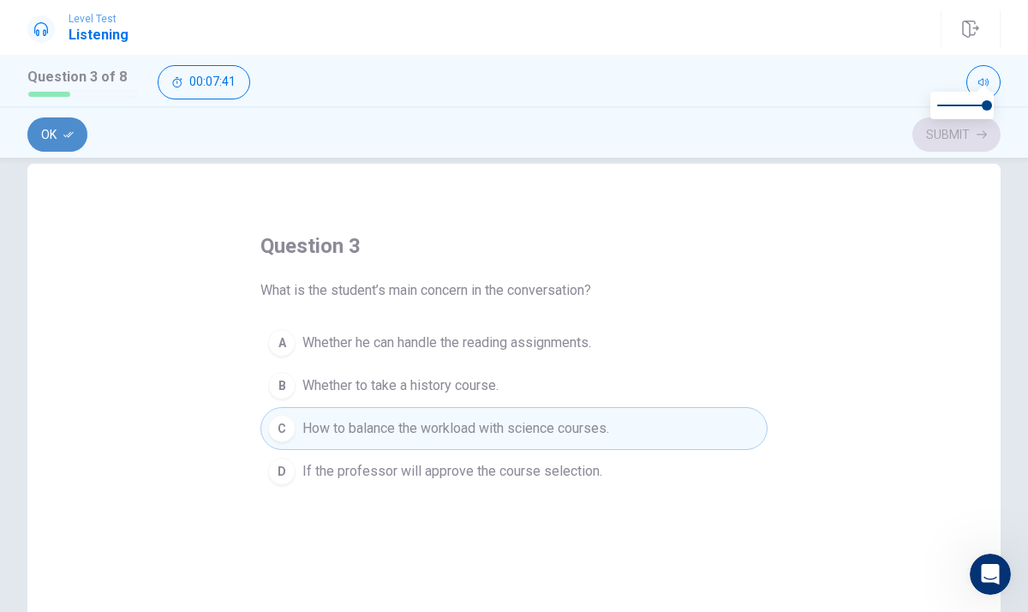
click at [59, 129] on button "Ok" at bounding box center [57, 134] width 60 height 34
click at [917, 135] on button "Submit" at bounding box center [957, 134] width 88 height 34
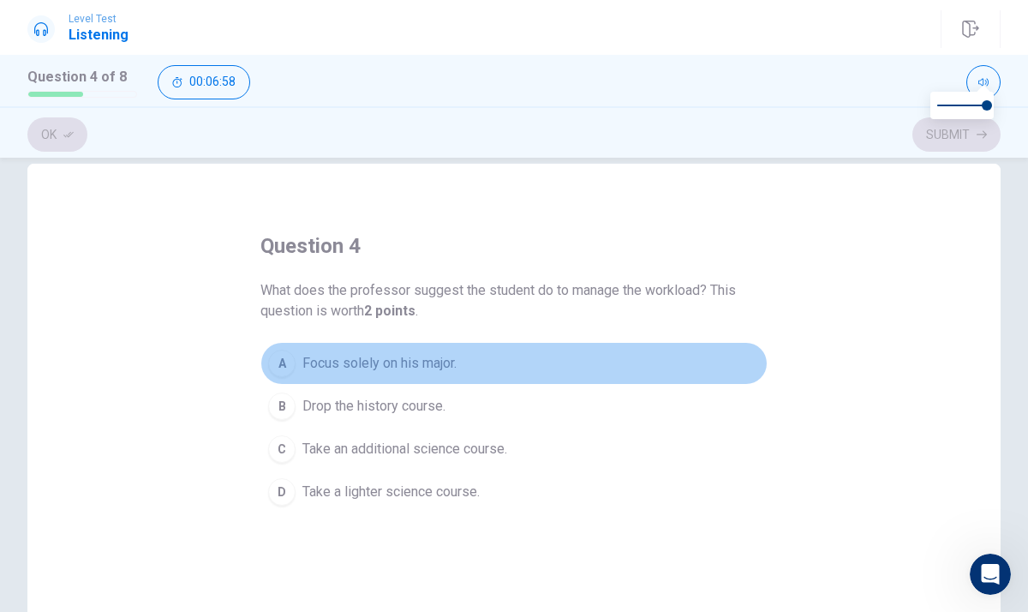
click at [471, 361] on button "A Focus solely on his major." at bounding box center [514, 363] width 507 height 43
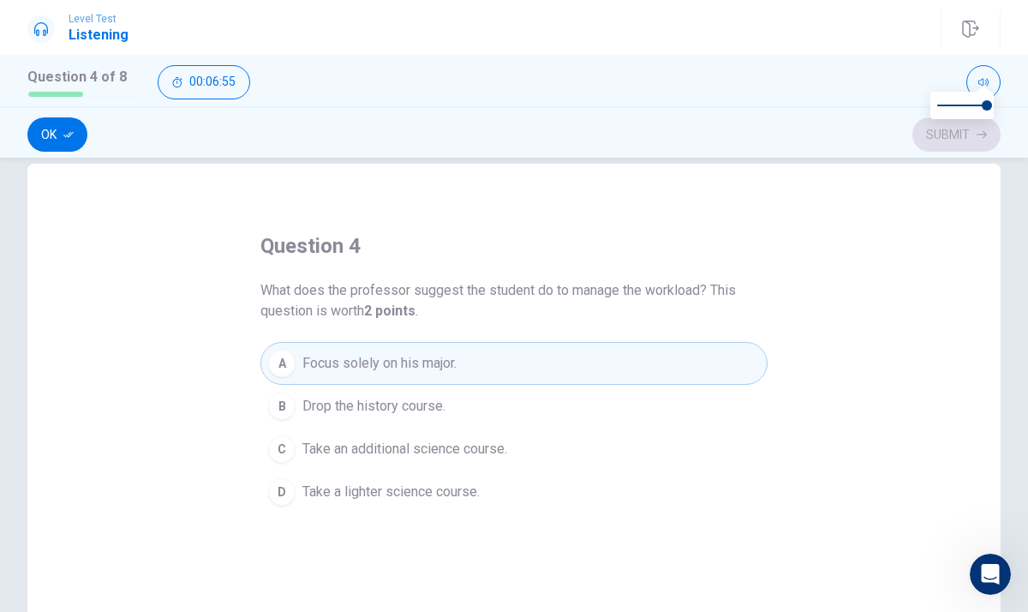
click at [953, 218] on div "question 4 What does the professor suggest the student do to manage the workloa…" at bounding box center [513, 462] width 973 height 596
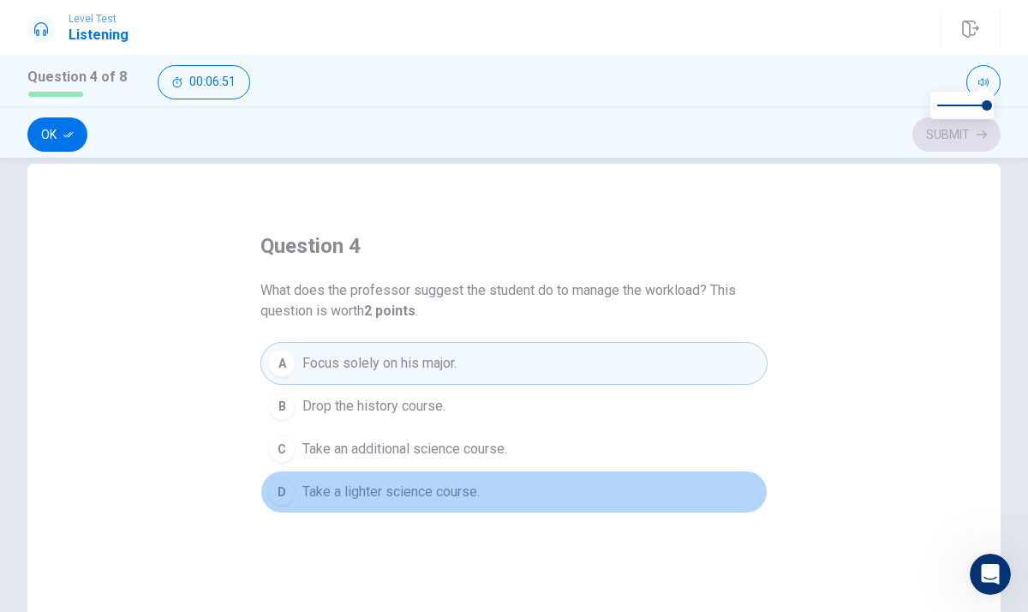
click at [318, 476] on button "D Take a lighter science course." at bounding box center [514, 491] width 507 height 43
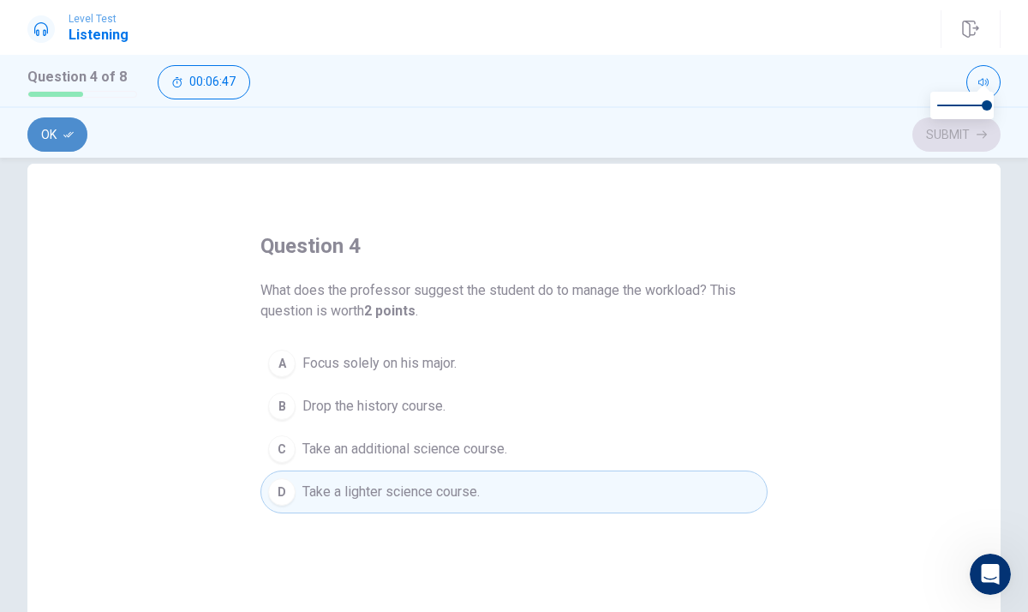
click at [59, 122] on button "Ok" at bounding box center [57, 134] width 60 height 34
click at [59, 122] on div "Ok Submit" at bounding box center [513, 134] width 973 height 33
click at [956, 127] on button "Submit" at bounding box center [957, 134] width 88 height 34
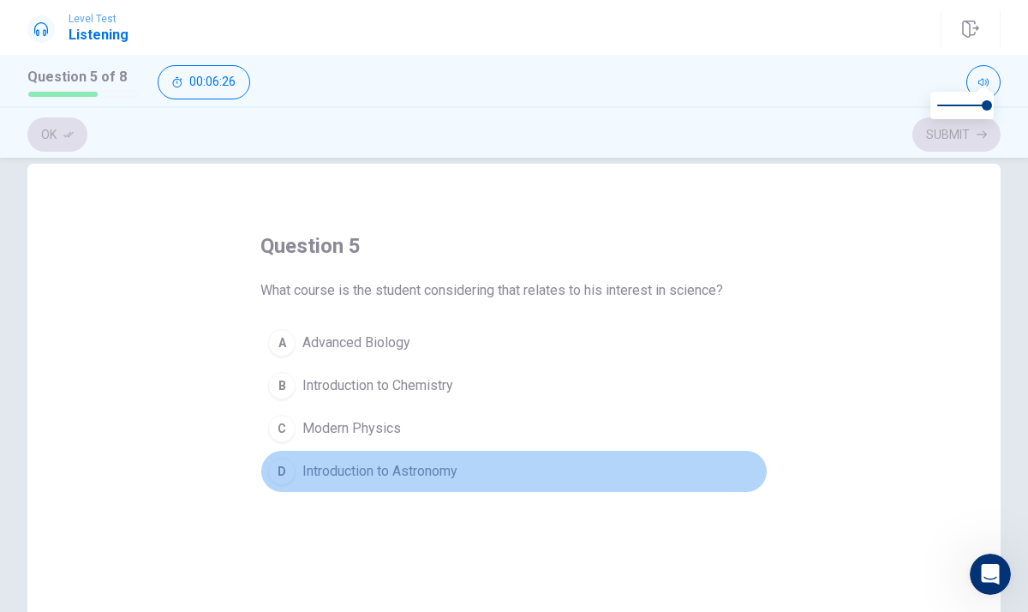
click at [470, 455] on button "D Introduction to Astronomy" at bounding box center [514, 471] width 507 height 43
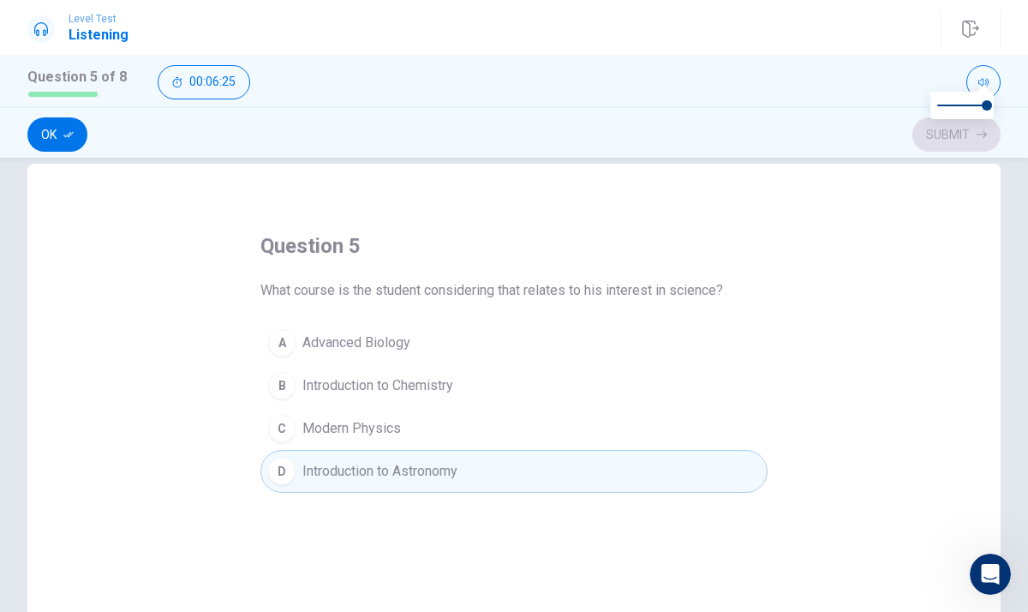
click at [480, 438] on button "C Modern Physics" at bounding box center [514, 428] width 507 height 43
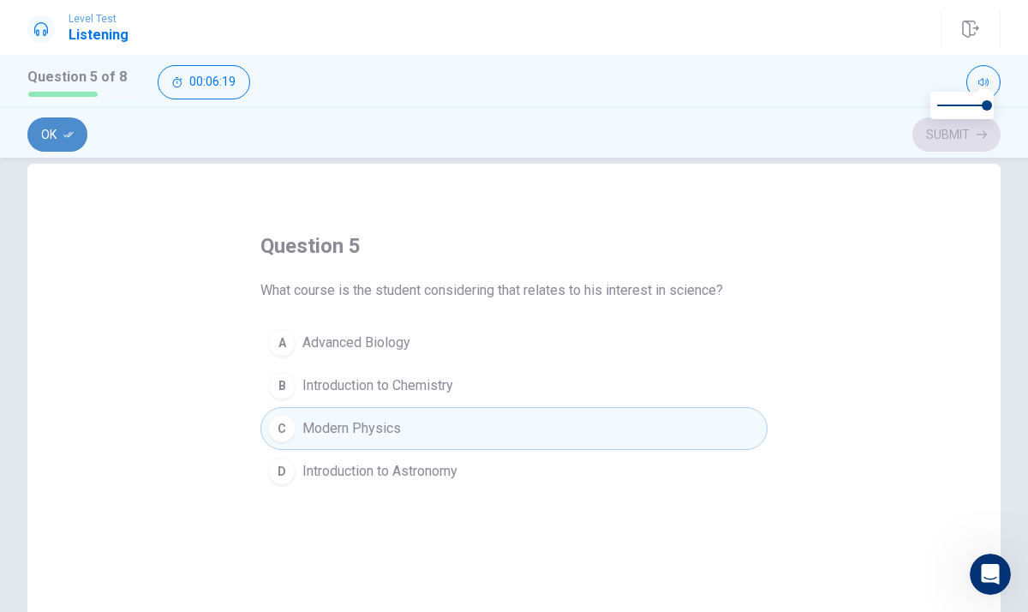
click at [33, 132] on button "Ok" at bounding box center [57, 134] width 60 height 34
click at [967, 137] on button "Submit" at bounding box center [957, 134] width 88 height 34
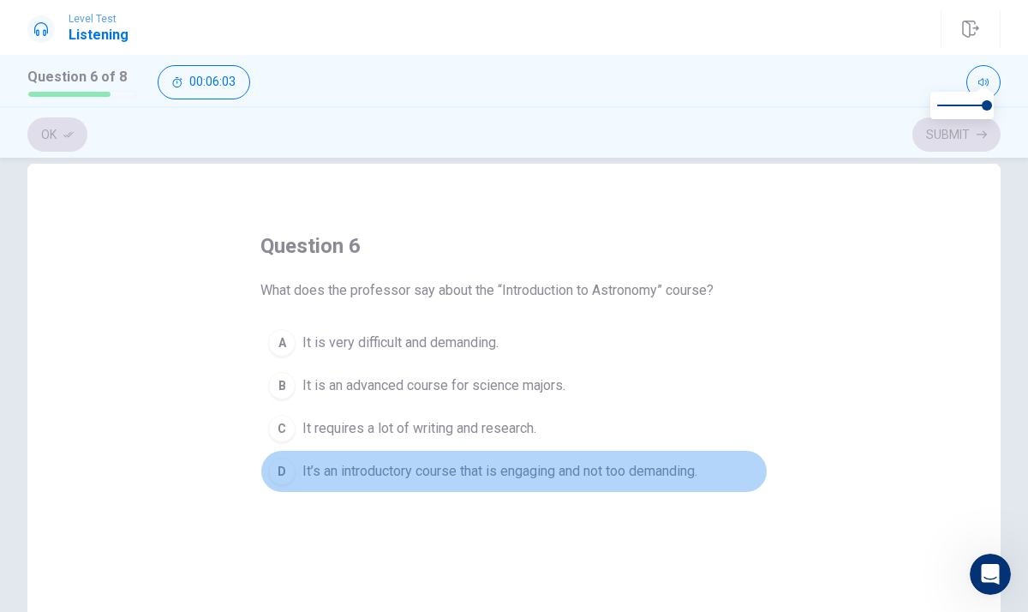
click at [587, 474] on span "It’s an introductory course that is engaging and not too demanding." at bounding box center [499, 471] width 395 height 21
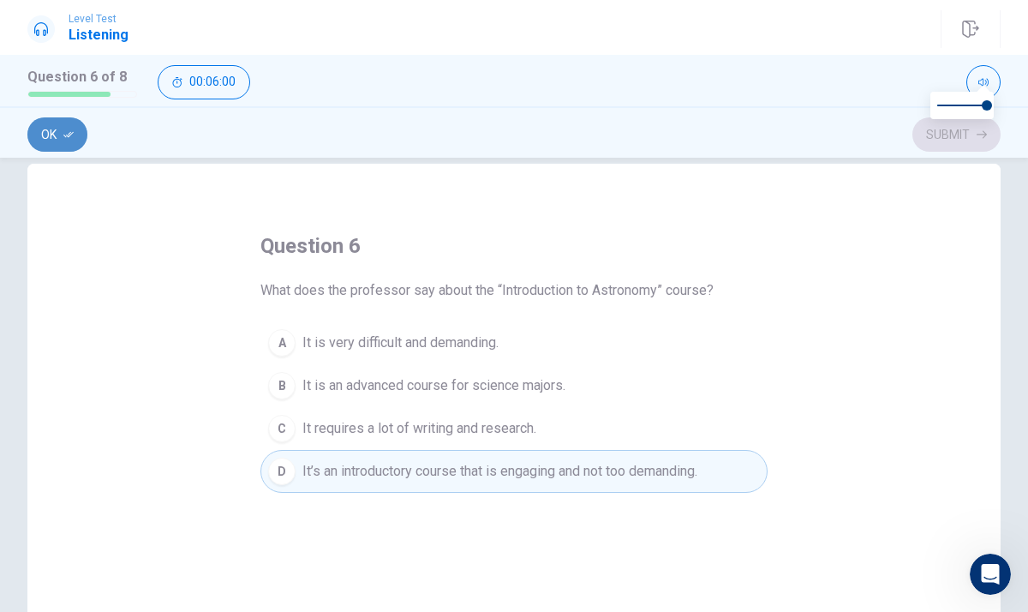
click at [53, 139] on button "Ok" at bounding box center [57, 134] width 60 height 34
click at [933, 145] on button "Submit" at bounding box center [957, 134] width 88 height 34
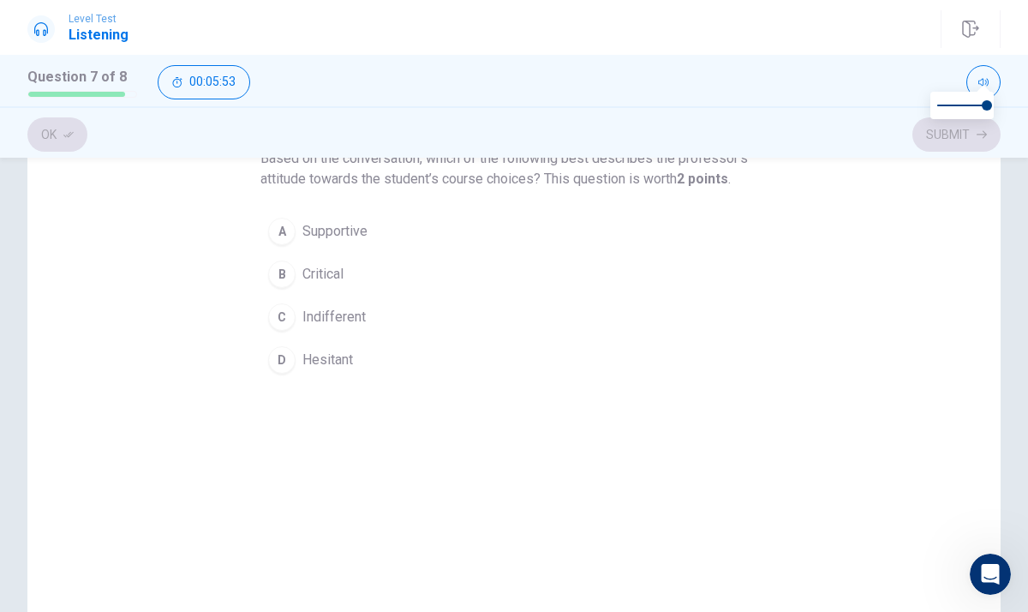
scroll to position [166, 0]
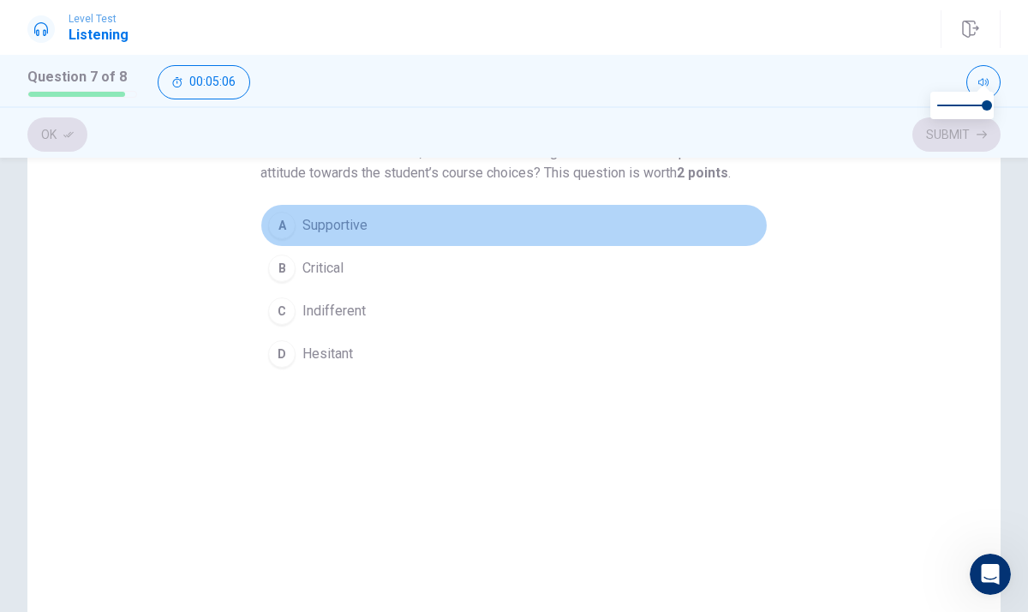
click at [362, 230] on span "Supportive" at bounding box center [334, 225] width 65 height 21
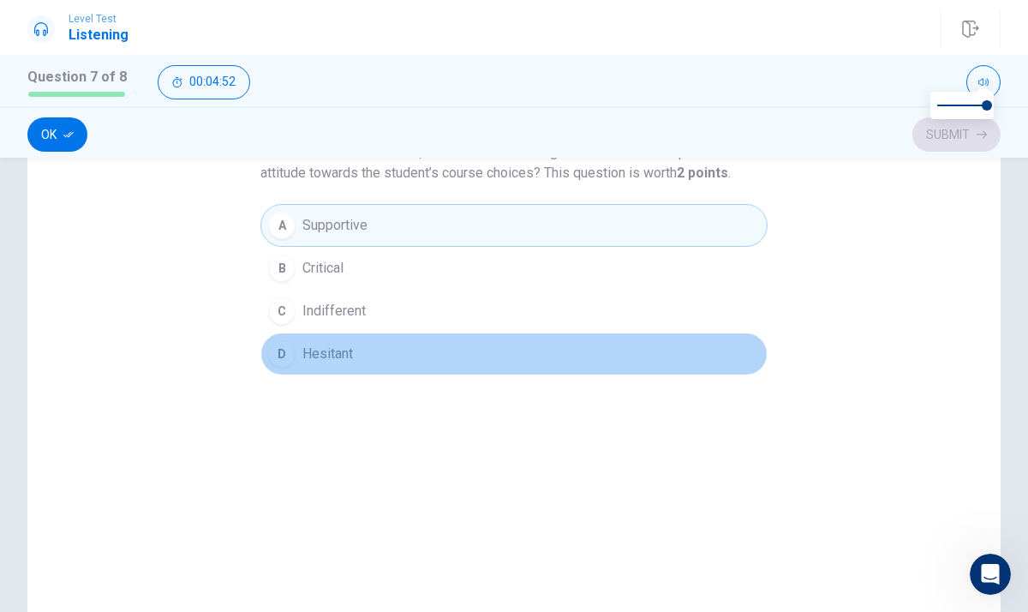
click at [315, 350] on span "Hesitant" at bounding box center [327, 354] width 51 height 21
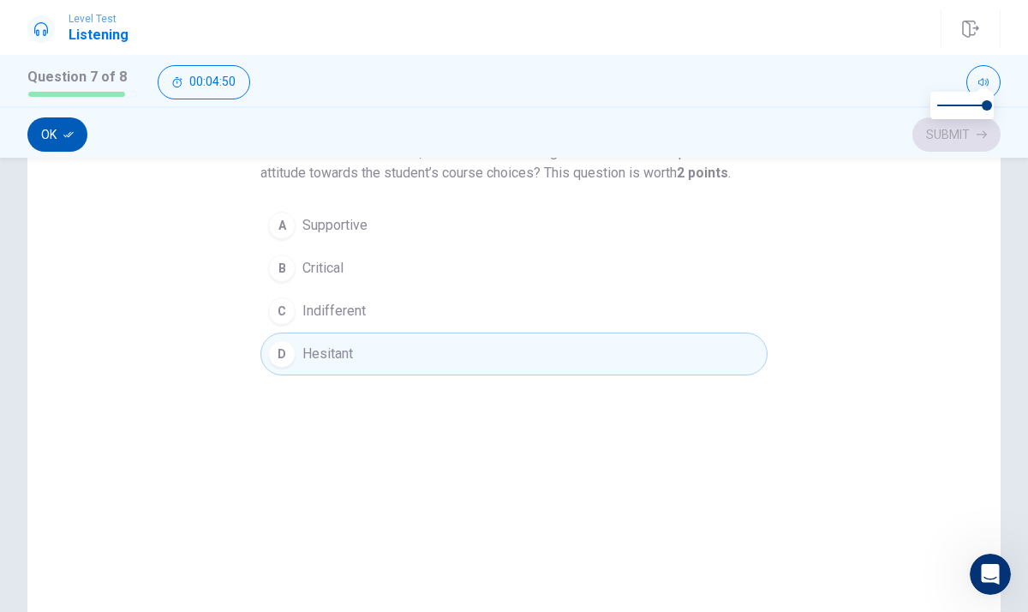
click at [57, 144] on button "Ok" at bounding box center [57, 134] width 60 height 34
click at [951, 140] on button "Submit" at bounding box center [957, 134] width 88 height 34
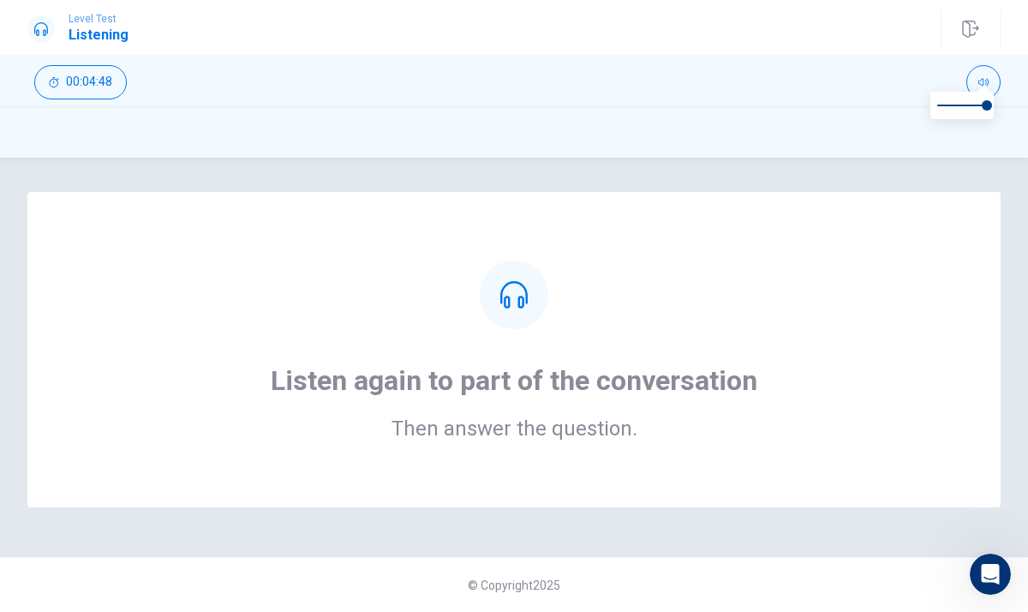
scroll to position [0, 0]
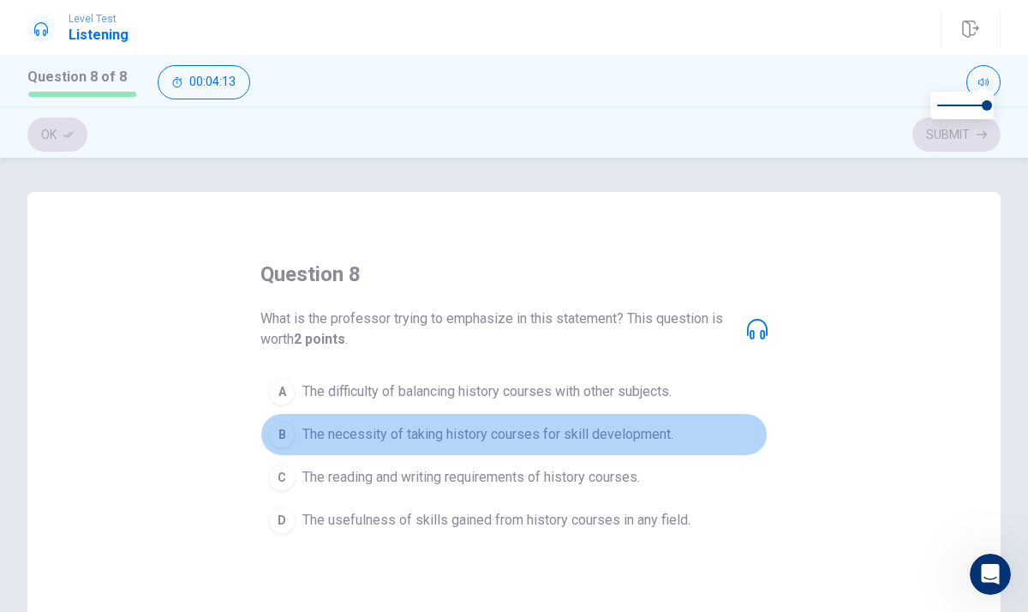
click at [449, 437] on span "The necessity of taking history courses for skill development." at bounding box center [487, 434] width 371 height 21
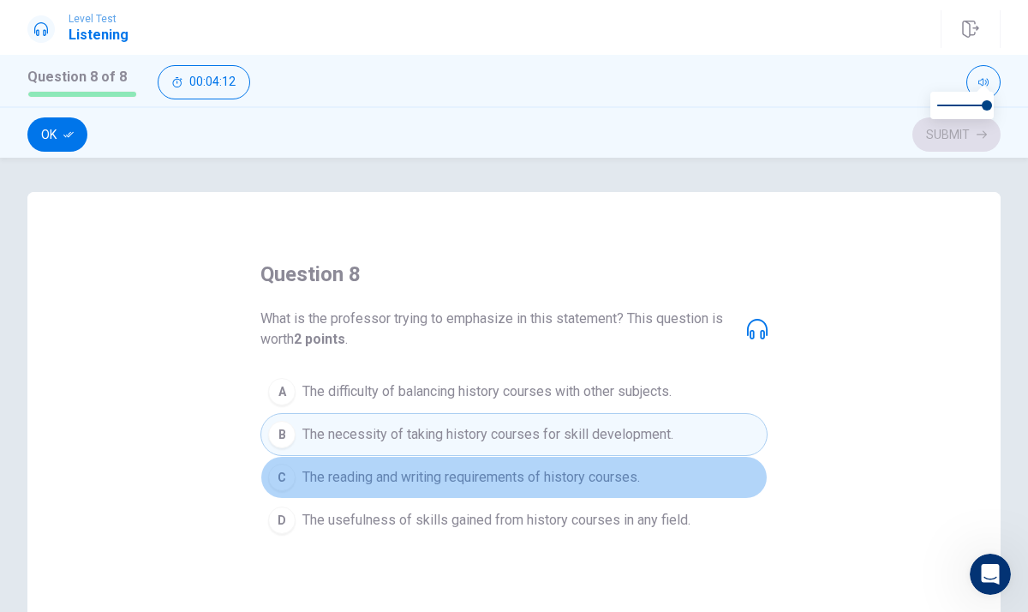
click at [449, 476] on span "The reading and writing requirements of history courses." at bounding box center [471, 477] width 338 height 21
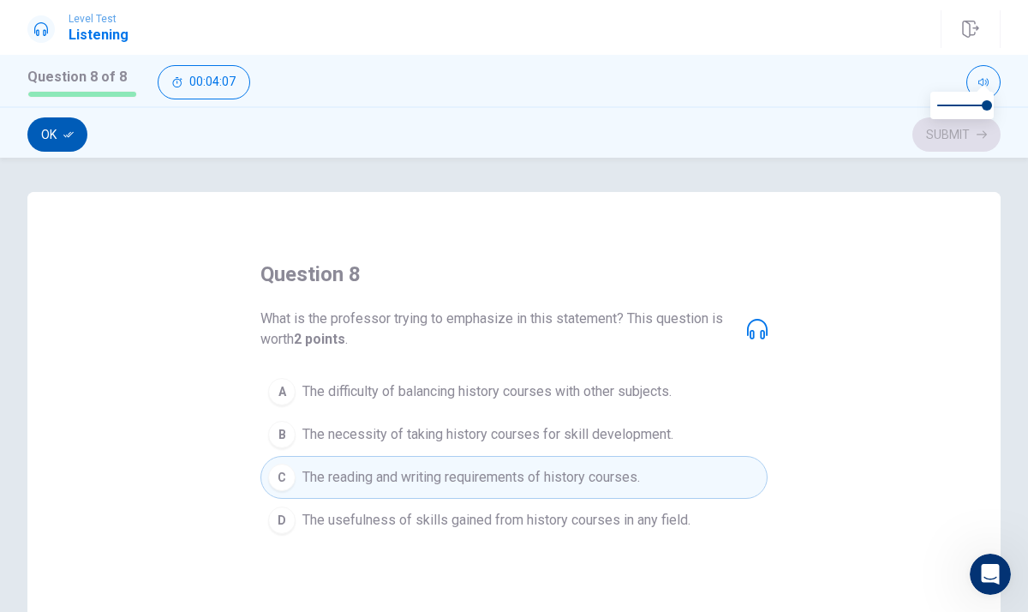
click at [41, 142] on button "Ok" at bounding box center [57, 134] width 60 height 34
click at [968, 129] on button "Submit" at bounding box center [957, 134] width 88 height 34
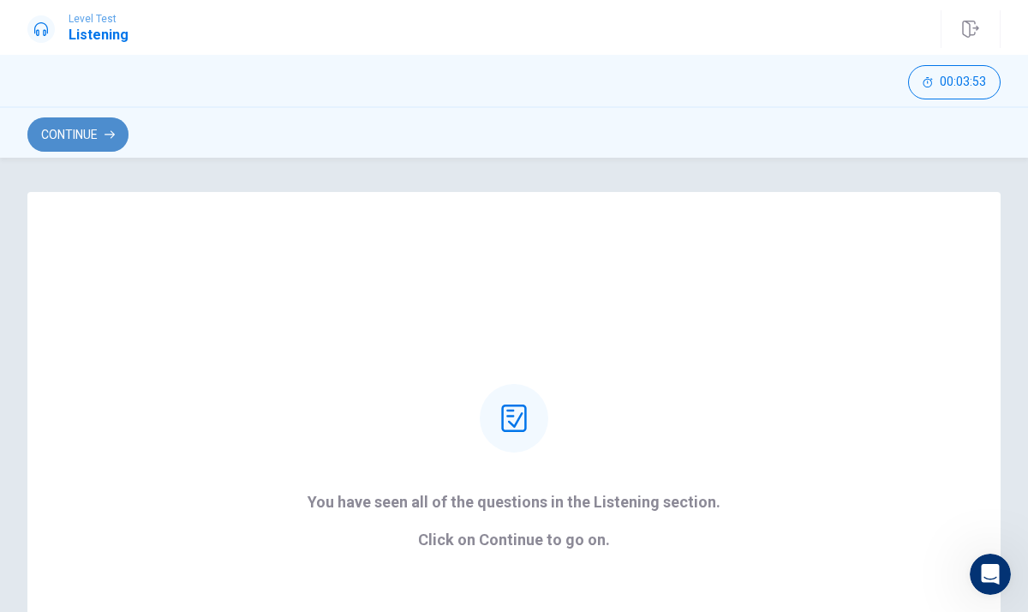
click at [93, 129] on button "Continue" at bounding box center [77, 134] width 101 height 34
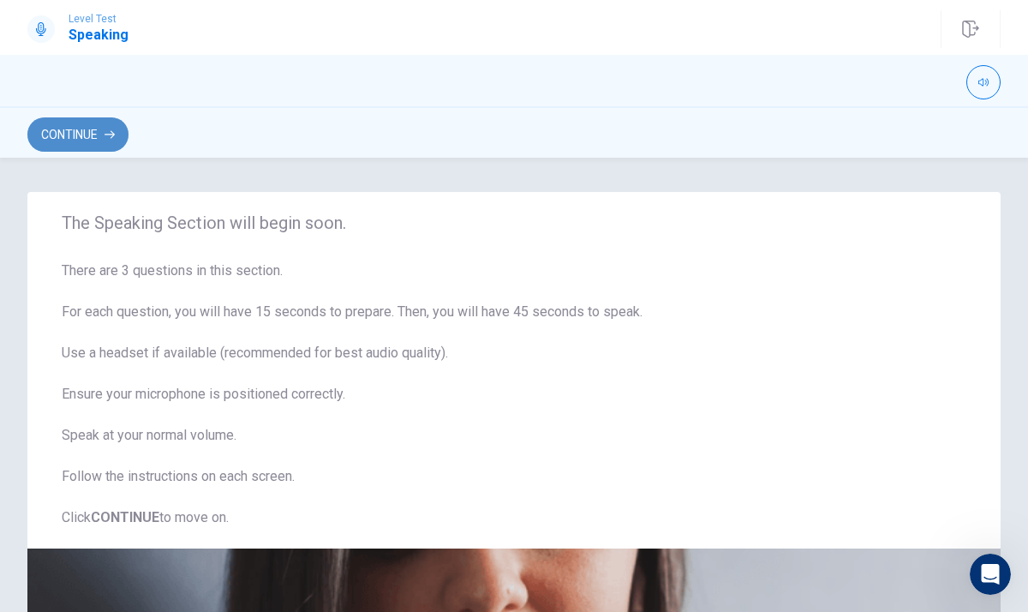
click at [83, 131] on button "Continue" at bounding box center [77, 134] width 101 height 34
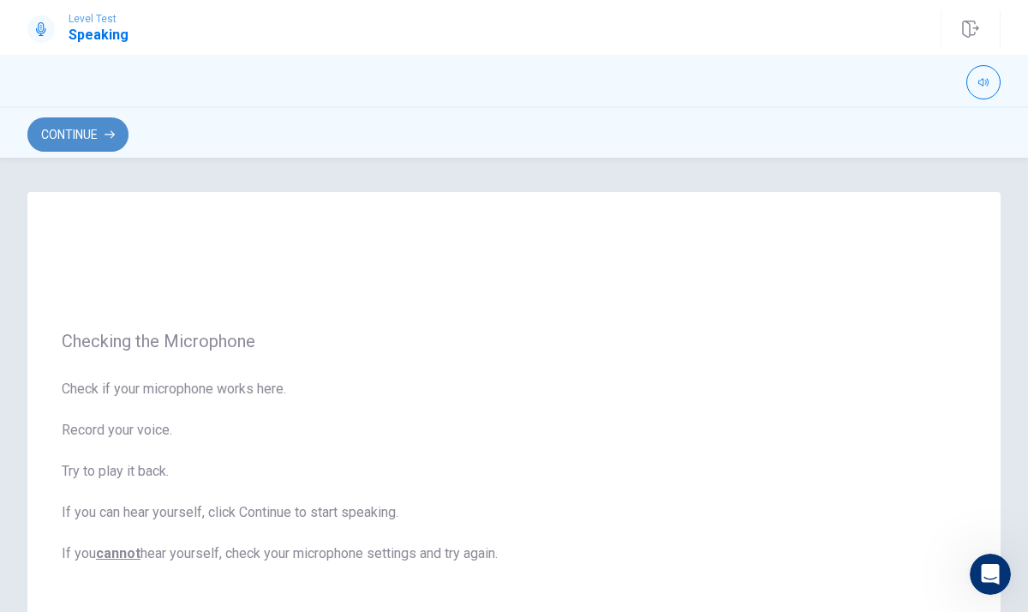
click at [109, 129] on icon "button" at bounding box center [110, 134] width 10 height 10
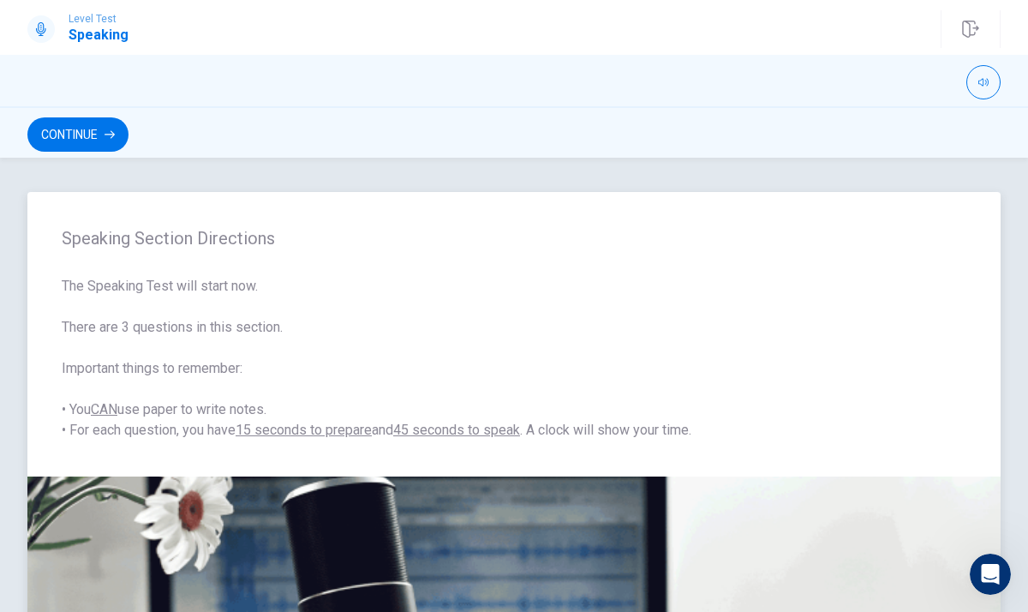
drag, startPoint x: 250, startPoint y: 458, endPoint x: 320, endPoint y: 340, distance: 136.8
click at [306, 360] on div "Speaking Section Directions The Speaking Test will start now. There are 3 quest…" at bounding box center [513, 334] width 973 height 284
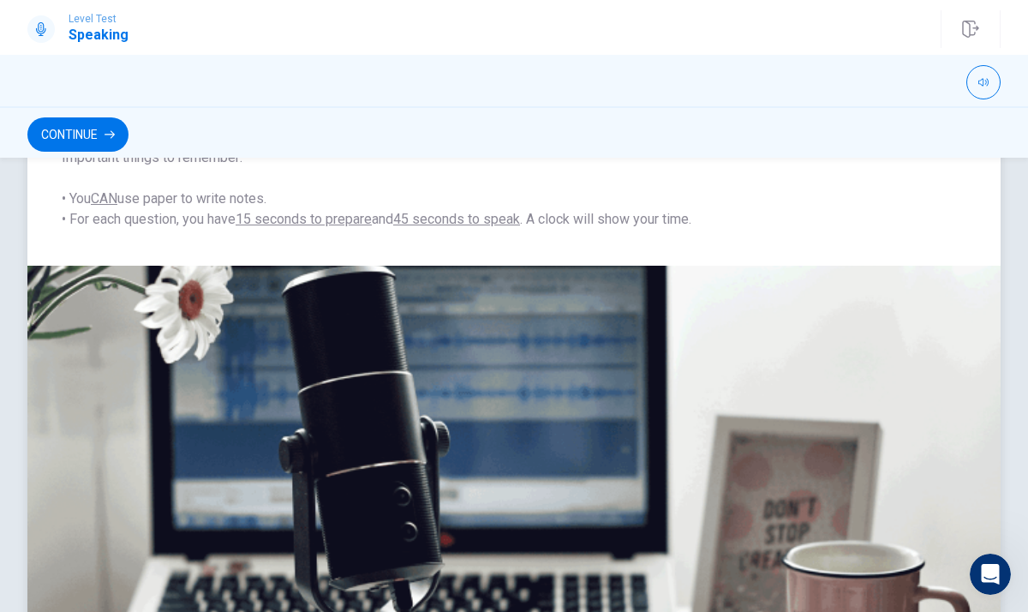
scroll to position [177, 0]
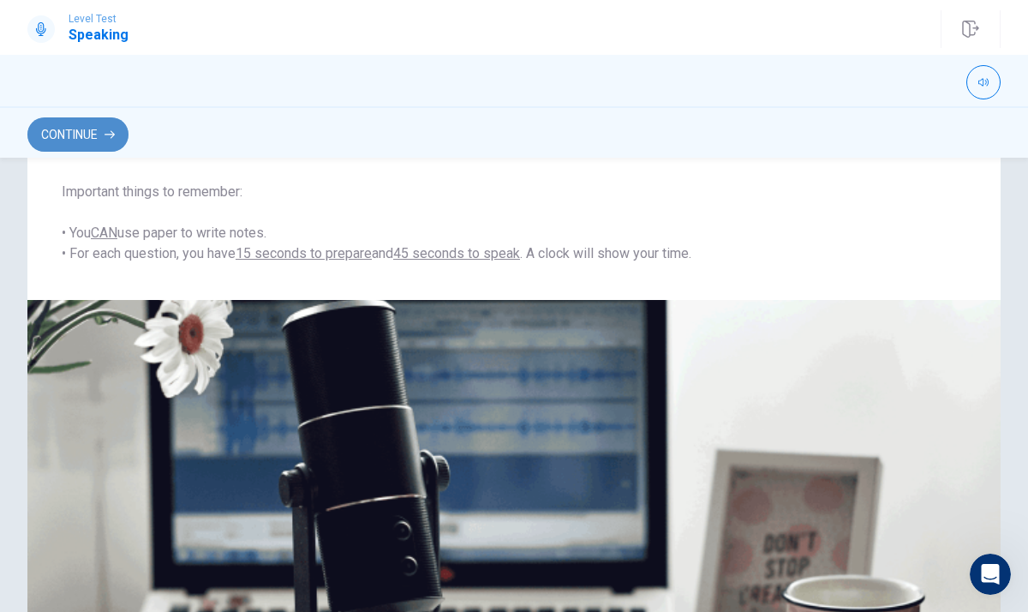
click at [126, 139] on button "Continue" at bounding box center [77, 134] width 101 height 34
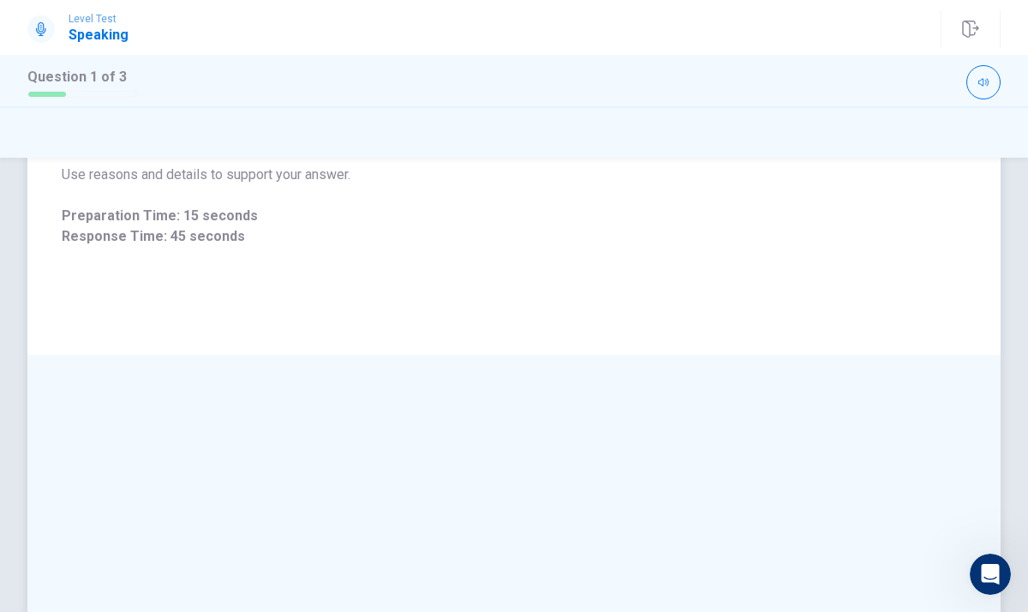
click at [118, 235] on span "Response Time: 45 seconds" at bounding box center [514, 236] width 905 height 21
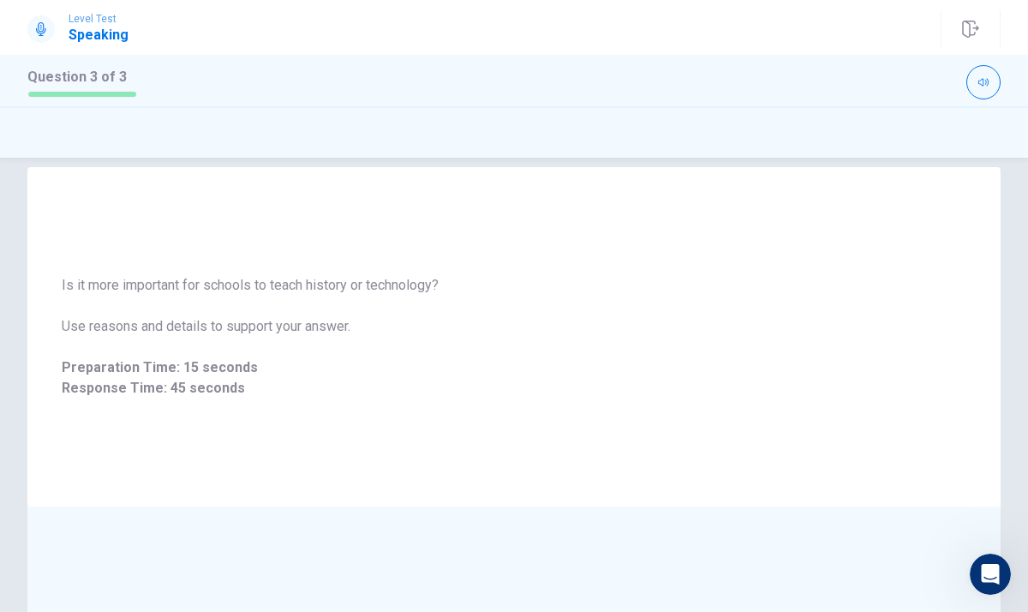
scroll to position [0, 0]
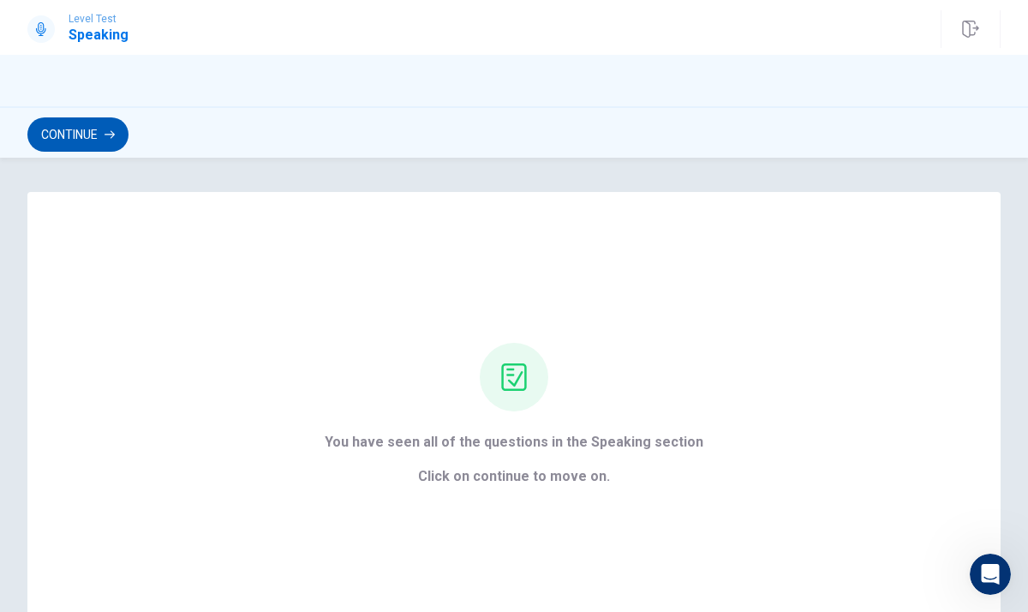
click at [95, 128] on button "Continue" at bounding box center [77, 134] width 101 height 34
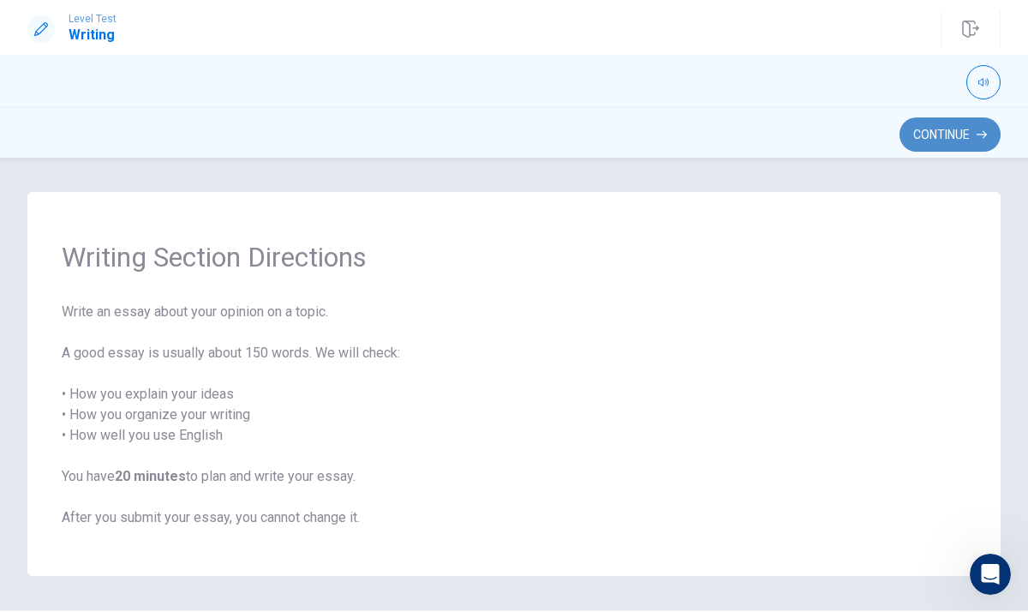
click at [934, 124] on button "Continue" at bounding box center [950, 134] width 101 height 34
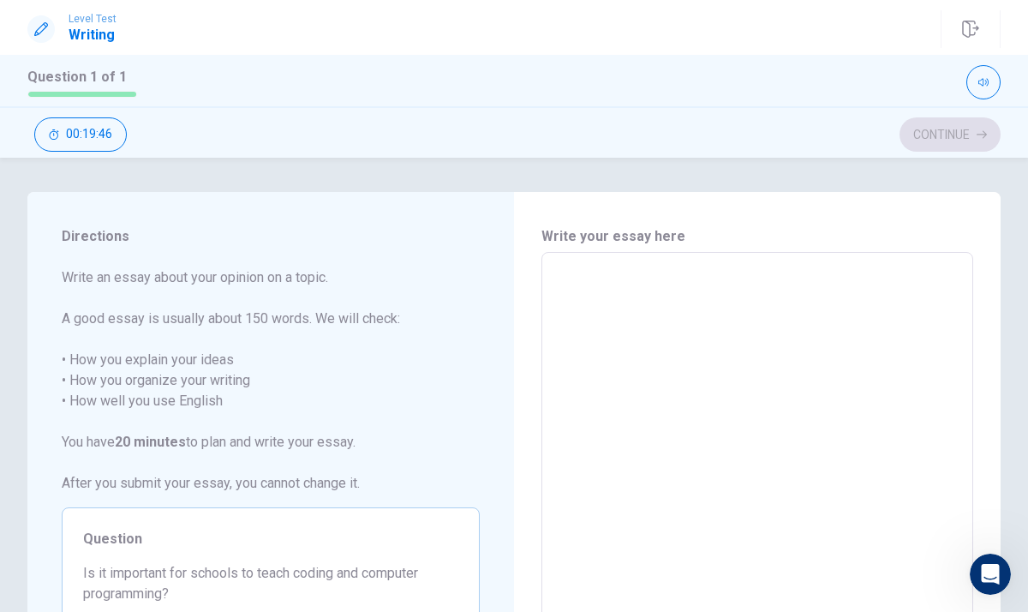
click at [621, 302] on textarea "To enrich screen reader interactions, please activate Accessibility in Grammarl…" at bounding box center [758, 490] width 408 height 446
type textarea "x"
click at [996, 293] on div "Write your essay here x ​ Word count : 0" at bounding box center [757, 490] width 487 height 596
click at [630, 274] on textarea "To enrich screen reader interactions, please activate Accessibility in Grammarl…" at bounding box center [758, 490] width 408 height 446
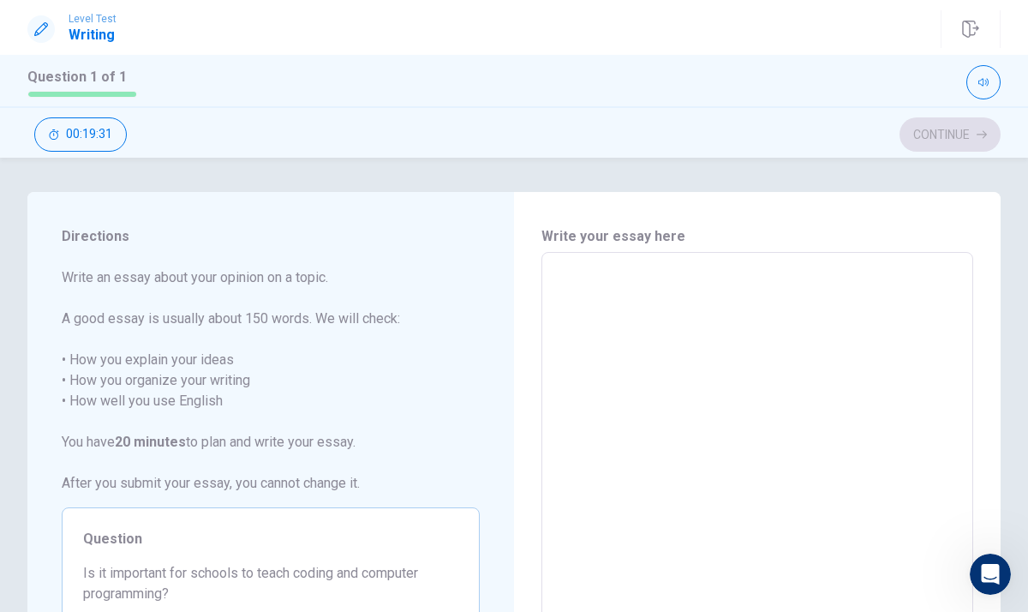
type textarea "x"
type textarea "i"
type textarea "x"
type textarea "I"
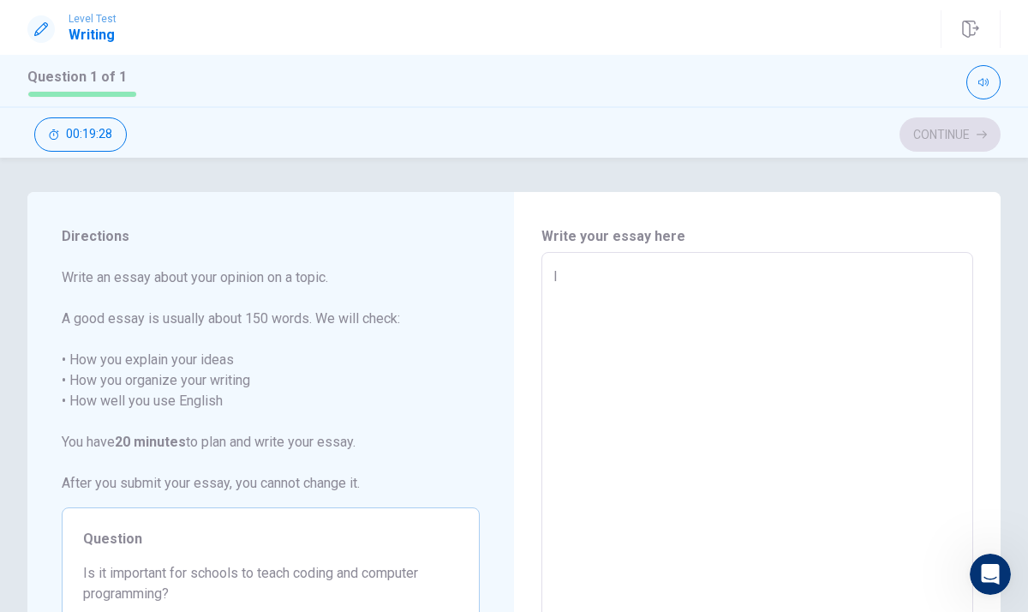
type textarea "x"
type textarea "I"
type textarea "x"
type textarea "I t"
type textarea "x"
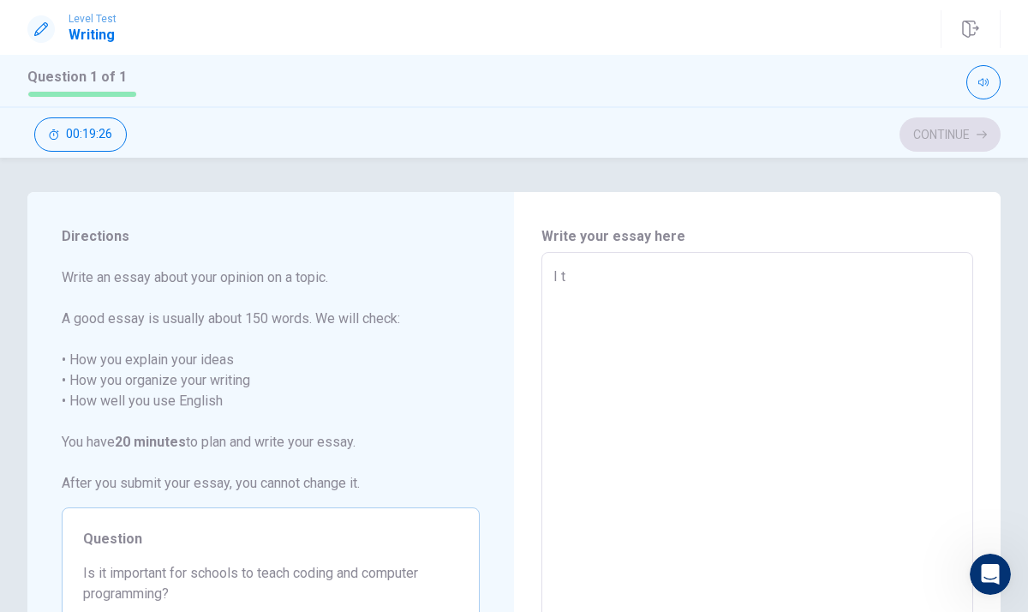
type textarea "I th"
type textarea "x"
type textarea "I thi"
type textarea "x"
type textarea "I thim"
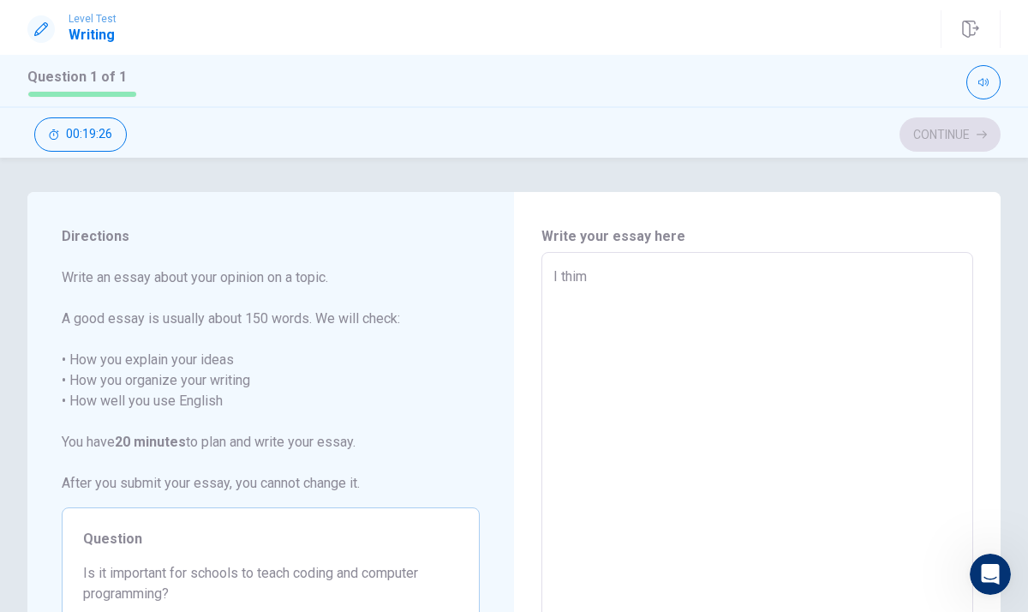
type textarea "x"
type textarea "I thimk"
type textarea "x"
type textarea "I thim"
type textarea "x"
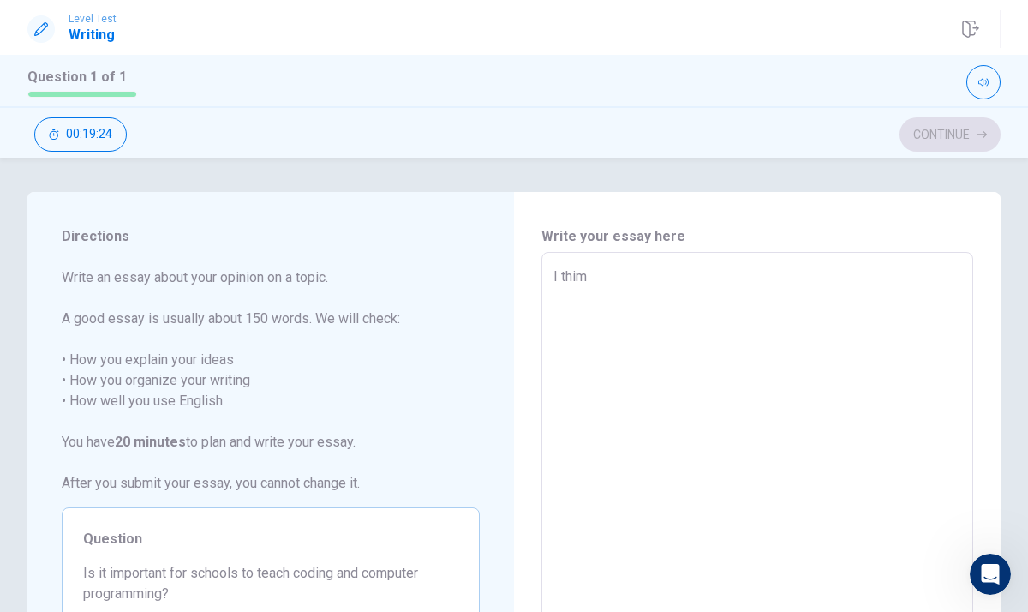
type textarea "I thi"
type textarea "x"
type textarea "I thin"
type textarea "x"
type textarea "I think"
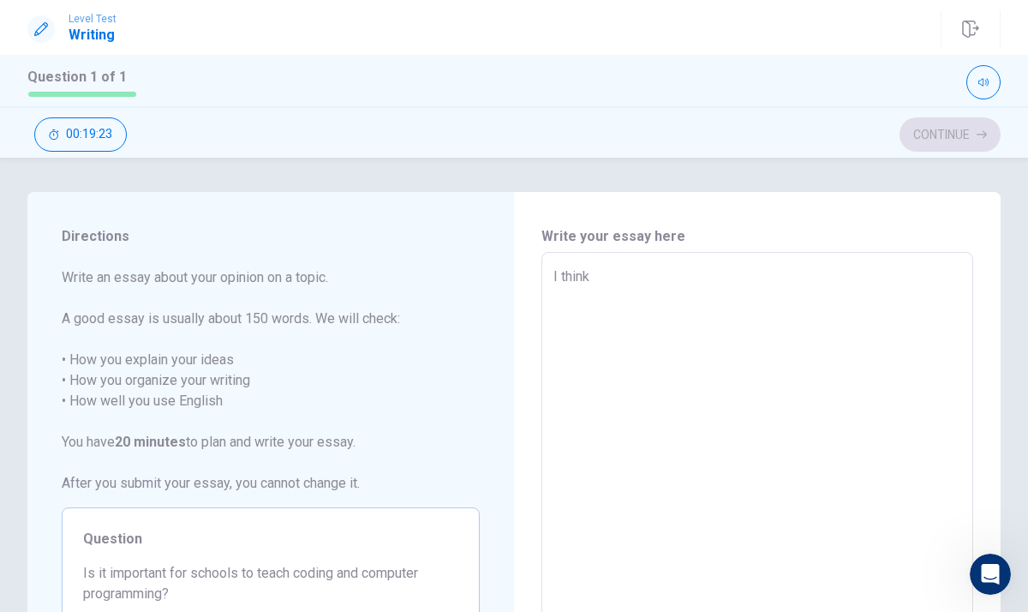
type textarea "x"
type textarea "I think"
type textarea "x"
type textarea "I think u"
type textarea "x"
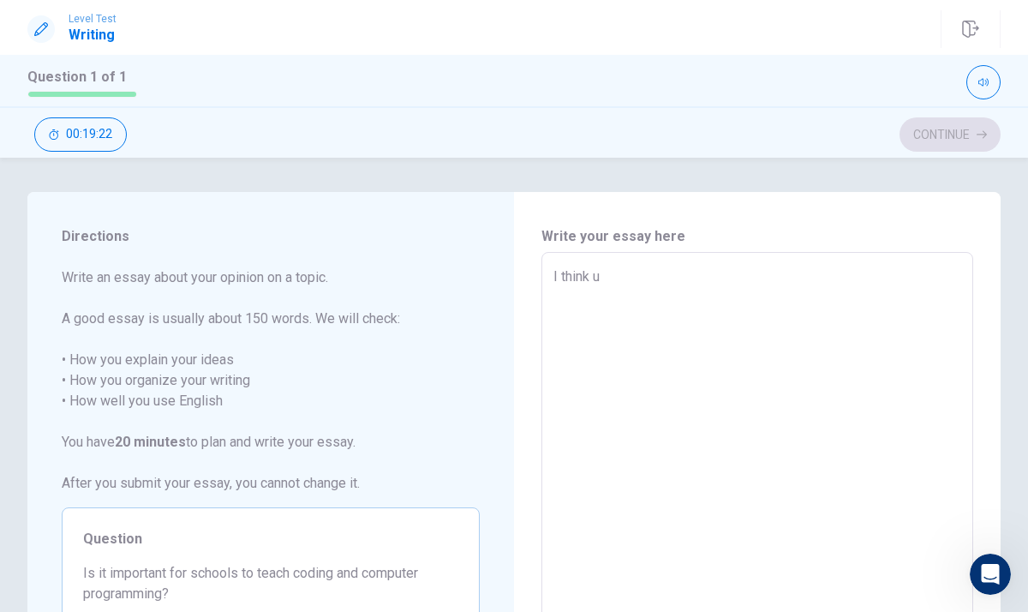
type textarea "I think us"
type textarea "x"
type textarea "I think use"
type textarea "x"
type textarea "I think use"
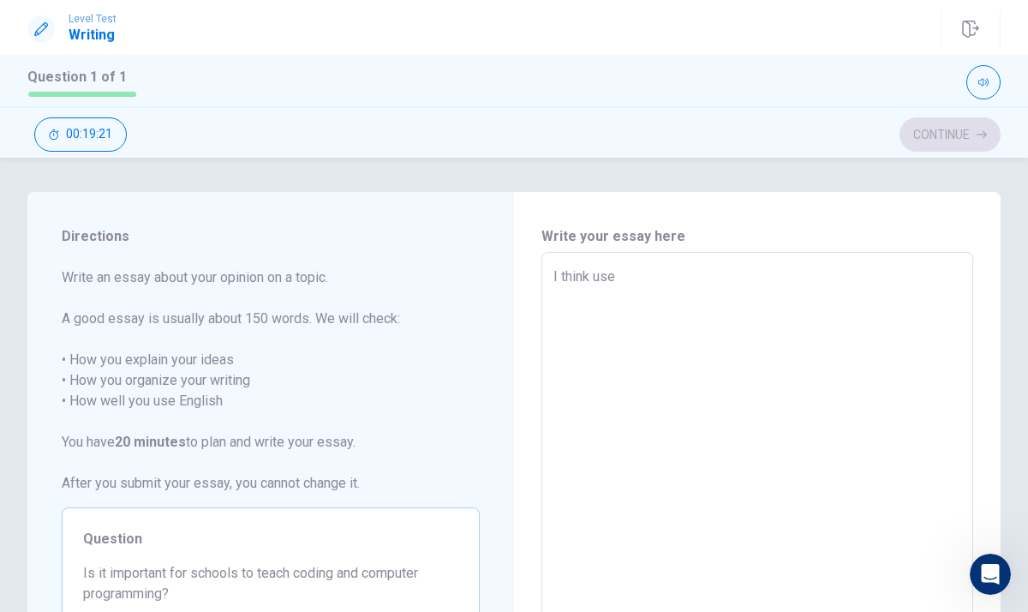
type textarea "x"
type textarea "I think use c"
type textarea "x"
type textarea "I think use cp"
type textarea "x"
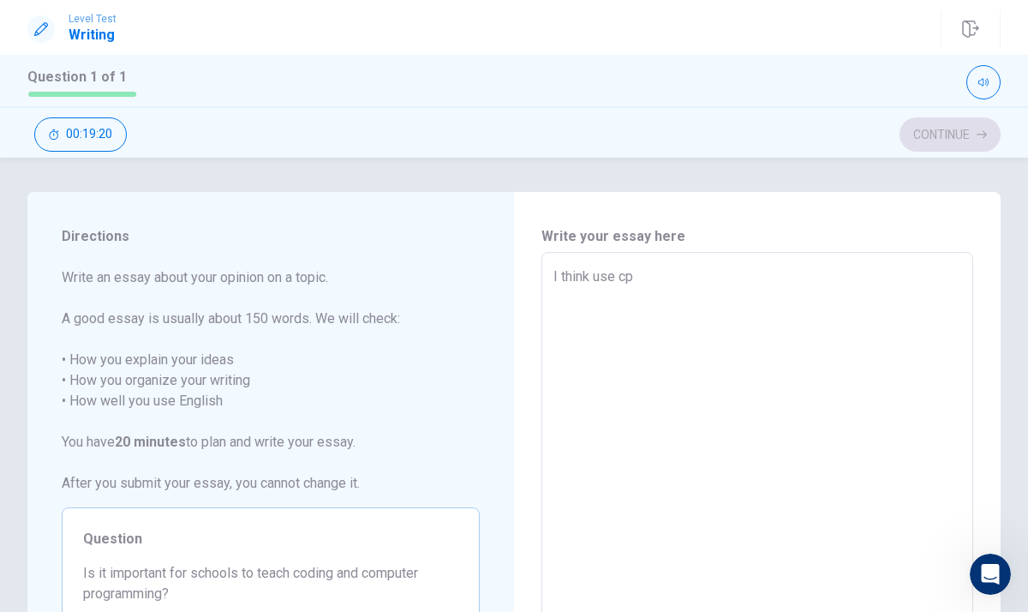
type textarea "I think use cpm"
type textarea "x"
type textarea "I think use cp"
type textarea "x"
type textarea "I think use c"
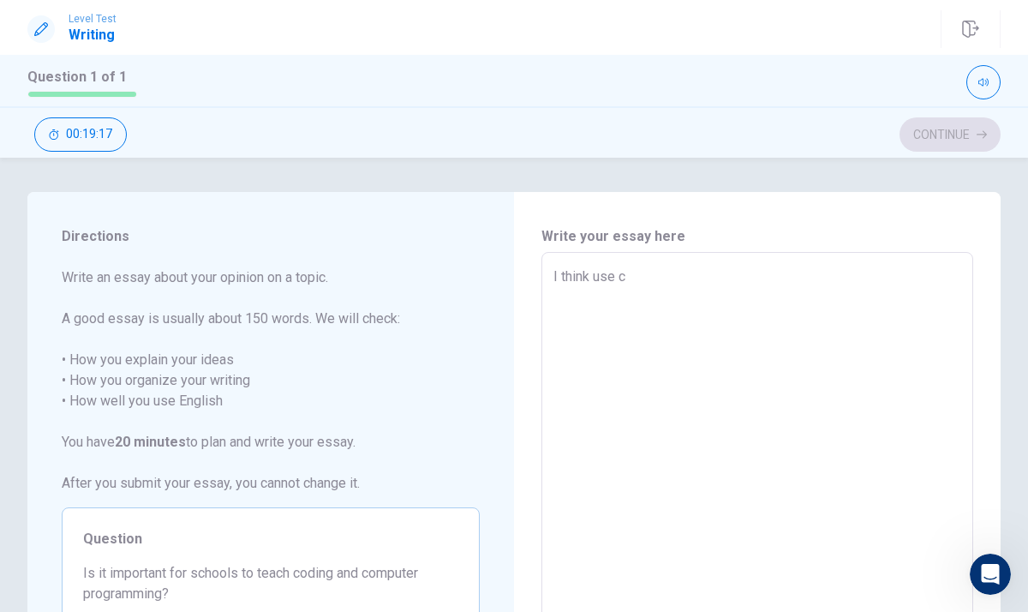
type textarea "x"
type textarea "I think use co"
type textarea "x"
type textarea "I think use com"
type textarea "x"
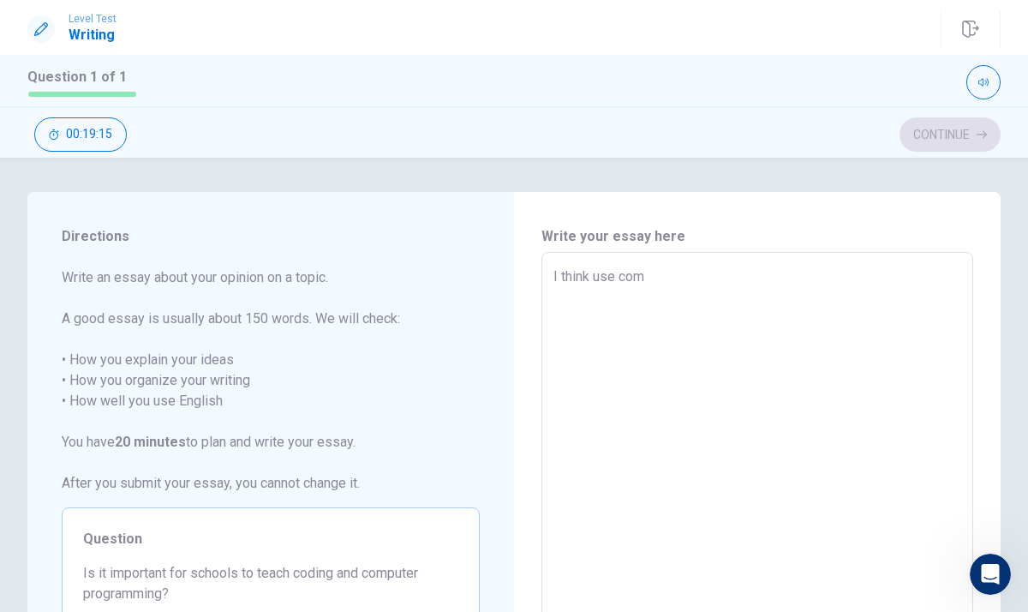
type textarea "I think use com["
type textarea "x"
type textarea "I think use com[p"
type textarea "x"
type textarea "I think use com["
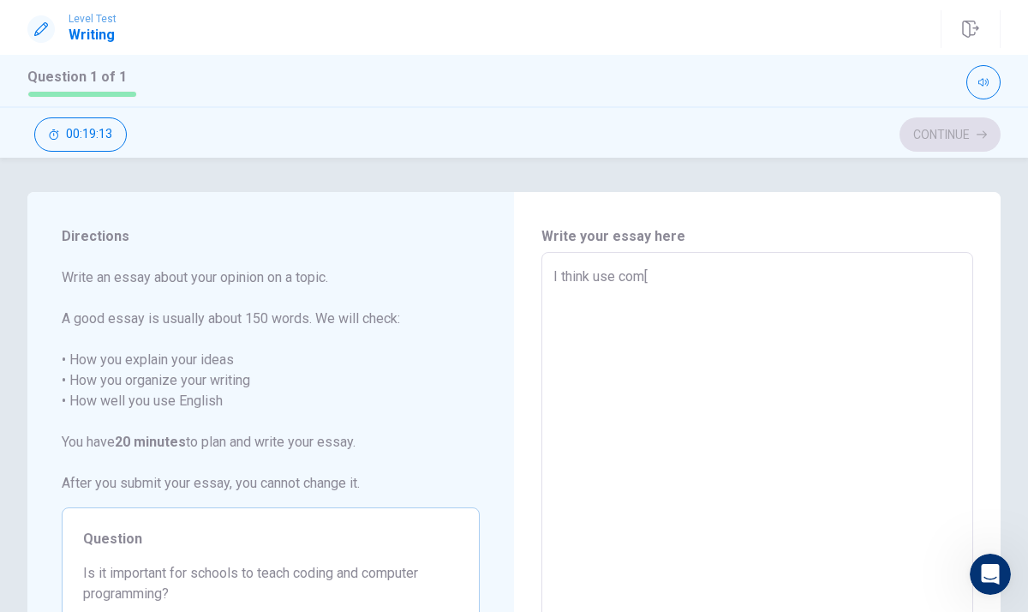
type textarea "x"
type textarea "I think use com"
type textarea "x"
type textarea "I think use como"
type textarea "x"
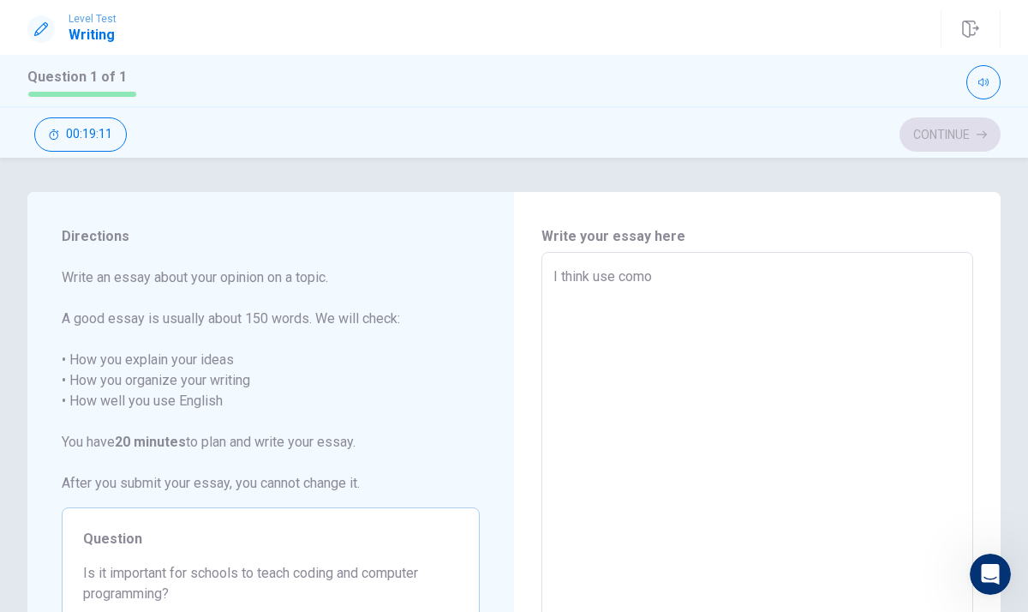
type textarea "I think use com"
type textarea "x"
type textarea "I think use comp"
type textarea "x"
type textarea "I think use compi"
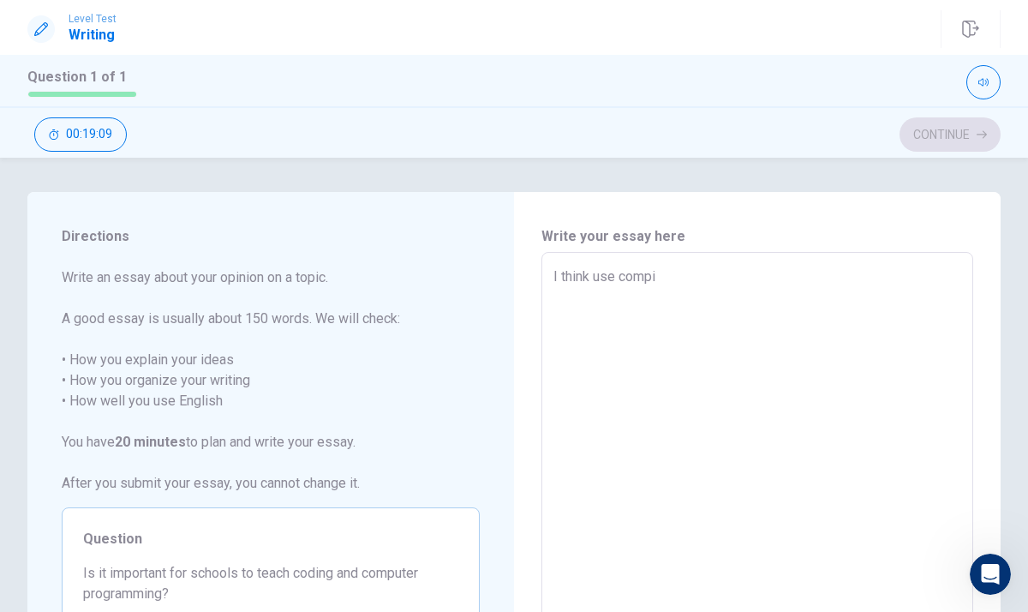
type textarea "x"
type textarea "I think use compit"
type textarea "x"
type textarea "I think use compite"
type textarea "x"
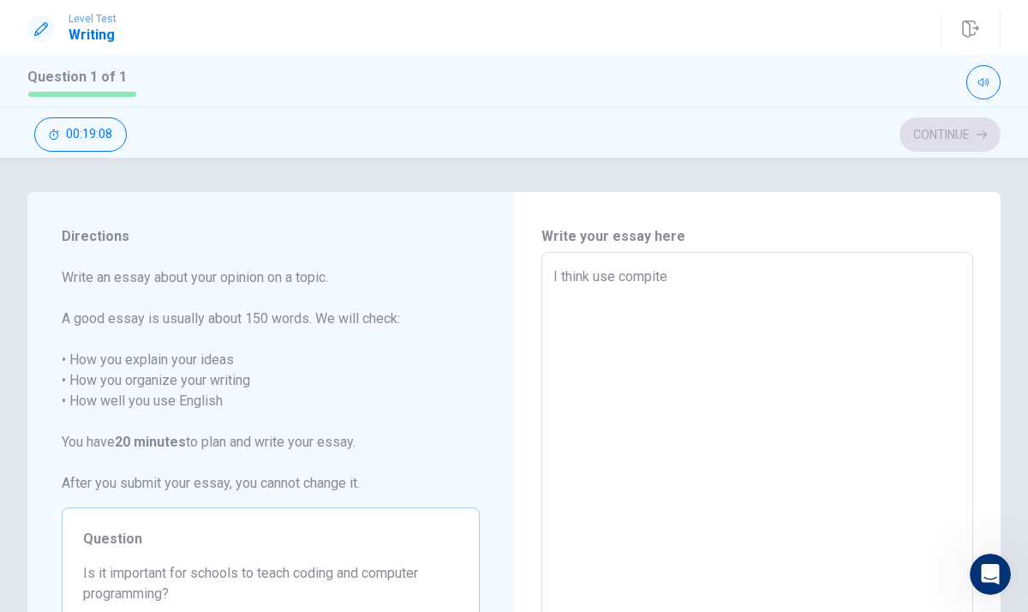
type textarea "I think use compiter"
type textarea "x"
type textarea "I think use compite"
type textarea "x"
type textarea "I think use compit"
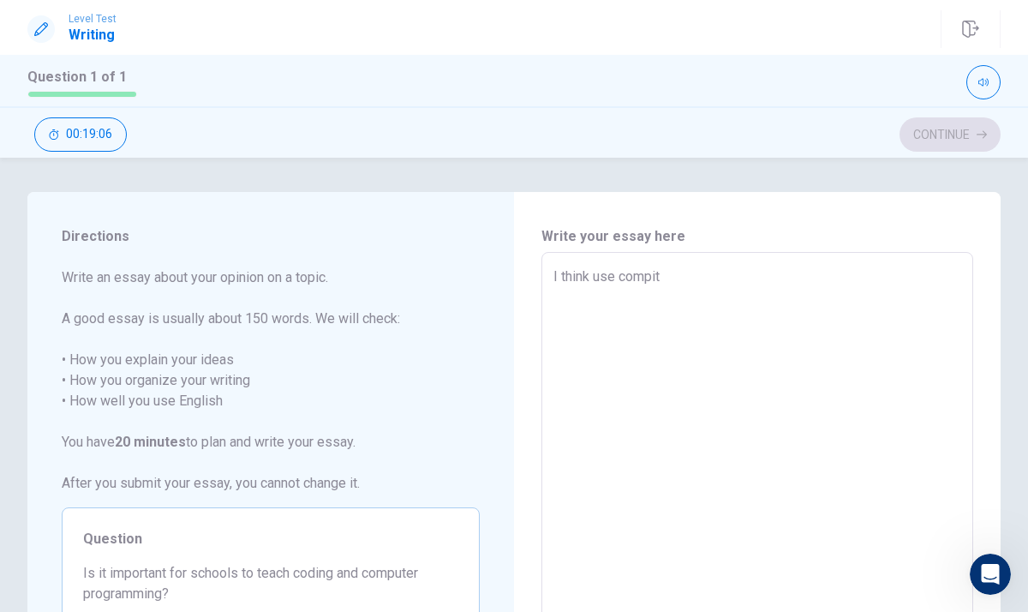
type textarea "x"
type textarea "I think use compi"
type textarea "x"
type textarea "I think use comp"
type textarea "x"
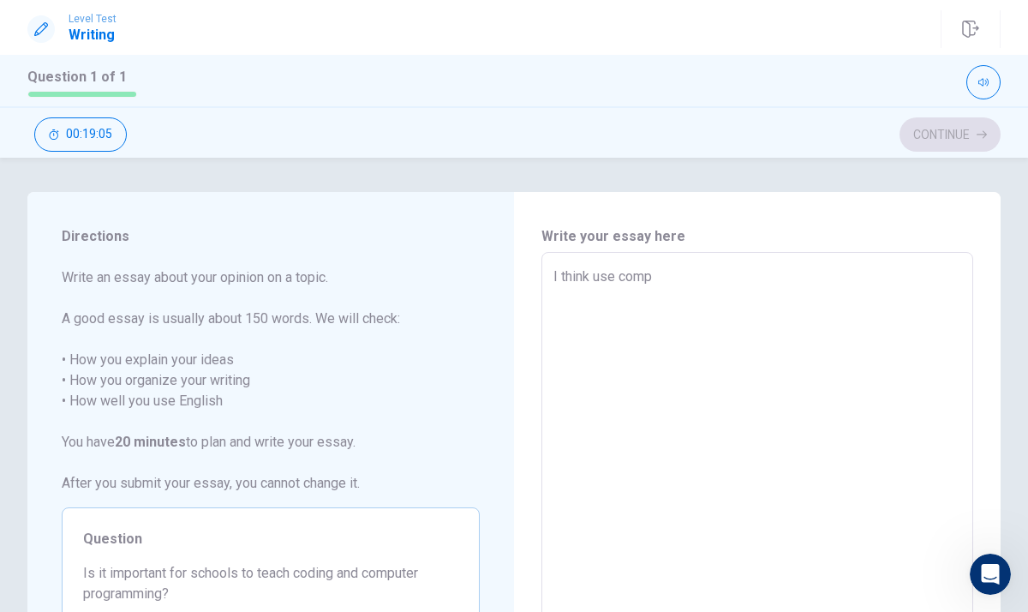
type textarea "I think use compu"
type textarea "x"
type textarea "I think use comput"
type textarea "x"
type textarea "I think use compute"
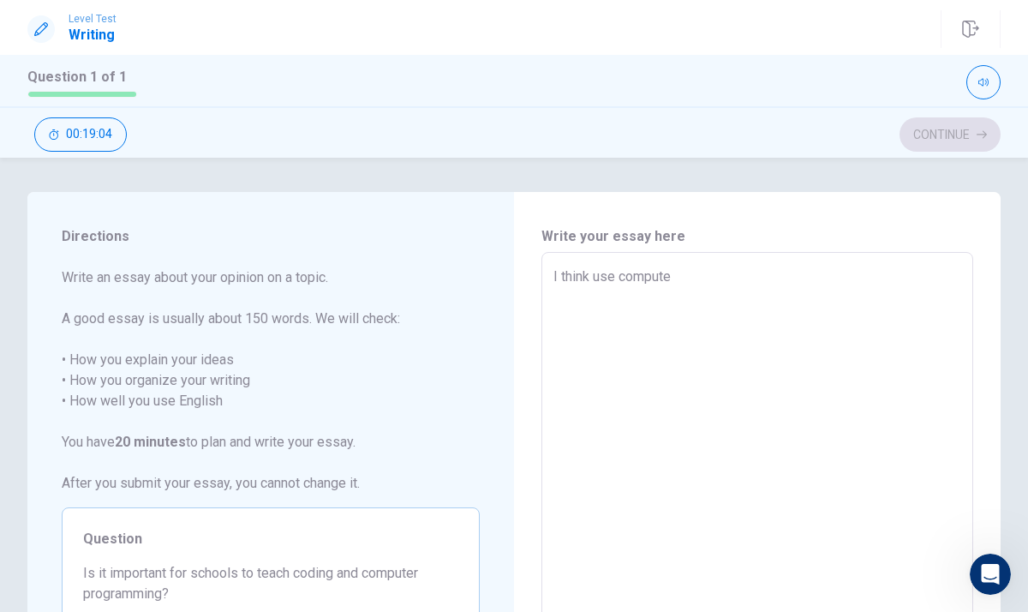
type textarea "x"
type textarea "I think use computer"
type textarea "x"
type textarea "I think use computer"
type textarea "x"
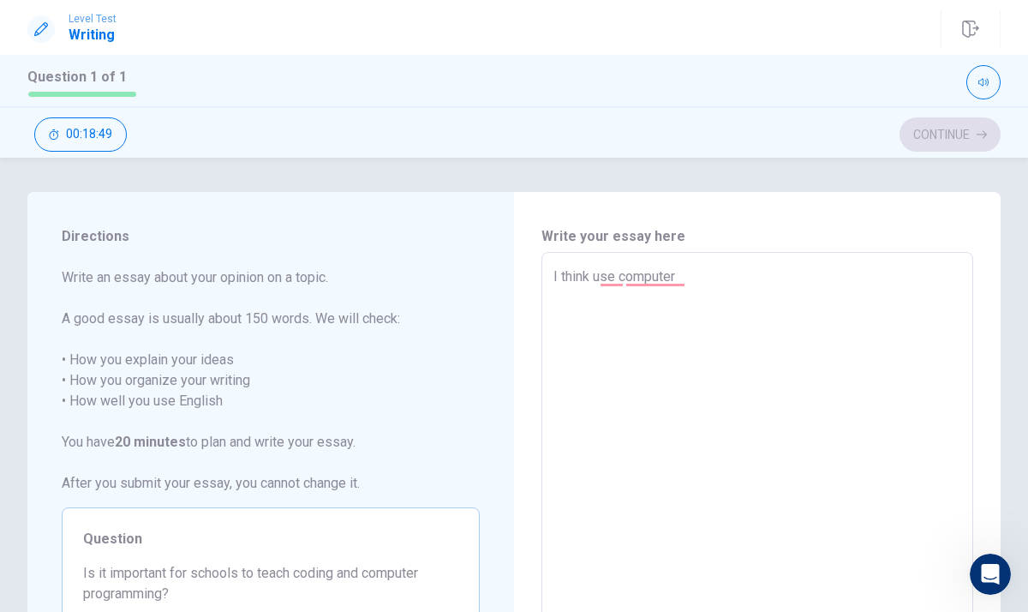
type textarea "I think use computer"
click at [996, 291] on div "Write your essay here I think use computer x ​ Word count : 4" at bounding box center [757, 490] width 487 height 596
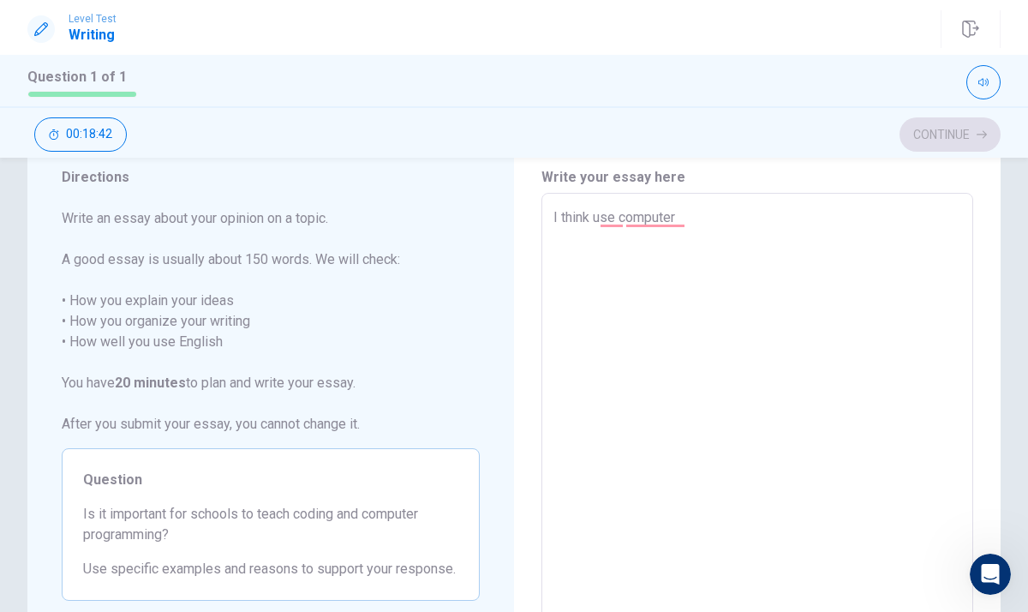
scroll to position [25, 0]
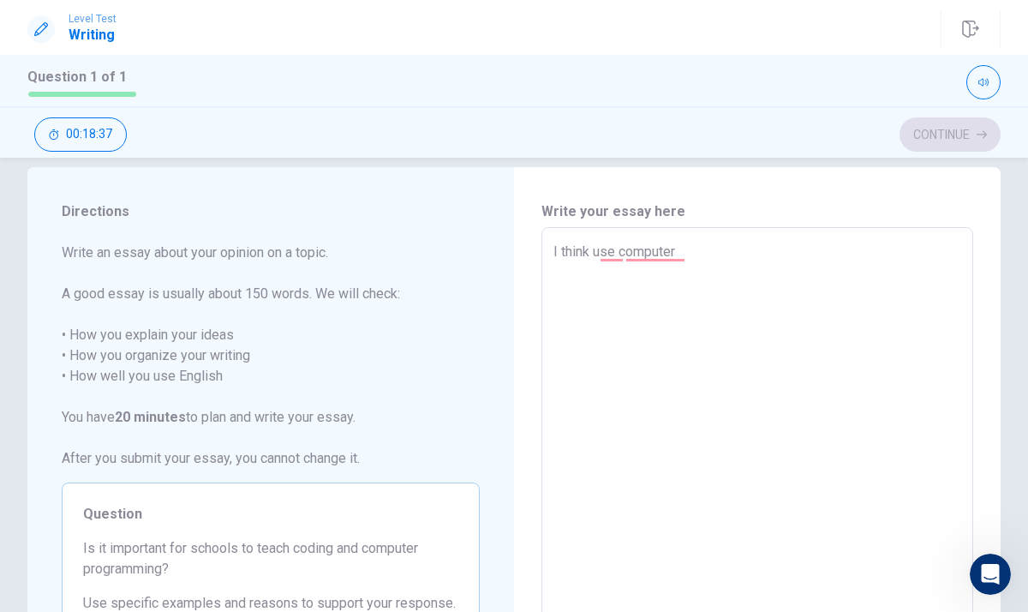
click at [716, 249] on textarea "I think use computer" at bounding box center [758, 465] width 408 height 446
type textarea "x"
type textarea "I think use computer l"
type textarea "x"
type textarea "I think use computer le"
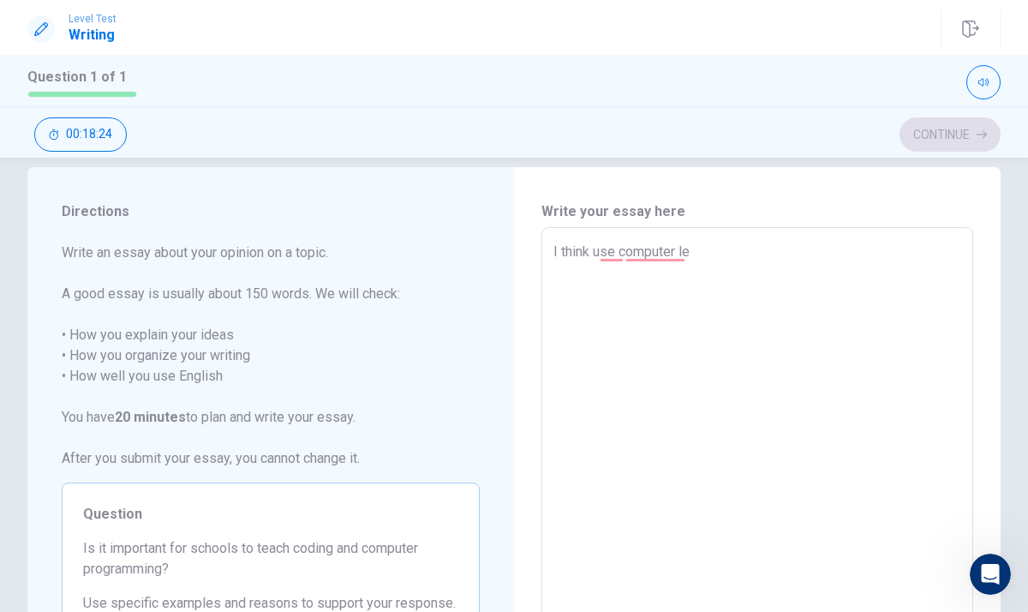
type textarea "x"
type textarea "I think use computer lea"
type textarea "x"
type textarea "I think use computer [PERSON_NAME]"
type textarea "x"
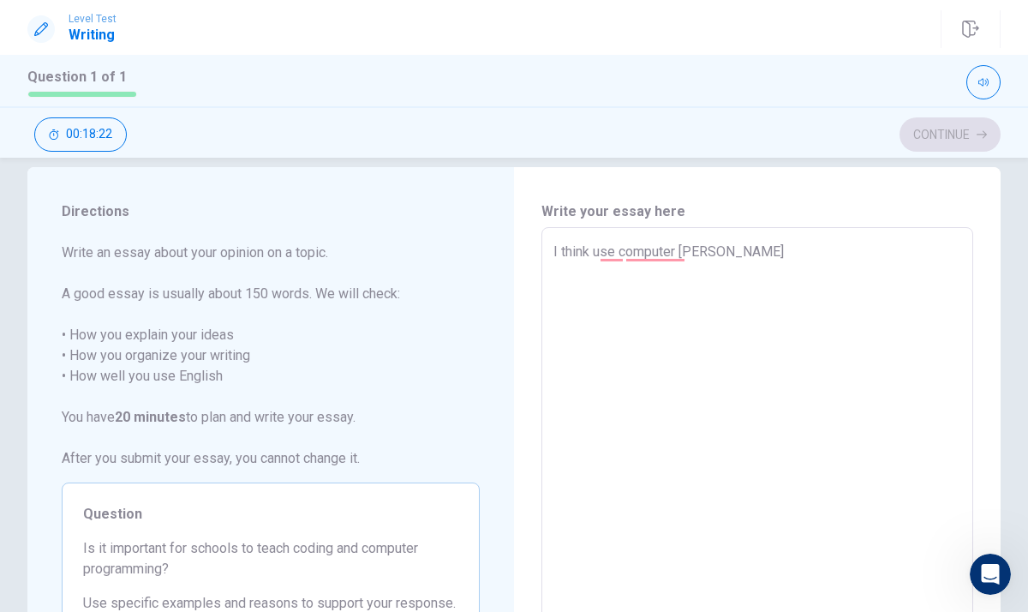
type textarea "I think use computer leari"
type textarea "x"
type textarea "I think use computer learim"
type textarea "x"
type textarea "I think use computer learimh"
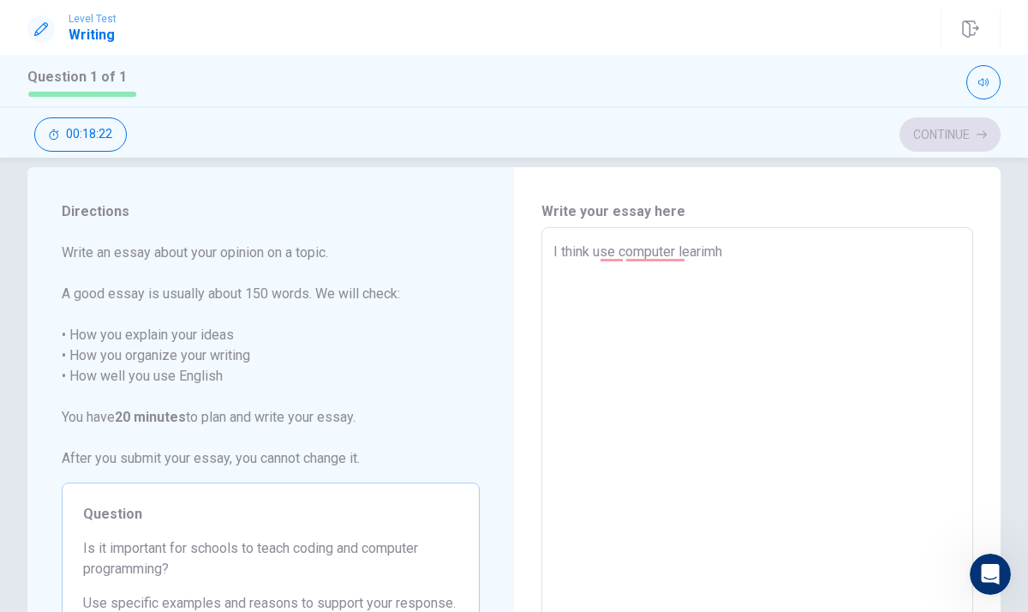
type textarea "x"
type textarea "I think use computer learim"
type textarea "x"
type textarea "I think use computer leari"
type textarea "x"
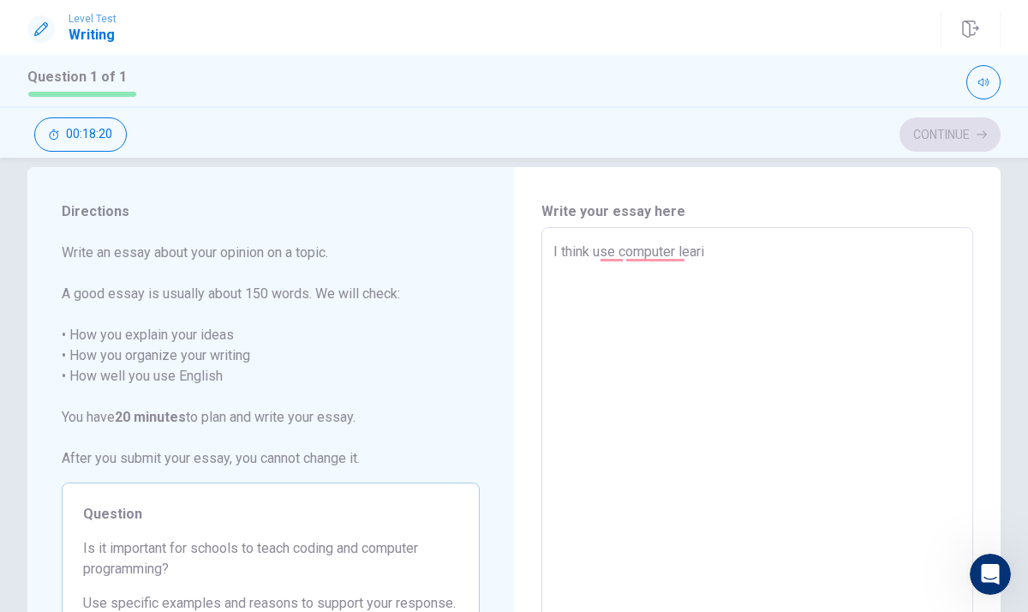
type textarea "I think use computer learin"
type textarea "x"
type textarea "I think use computer learing"
type textarea "x"
type textarea "I think use computer learing"
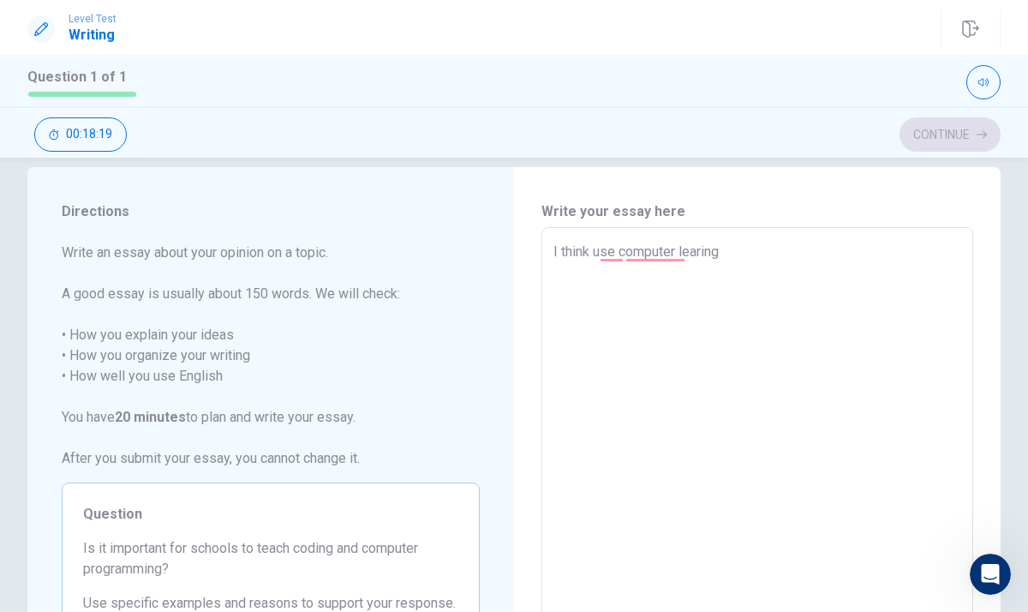
type textarea "x"
type textarea "I think use computer learing c"
type textarea "x"
type textarea "I think use computer learing ca"
type textarea "x"
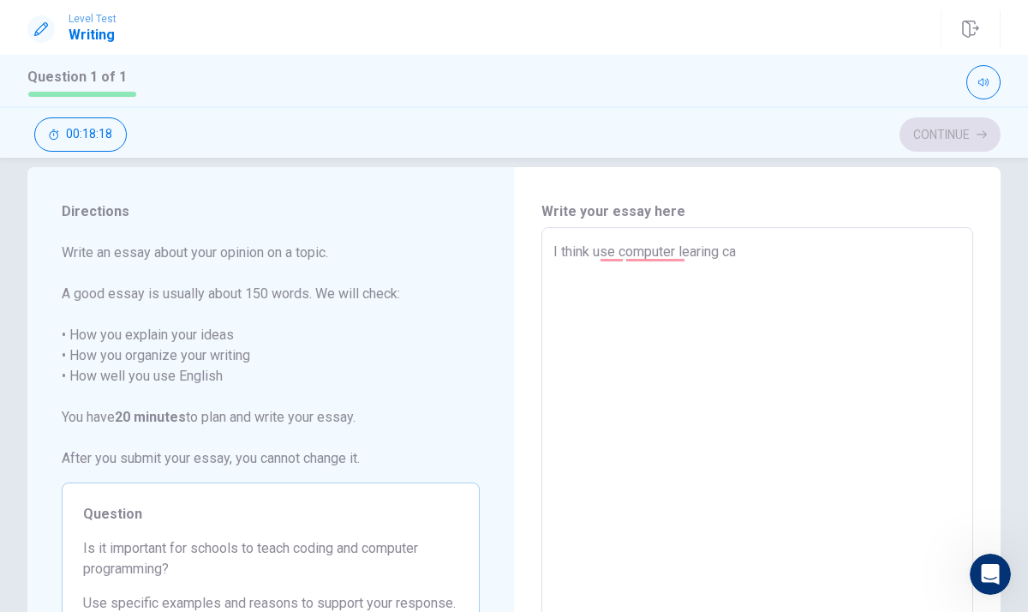
type textarea "I think use computer learing can"
type textarea "x"
type textarea "I think use computer learing canw"
type textarea "x"
type textarea "I think use computer learing canwe"
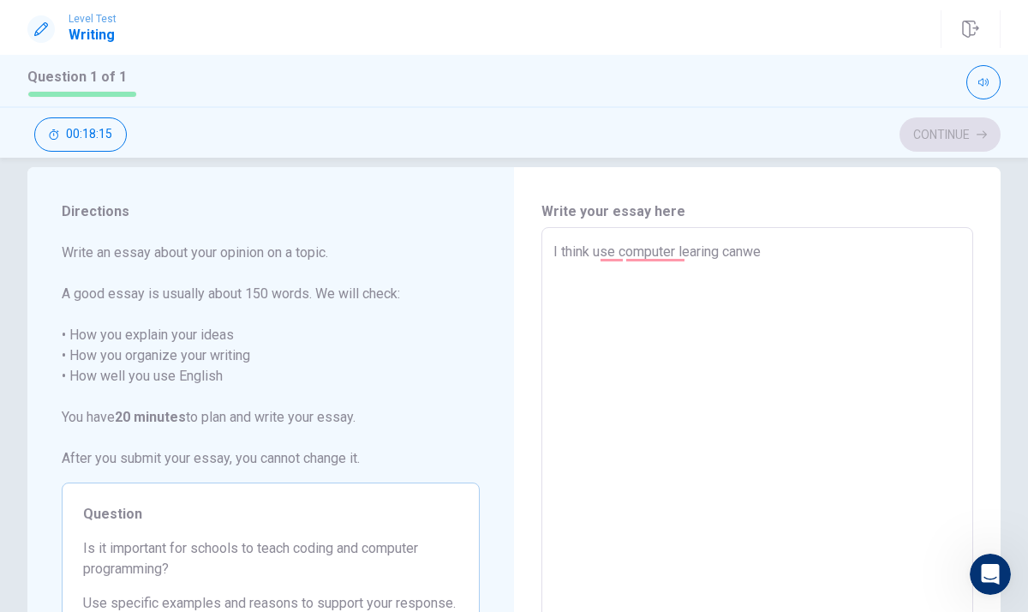
type textarea "x"
type textarea "I think use computer learing canw"
type textarea "x"
type textarea "I think use computer learing can"
type textarea "x"
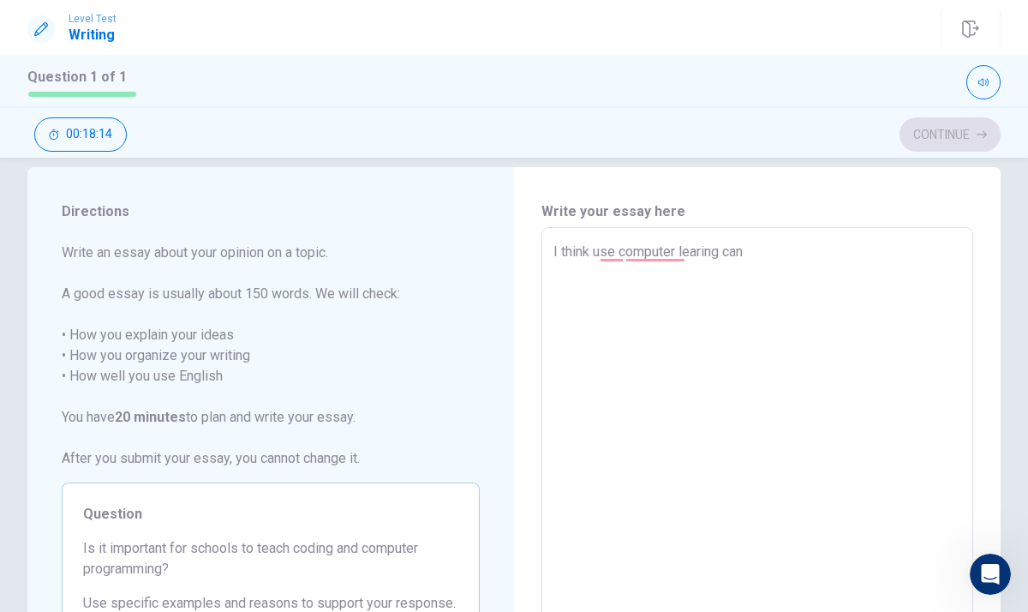
type textarea "I think use computer learing can"
type textarea "x"
type textarea "I think use computer learing can w"
type textarea "x"
type textarea "I think use computer learing can we"
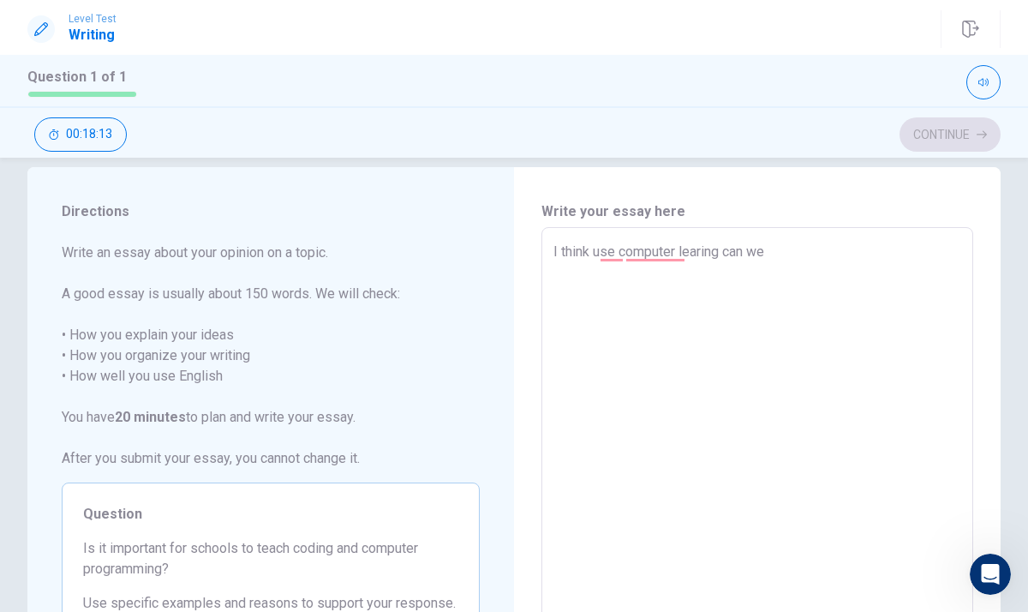
type textarea "x"
type textarea "I think use computer learing can we"
type textarea "x"
type textarea "I think use computer learing can we i"
type textarea "x"
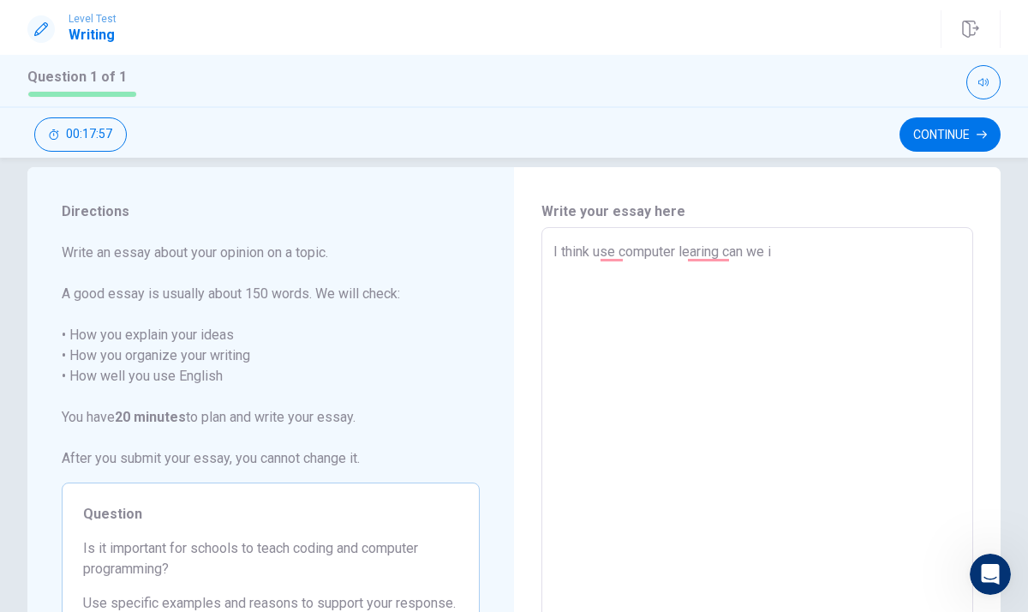
type textarea "I think use computer learing can we is"
type textarea "x"
type textarea "I think use computer learing can we is"
type textarea "x"
type textarea "I think use computer learing can we is g"
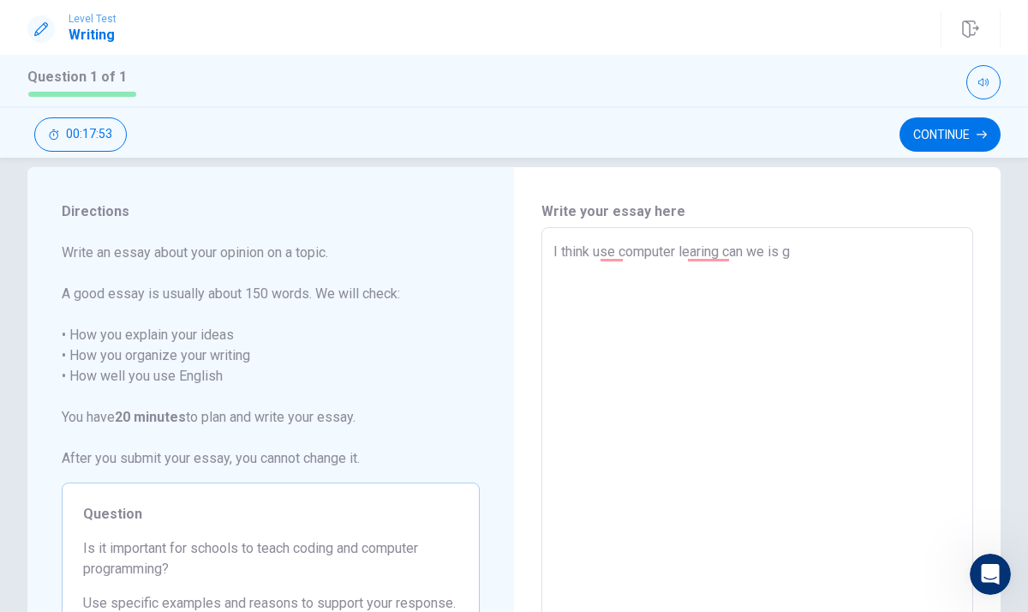
type textarea "x"
type textarea "I think use computer learing can we is go"
type textarea "x"
type textarea "I think use computer learing can we is goo"
type textarea "x"
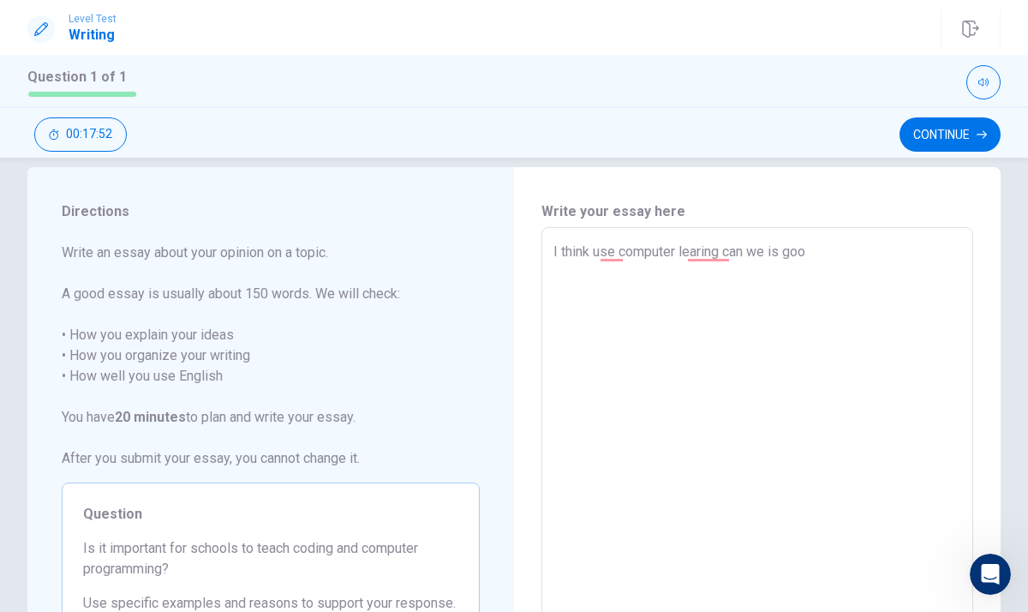
type textarea "I think use computer learing can we is good"
type textarea "x"
type textarea "I think use computer learing can we is good"
type textarea "x"
type textarea "I think use computer learing can we is good"
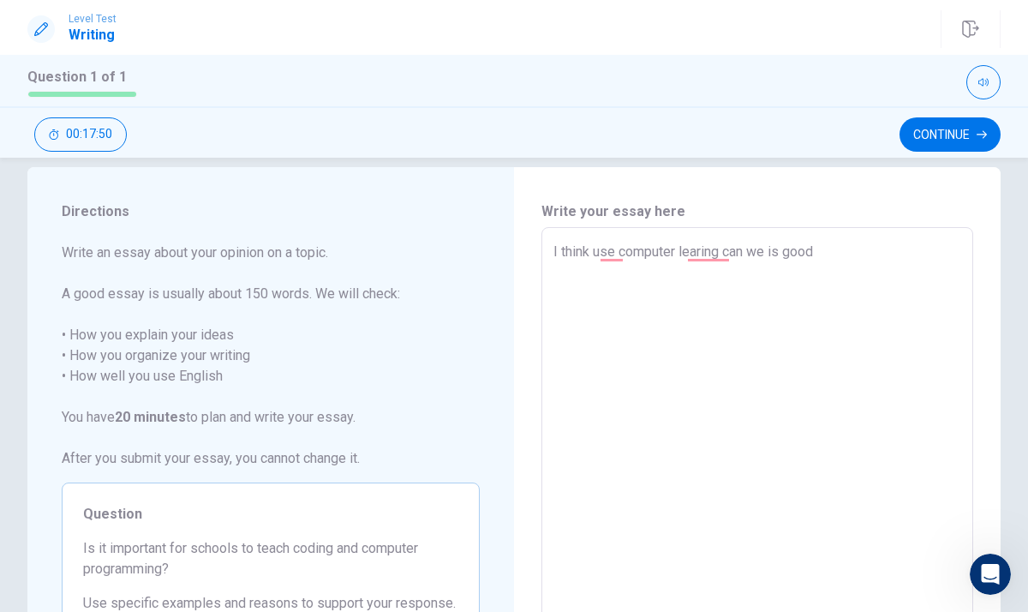
type textarea "x"
type textarea "I think use computer learing can we is good."
type textarea "x"
type textarea "I think use computer learing can we is good."
click at [986, 236] on div "Write your essay here I think use computer learing can we is good. x ​ Word cou…" at bounding box center [757, 465] width 487 height 596
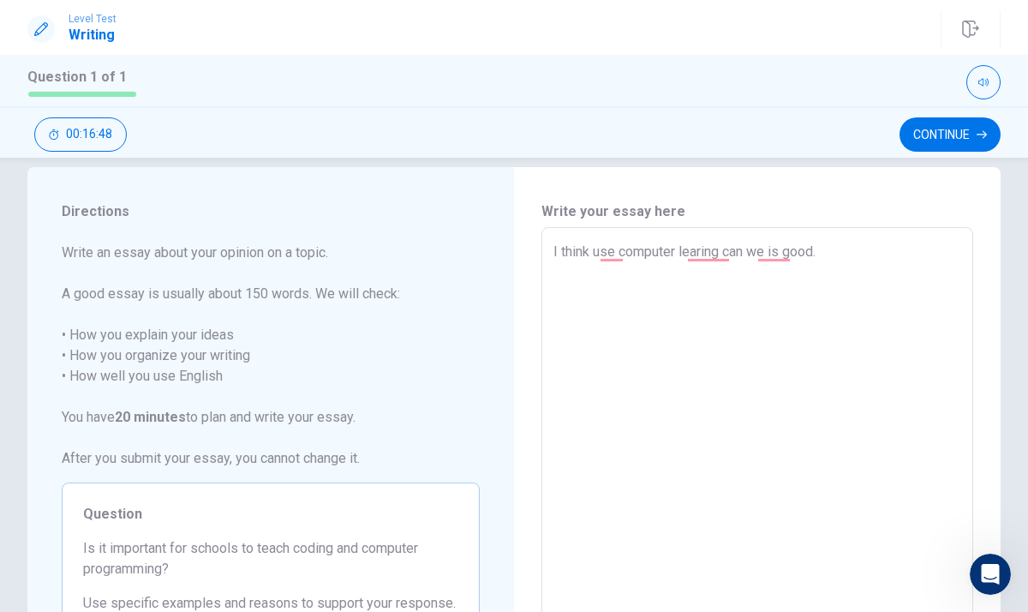
click at [836, 255] on textarea "I think use computer learing can we is good." at bounding box center [758, 465] width 408 height 446
click at [993, 214] on div "Write your essay here I think use computer learing can we is good. x ​ Word cou…" at bounding box center [757, 465] width 487 height 596
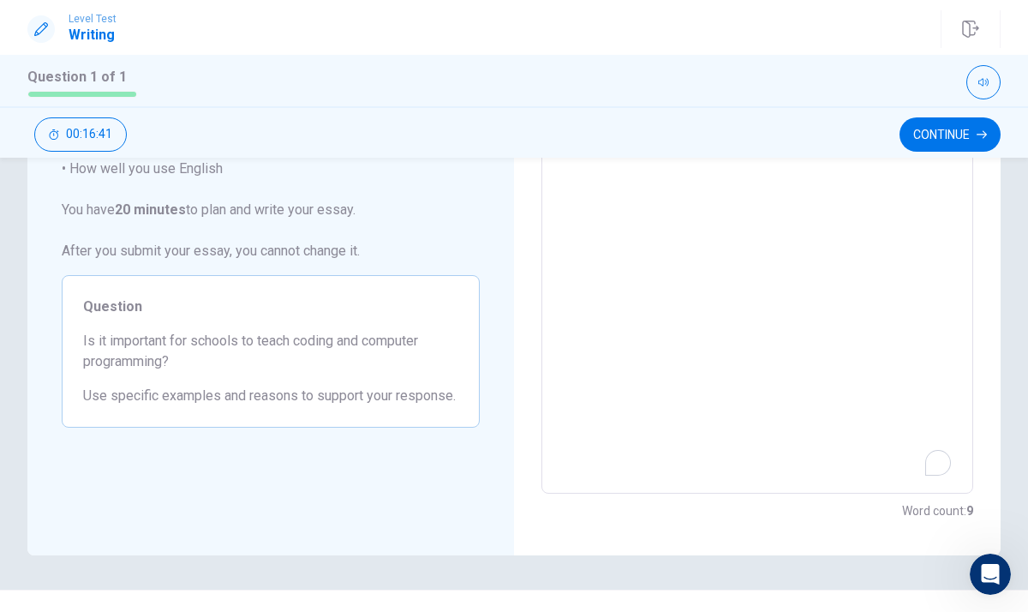
scroll to position [265, 0]
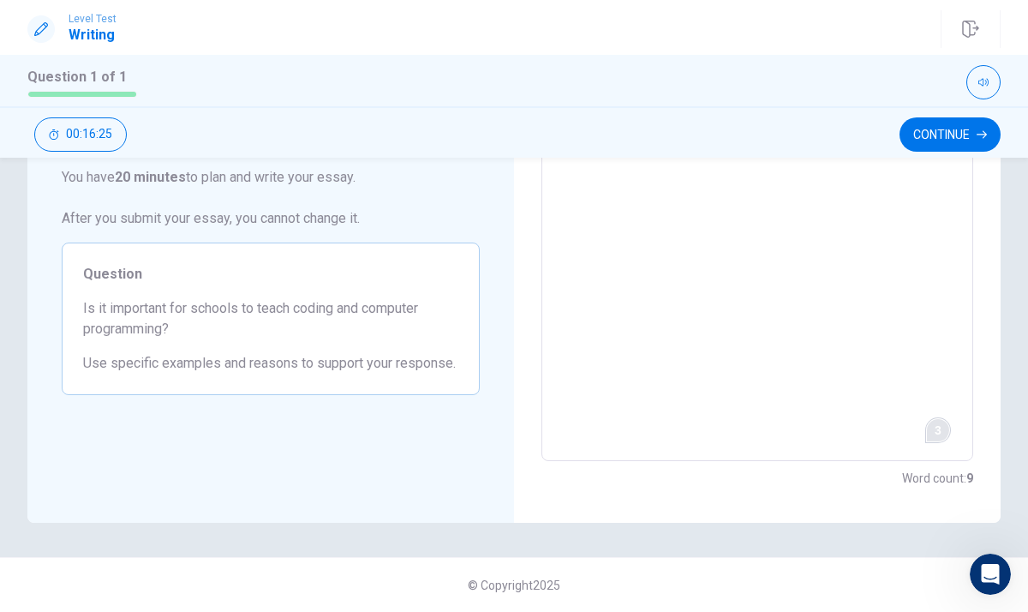
click at [943, 434] on html "Level Test Writing Question 1 of 1 Continue 00:16:25 Question 1 of 1 Continue 0…" at bounding box center [514, 306] width 1028 height 612
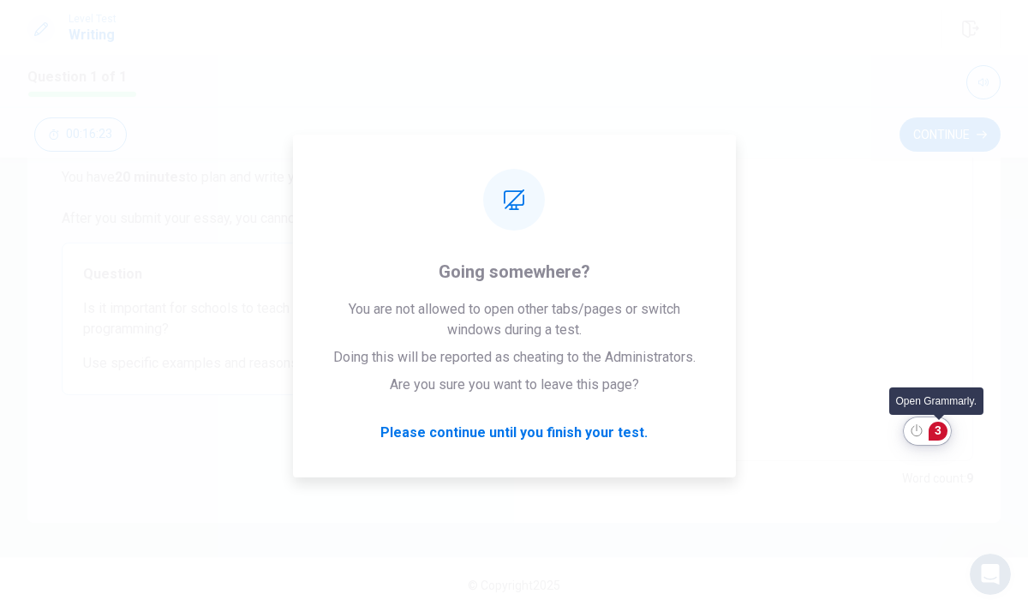
click at [943, 434] on div "3" at bounding box center [938, 431] width 19 height 19
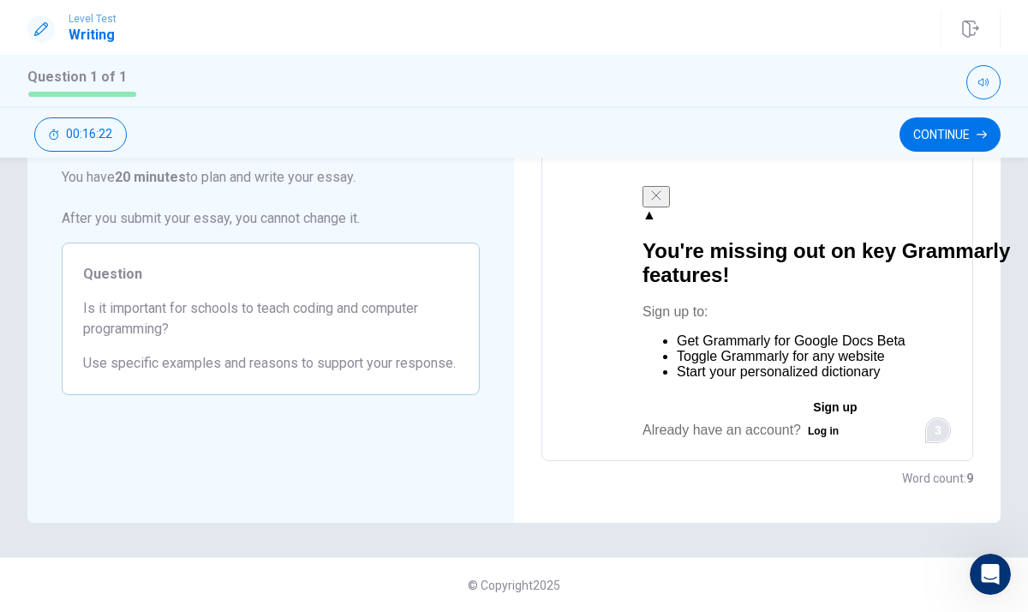
click at [883, 474] on div "Word count : 9" at bounding box center [758, 478] width 432 height 21
click at [804, 525] on div "Directions Write an essay about your opinion on a topic. A good essay is usuall…" at bounding box center [514, 385] width 1028 height 454
click at [618, 370] on textarea "I think use computer learing can we is good." at bounding box center [758, 225] width 408 height 446
click at [625, 341] on textarea "I think use computer learing can we is good." at bounding box center [758, 225] width 408 height 446
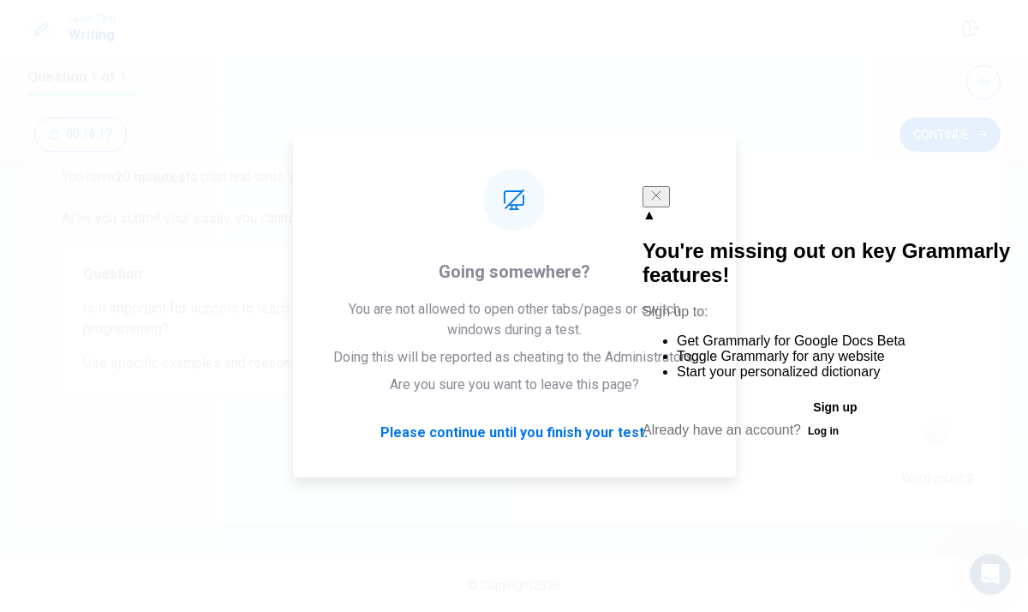
click at [663, 202] on icon "Close" at bounding box center [657, 196] width 14 height 14
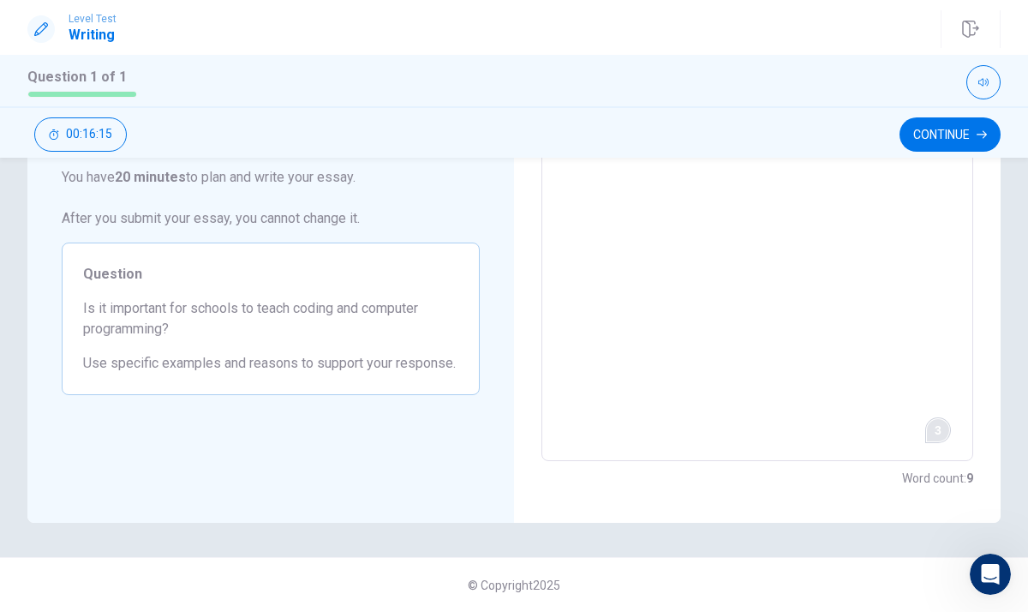
click at [832, 238] on textarea "I think use computer learing can we is good." at bounding box center [758, 225] width 408 height 446
click at [993, 220] on div "Write your essay here I think use computer learing can we is good. x ​ Word cou…" at bounding box center [757, 225] width 487 height 596
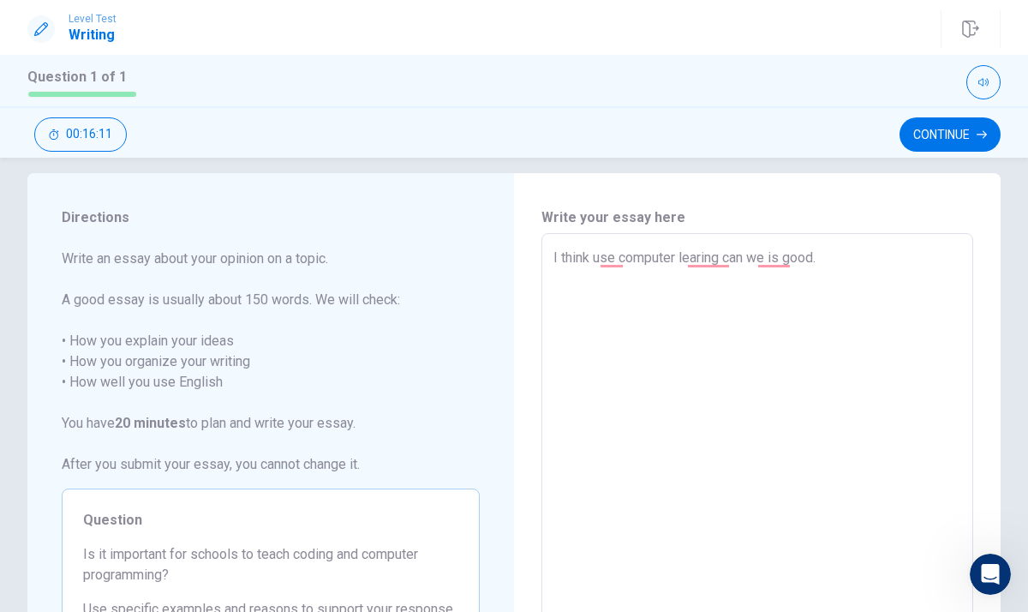
scroll to position [0, 0]
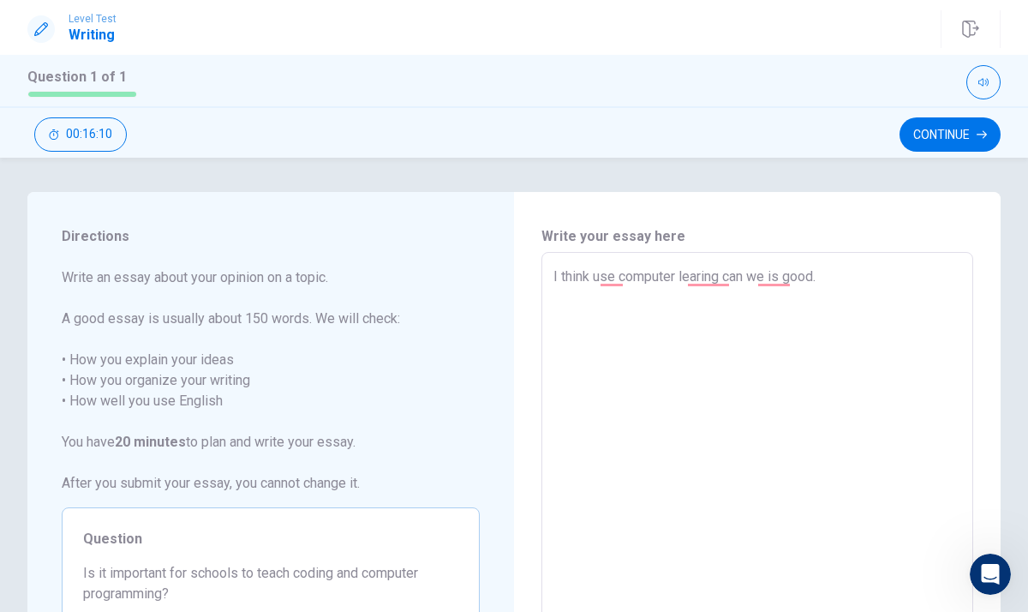
click at [843, 267] on textarea "I think use computer learing can we is good." at bounding box center [758, 490] width 408 height 446
type textarea "x"
type textarea "I think use computer learing can we is good.c"
type textarea "x"
type textarea "I think use computer learing can we is [DOMAIN_NAME]"
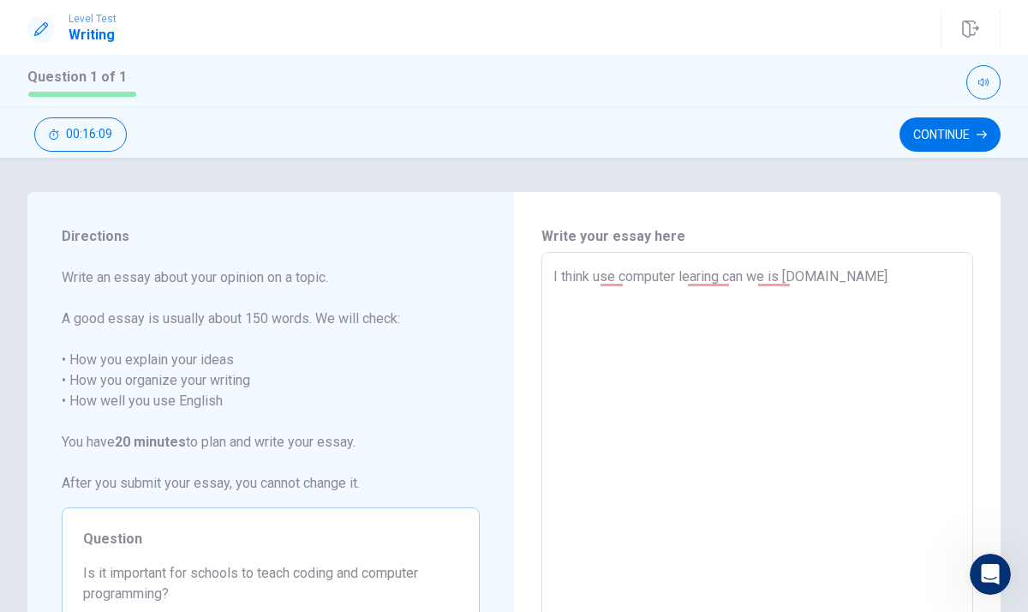
type textarea "x"
type textarea "I think use computer learing can we is [DOMAIN_NAME]"
type textarea "x"
type textarea "I think use computer learing can we is [DOMAIN_NAME]"
type textarea "x"
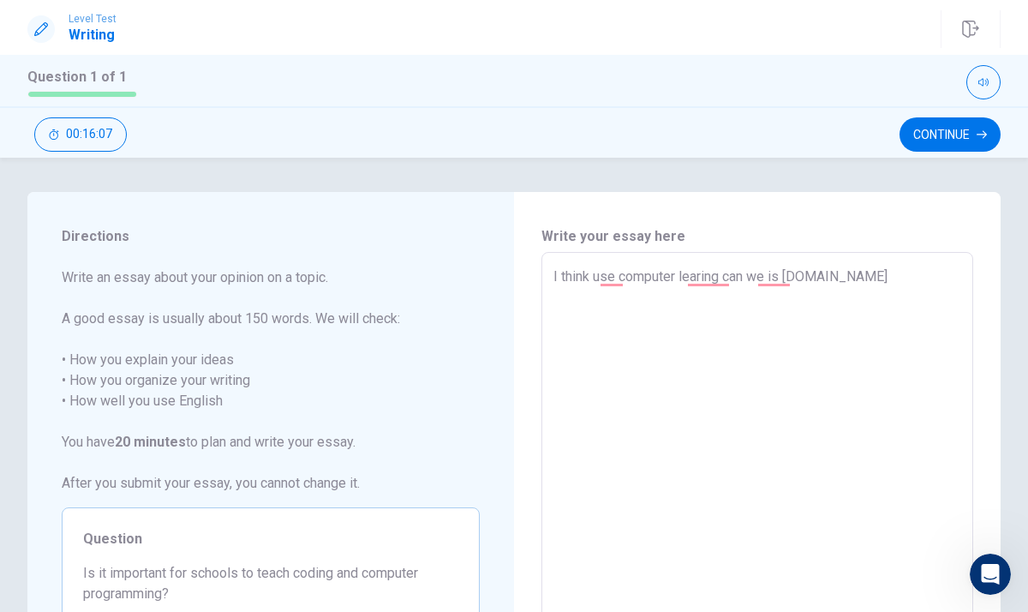
type textarea "I think use computer learing can we is good.c"
type textarea "x"
type textarea "I think use computer learing can we is good."
type textarea "x"
type textarea "I think use computer learing can we is good."
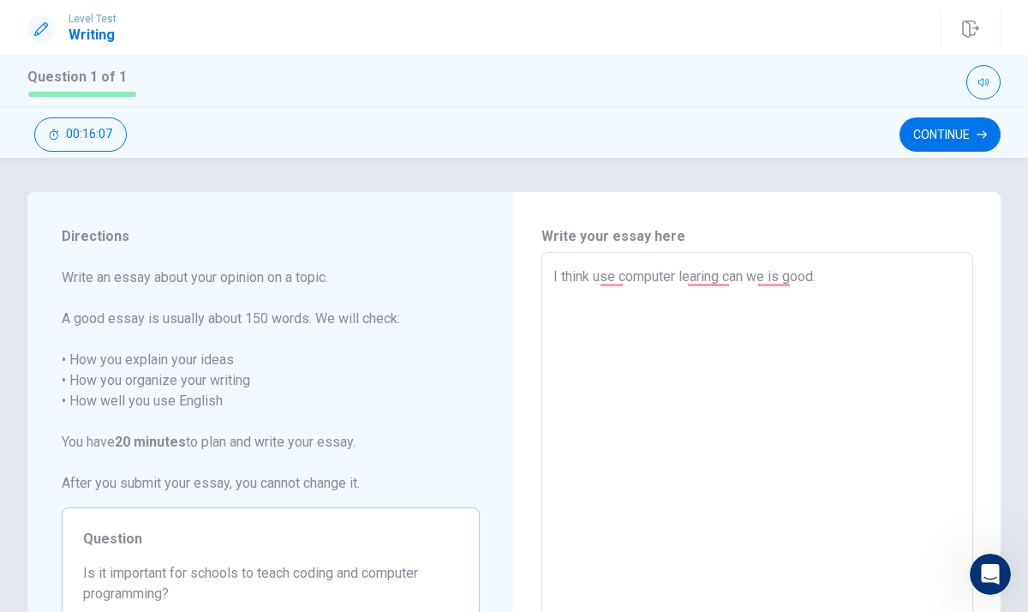
type textarea "x"
type textarea "I think use computer learing can we is good. c"
type textarea "x"
type textarea "I think use computer learing can we is good. co"
type textarea "x"
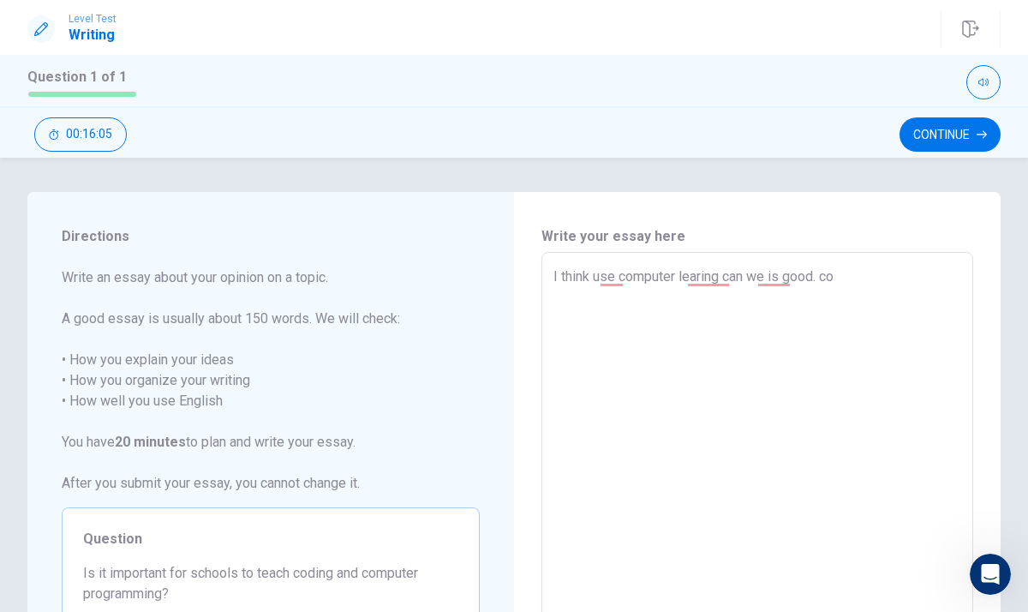
type textarea "I think use computer learing can we is good. com"
type textarea "x"
type textarea "I think use computer learing can we is good. comp"
type textarea "x"
type textarea "I think use computer learing can we is good. compu"
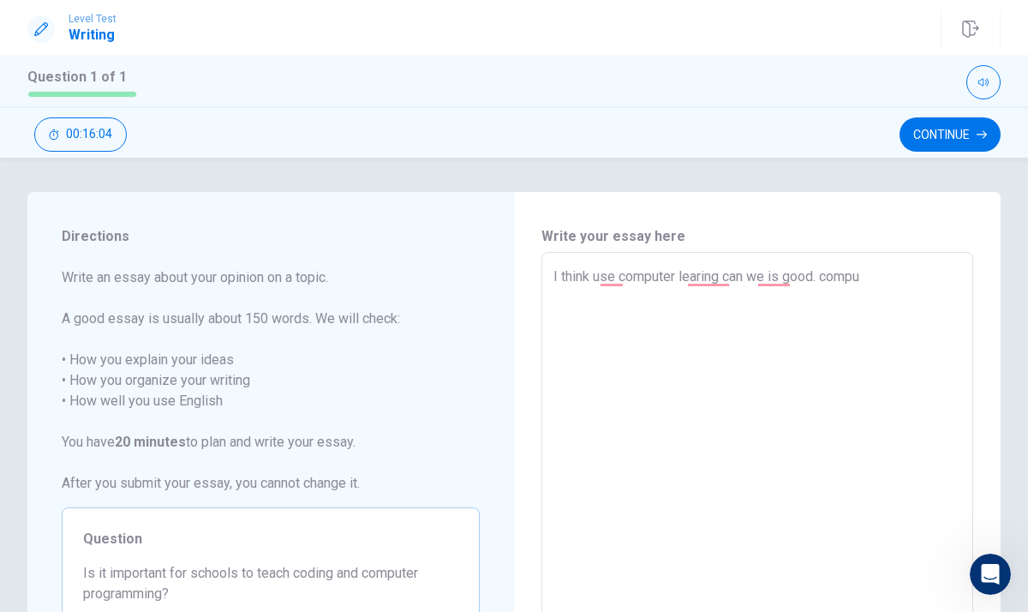
type textarea "x"
type textarea "I think use computer learing can we is good. comput"
type textarea "x"
type textarea "I think use computer learing can we is good. compute"
type textarea "x"
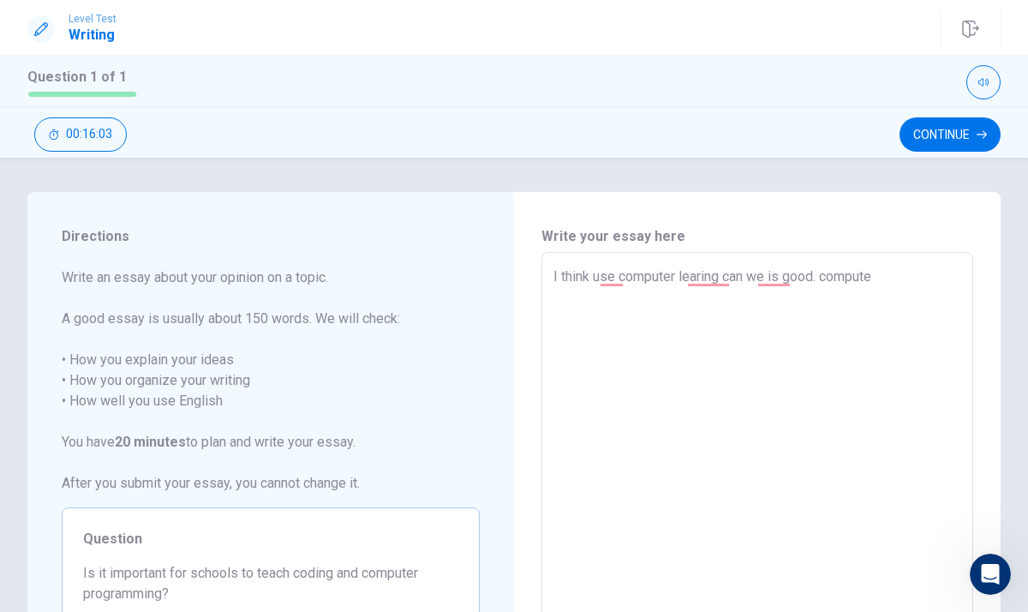
type textarea "I think use computer learing can we is good. computer"
type textarea "x"
type textarea "I think use computer learing can we is good. computer"
type textarea "x"
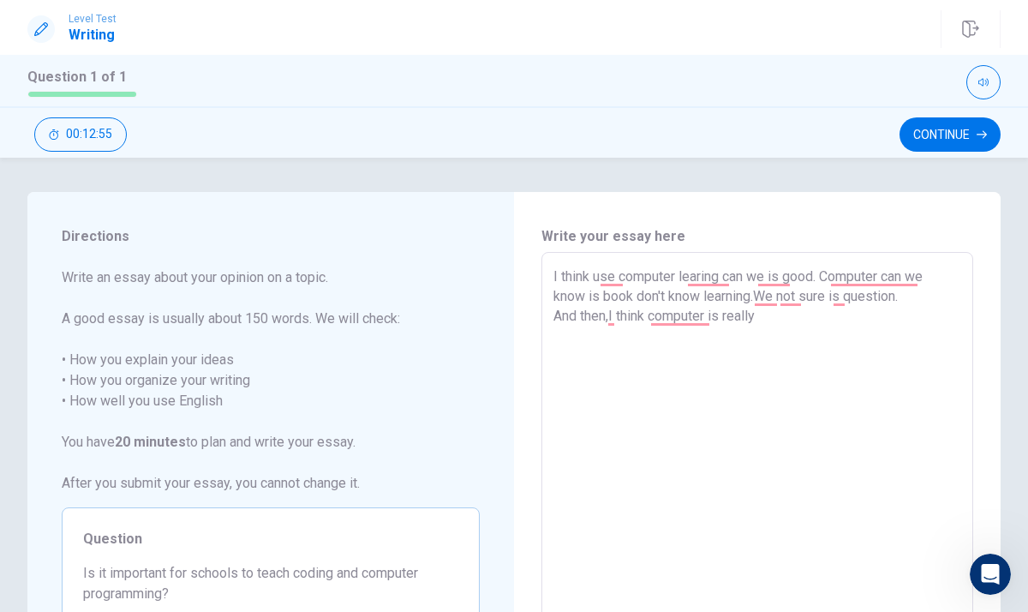
click at [461, 341] on span "Write an essay about your opinion on a topic. A good essay is usually about 150…" at bounding box center [271, 380] width 418 height 226
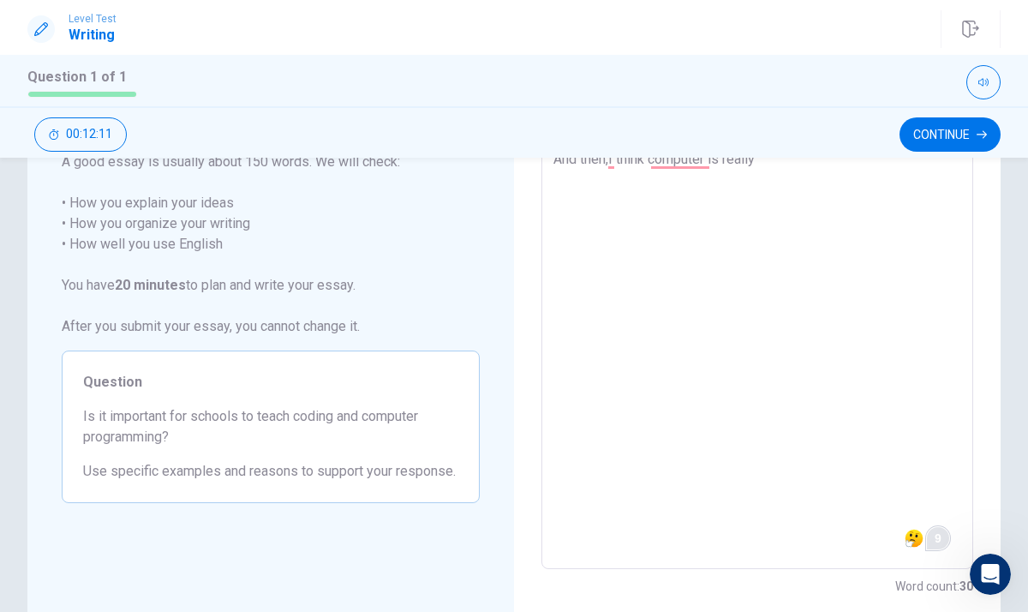
scroll to position [128, 0]
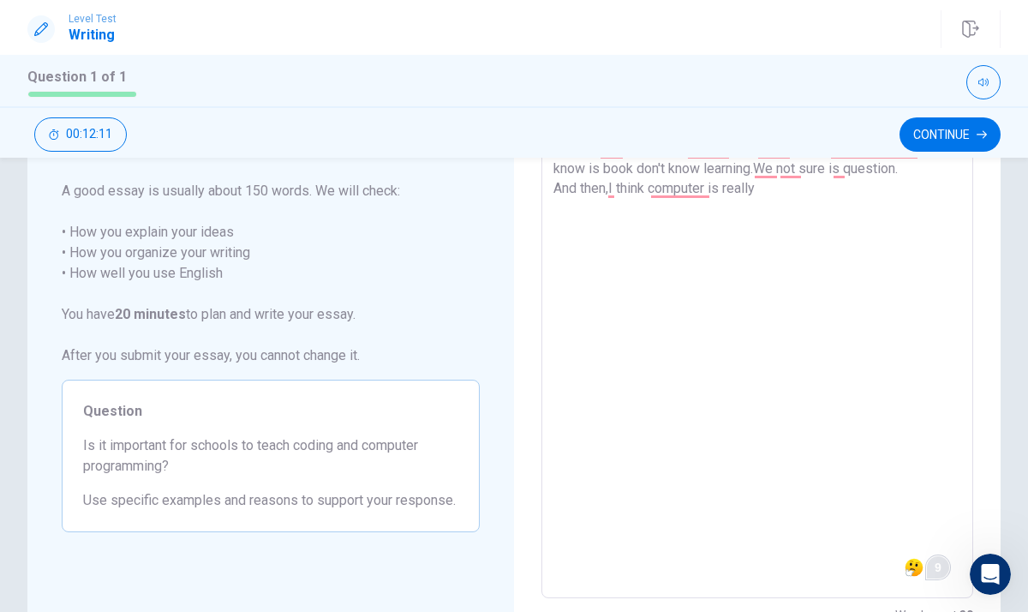
click at [777, 199] on textarea "I think use computer learing can we is good. Computer can we know is book don't…" at bounding box center [758, 362] width 408 height 446
click at [830, 184] on textarea "I think use computer learing can we is good. Computer can we know is book don't…" at bounding box center [758, 362] width 408 height 446
click at [424, 265] on span "Write an essay about your opinion on a topic. A good essay is usually about 150…" at bounding box center [271, 253] width 418 height 226
click at [841, 195] on textarea "I think use computer learing can we is good. Computer can we know is book don't…" at bounding box center [758, 362] width 408 height 446
click at [428, 257] on span "Write an essay about your opinion on a topic. A good essay is usually about 150…" at bounding box center [271, 253] width 418 height 226
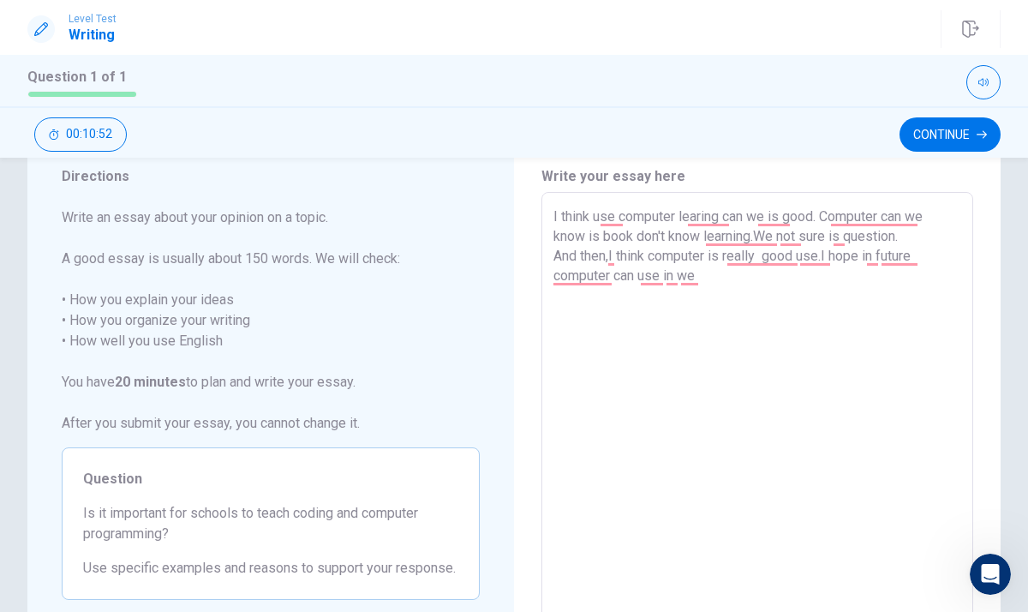
scroll to position [59, 0]
click at [716, 278] on textarea "I think use computer learing can we is good. Computer can we know is book don't…" at bounding box center [758, 430] width 408 height 446
click at [380, 354] on span "Write an essay about your opinion on a topic. A good essay is usually about 150…" at bounding box center [271, 321] width 418 height 226
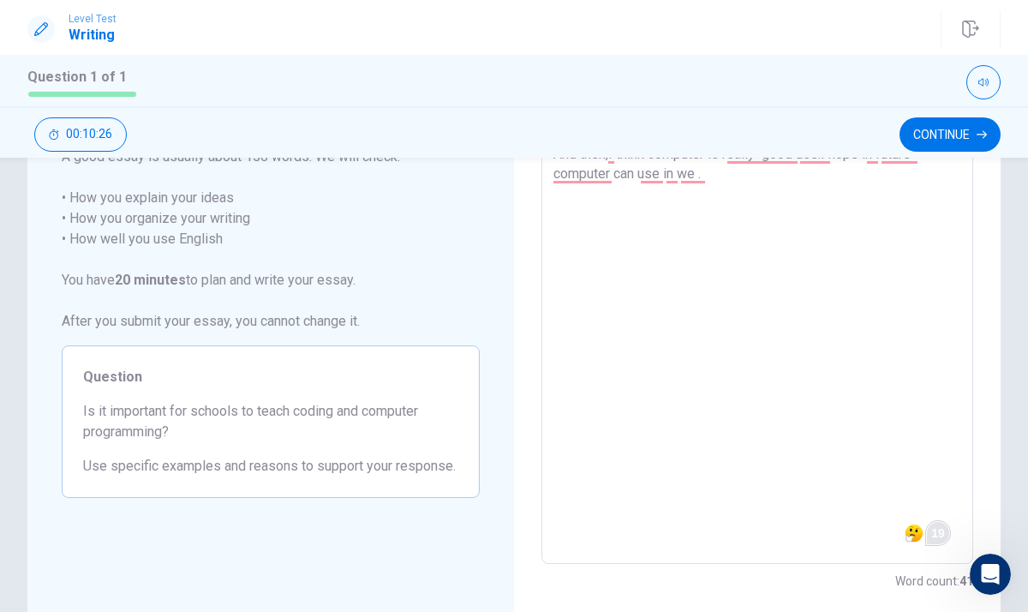
scroll to position [128, 0]
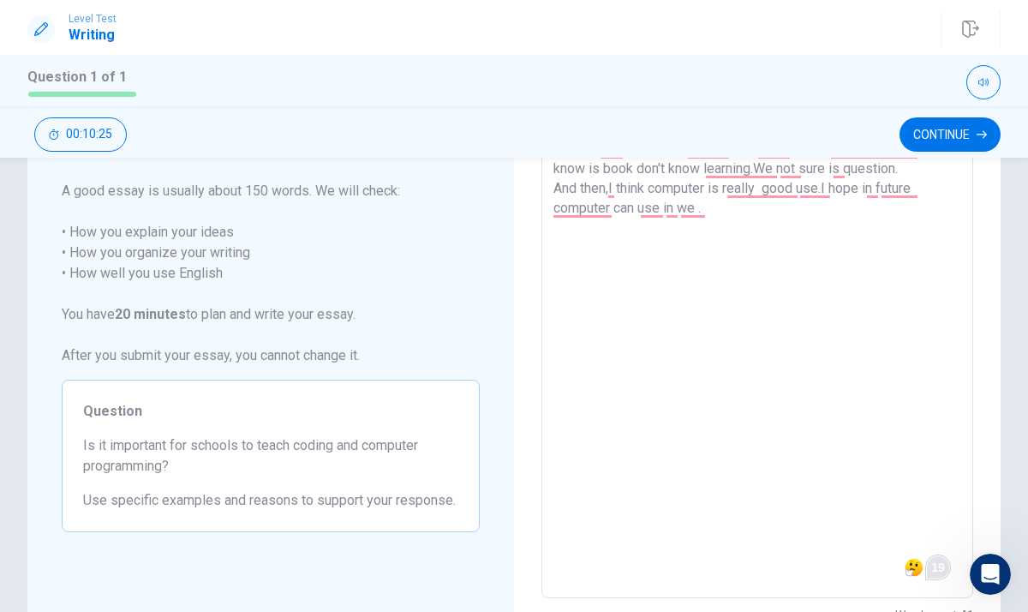
click at [708, 213] on textarea "I think use computer learing can we is good. Computer can we know is book don't…" at bounding box center [758, 362] width 408 height 446
click at [460, 222] on span "Write an essay about your opinion on a topic. A good essay is usually about 150…" at bounding box center [271, 253] width 418 height 226
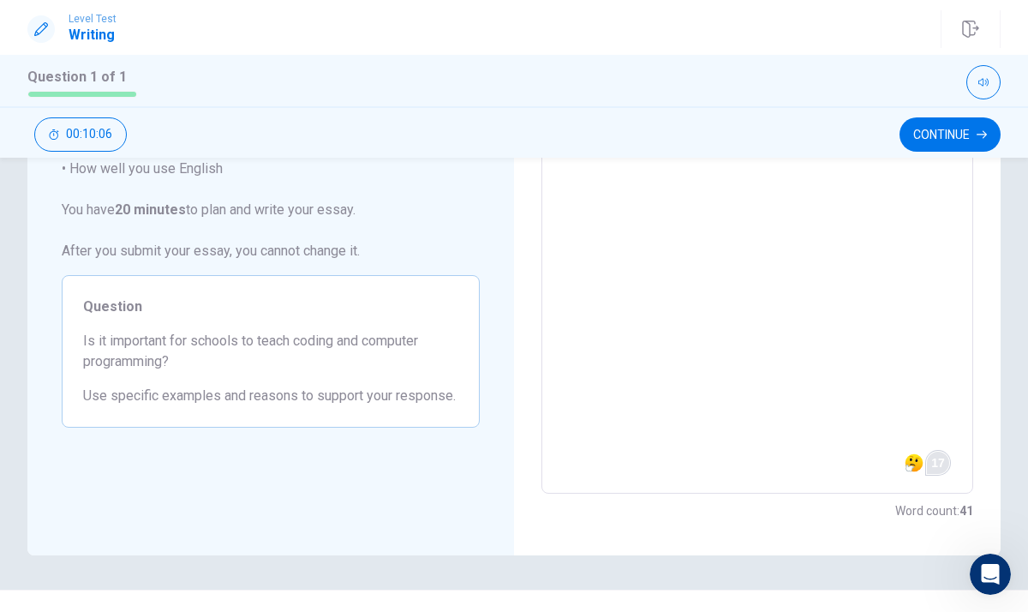
scroll to position [265, 0]
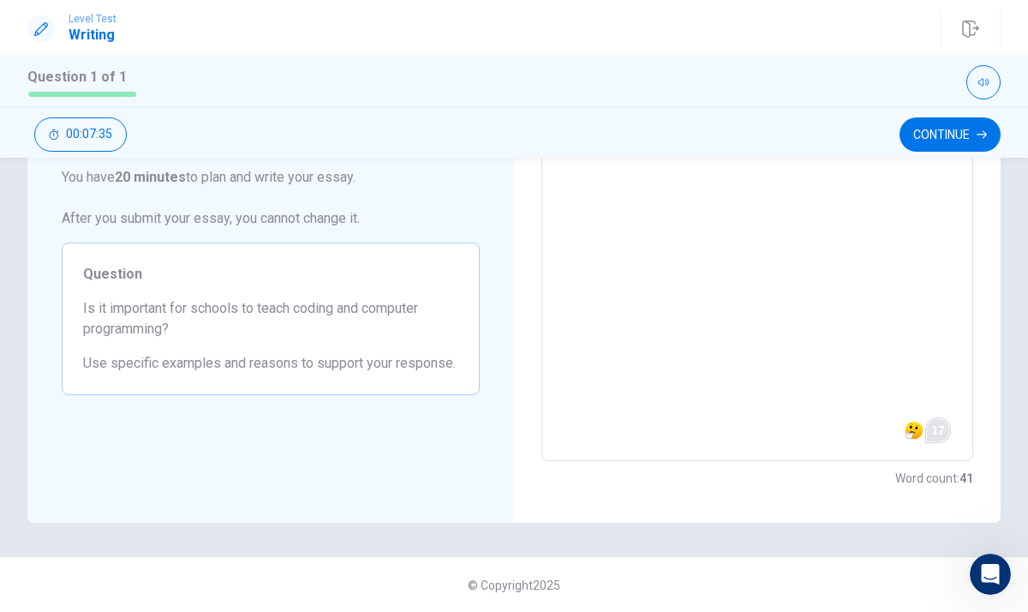
click at [728, 319] on textarea "I think use computer learing can we is good. Computer can we know is book don't…" at bounding box center [758, 225] width 408 height 446
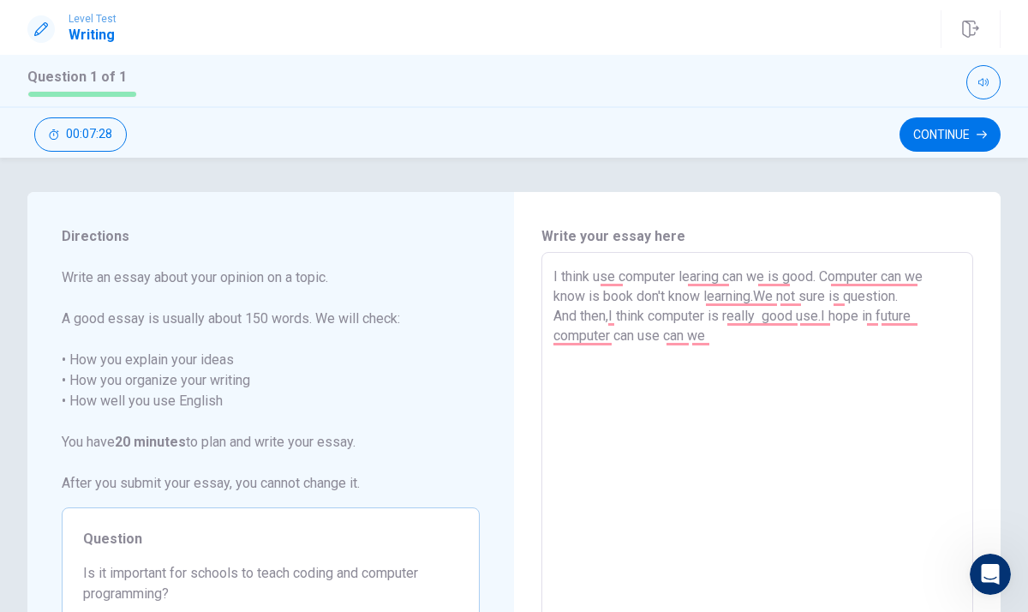
click at [416, 295] on span "Write an essay about your opinion on a topic. A good essay is usually about 150…" at bounding box center [271, 380] width 418 height 226
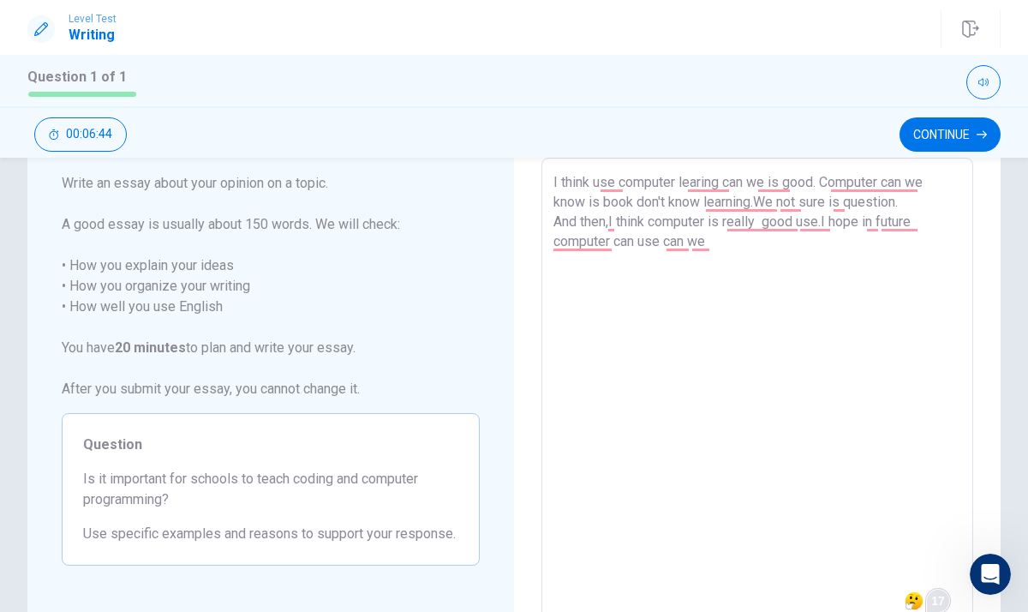
scroll to position [34, 0]
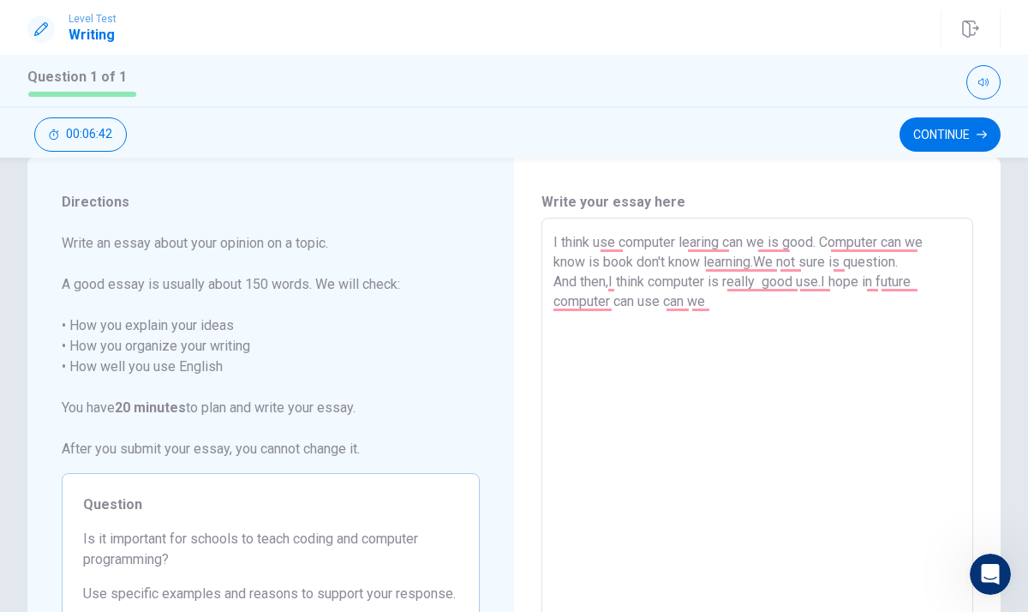
click at [715, 307] on textarea "I think use computer learing can we is good. Computer can we know is book don't…" at bounding box center [758, 455] width 408 height 446
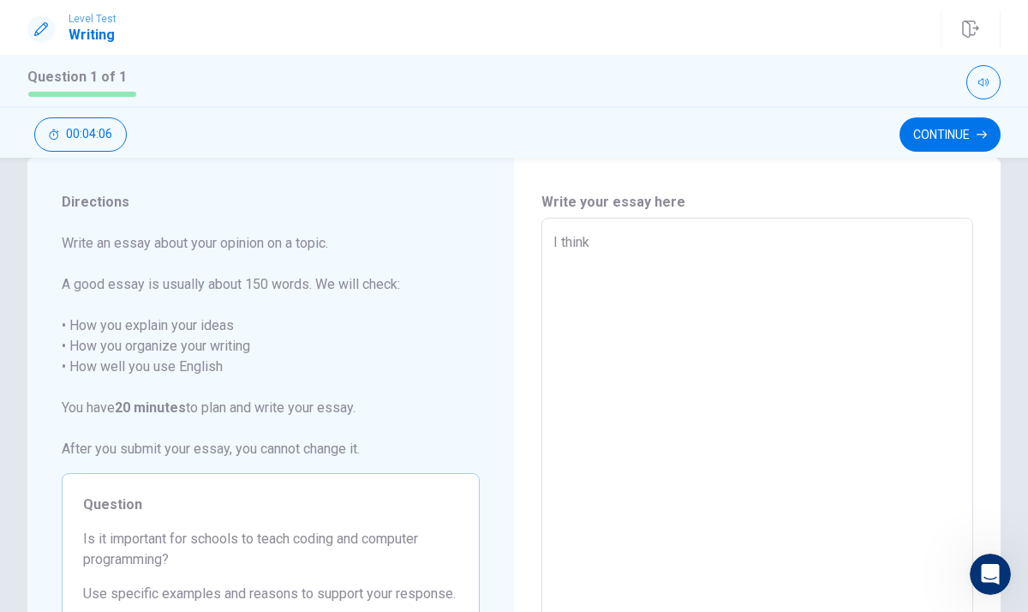
click at [470, 311] on span "Write an essay about your opinion on a topic. A good essay is usually about 150…" at bounding box center [271, 346] width 418 height 226
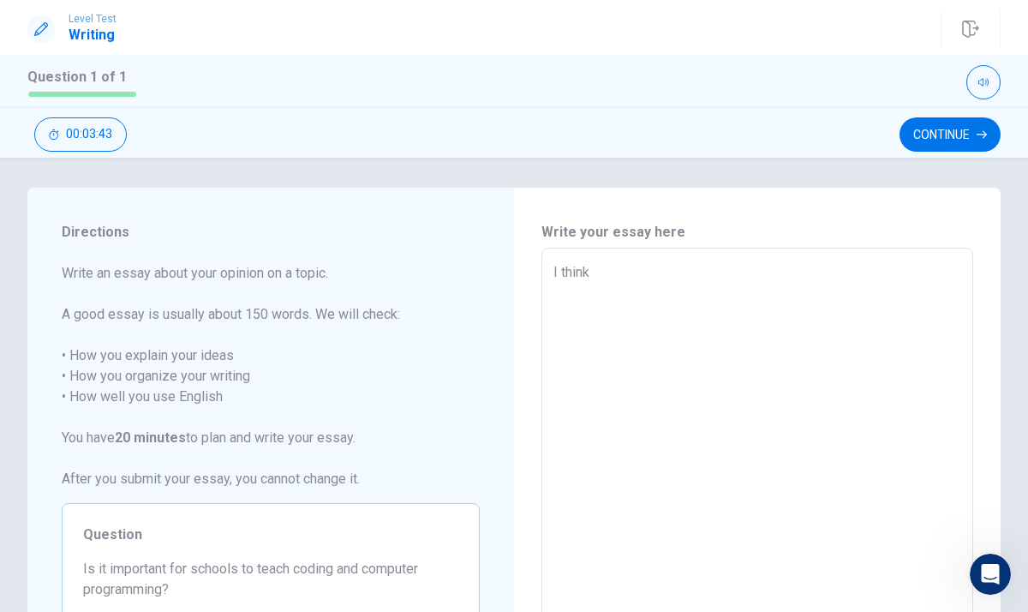
scroll to position [0, 0]
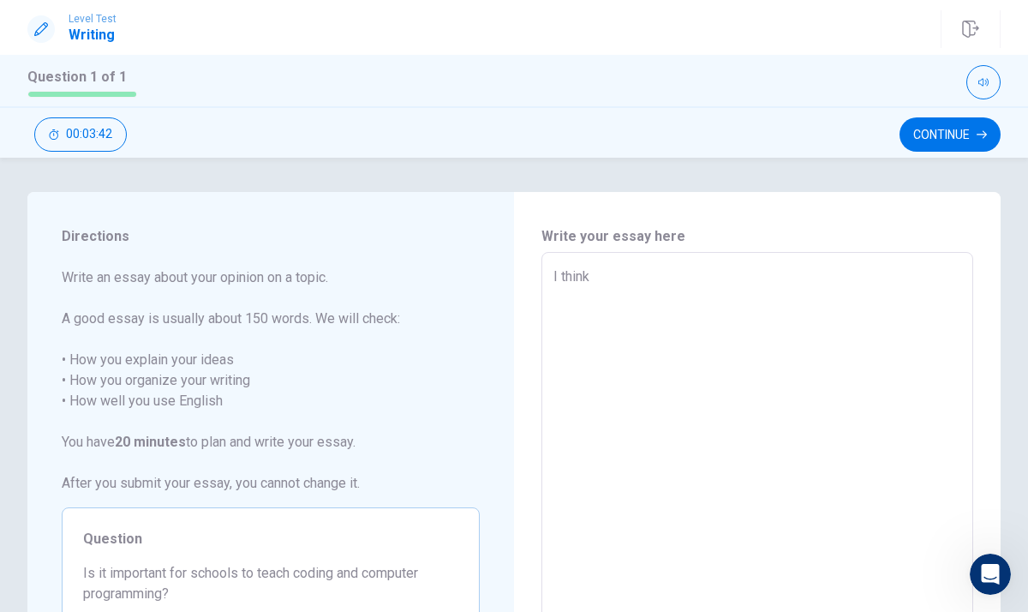
click at [612, 278] on textarea "I think" at bounding box center [758, 490] width 408 height 446
click at [922, 124] on button "Continue" at bounding box center [950, 134] width 101 height 34
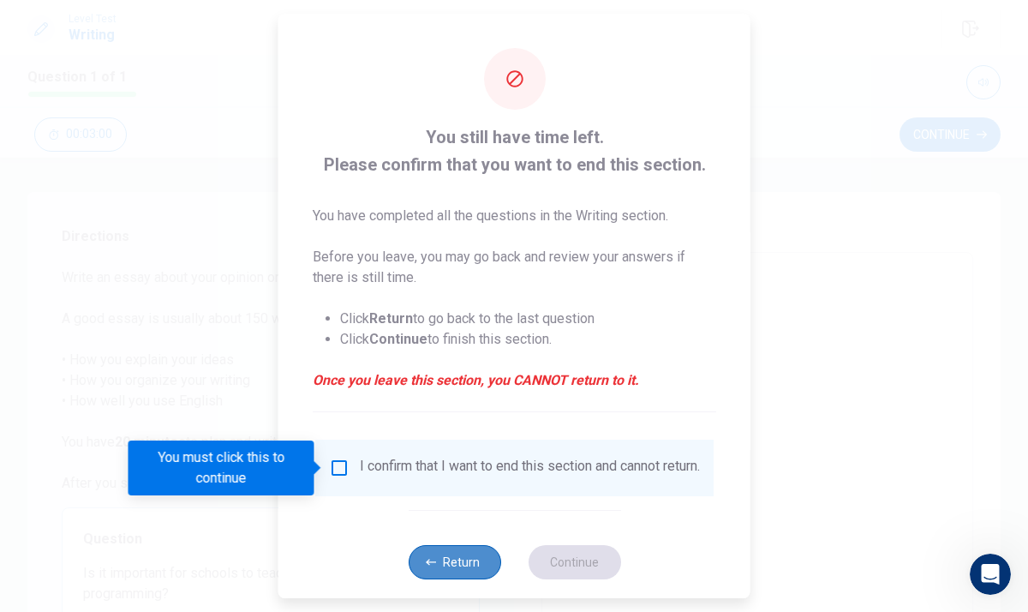
click at [461, 579] on button "Return" at bounding box center [454, 562] width 93 height 34
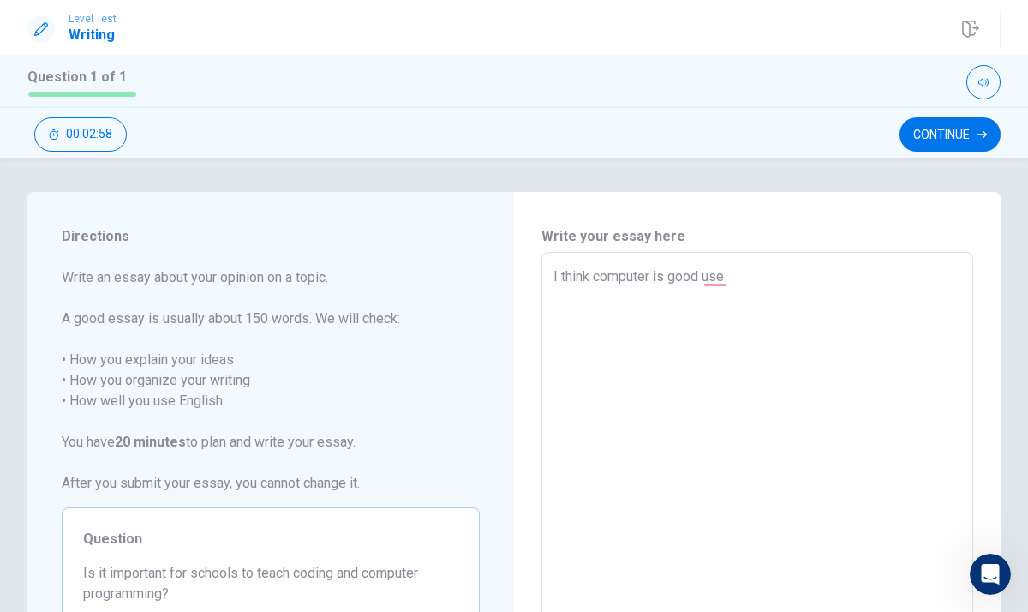
click at [730, 280] on textarea "I think computer is good use" at bounding box center [758, 490] width 408 height 446
click at [694, 366] on textarea "I think computer is good use" at bounding box center [758, 490] width 408 height 446
click at [962, 118] on button "Continue" at bounding box center [950, 134] width 101 height 34
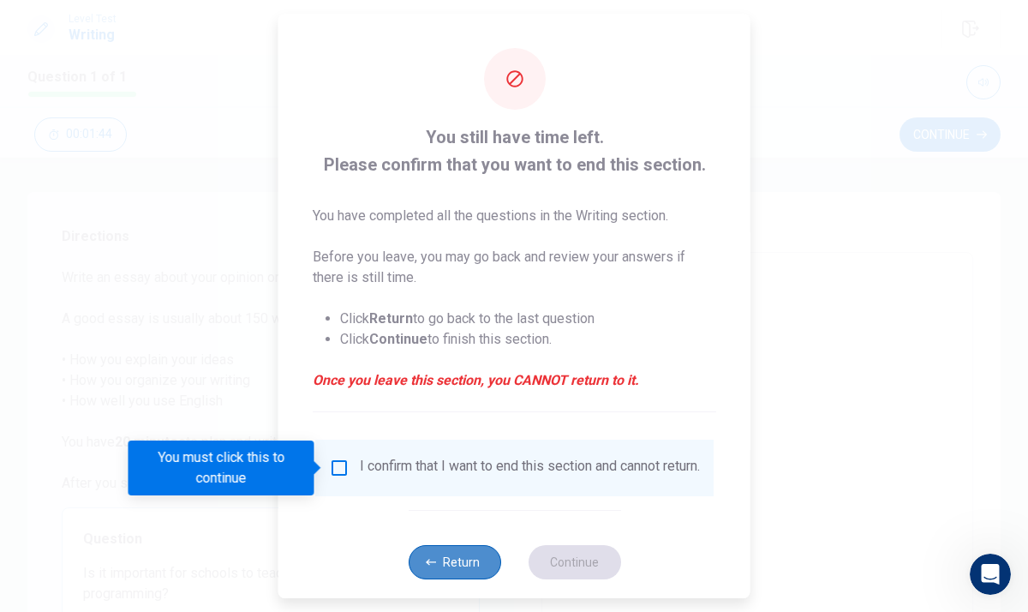
click at [485, 567] on button "Return" at bounding box center [454, 562] width 93 height 34
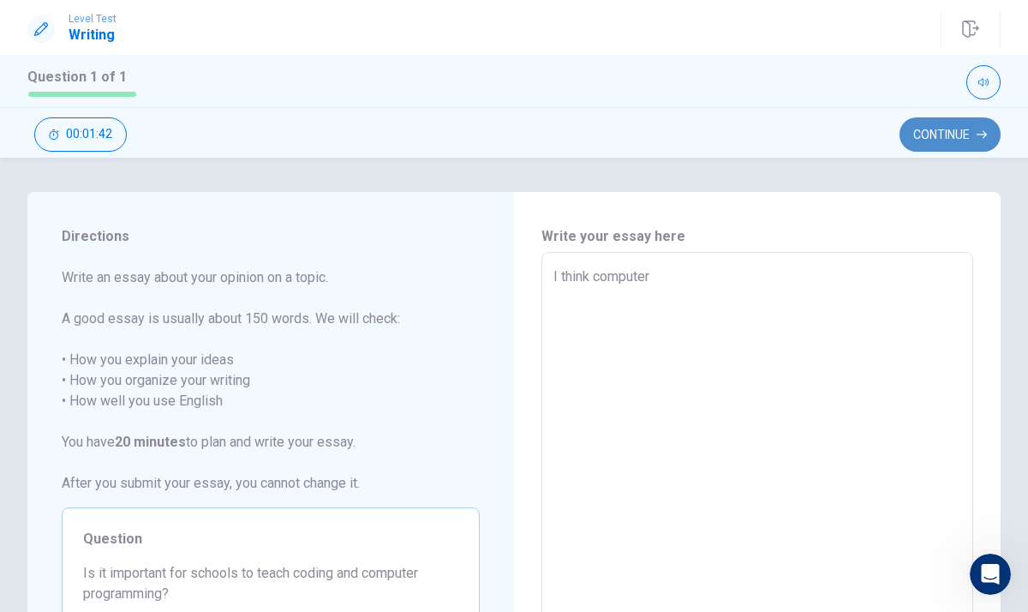
click at [971, 141] on button "Continue" at bounding box center [950, 134] width 101 height 34
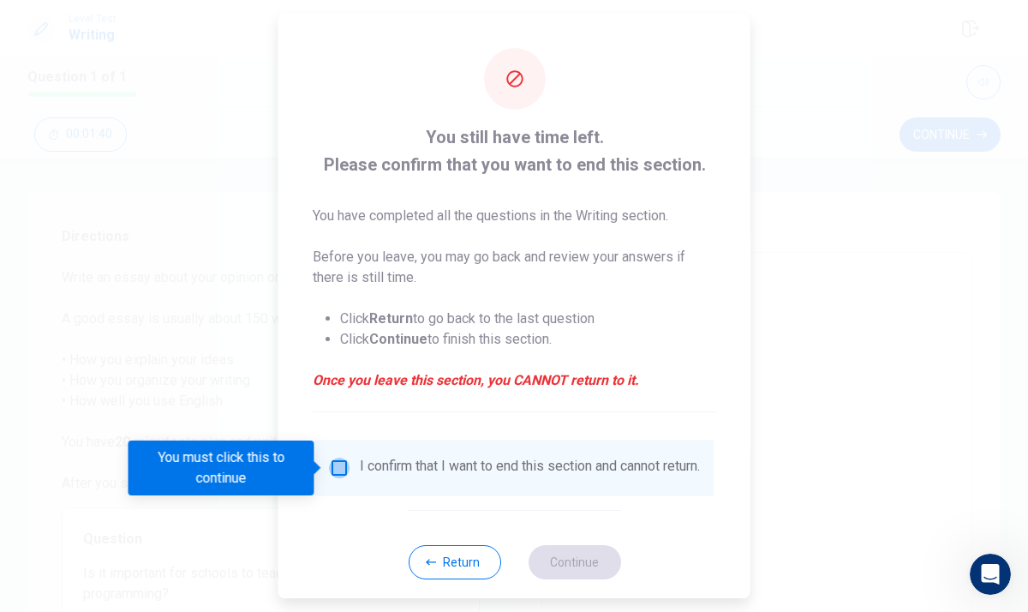
click at [331, 472] on input "You must click this to continue" at bounding box center [339, 468] width 21 height 21
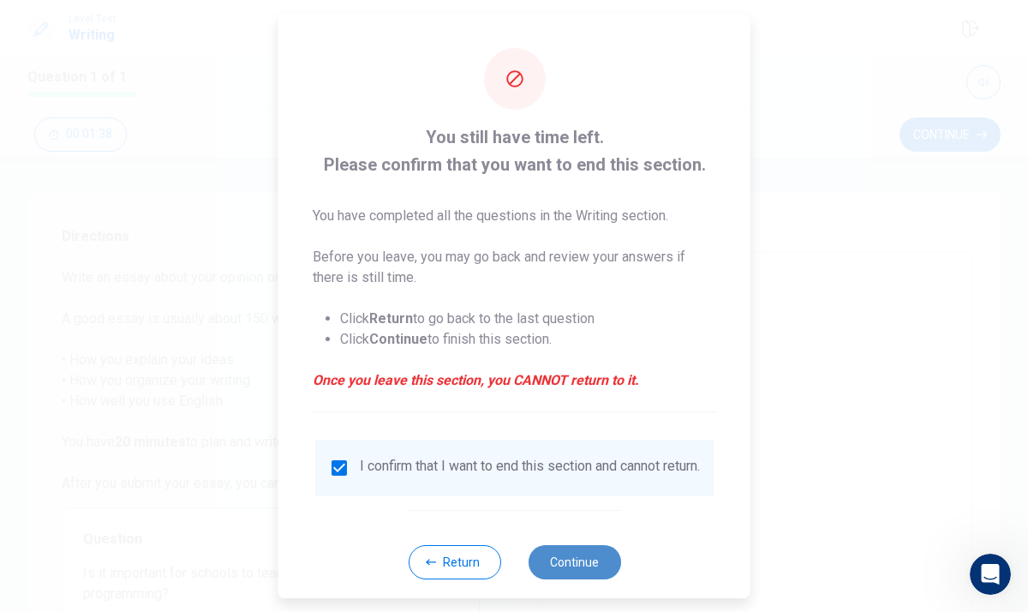
click at [566, 572] on button "Continue" at bounding box center [574, 562] width 93 height 34
